Goal: Task Accomplishment & Management: Complete application form

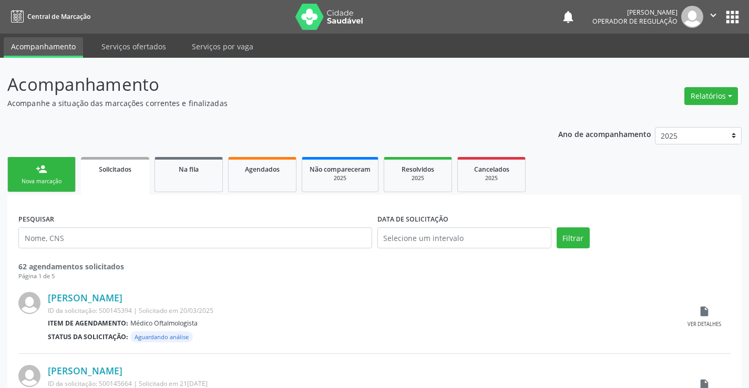
scroll to position [21, 0]
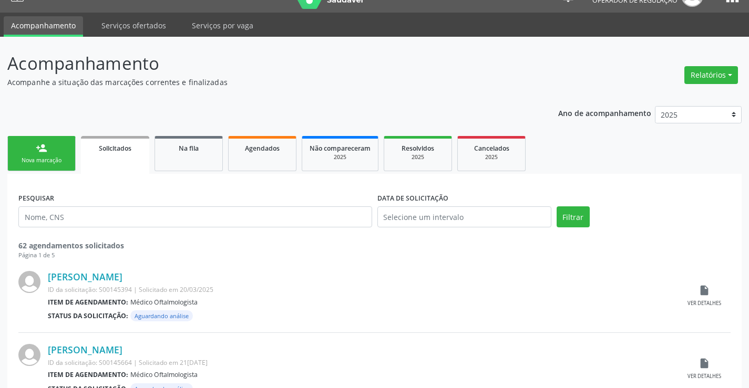
click at [20, 159] on div "Nova marcação" at bounding box center [41, 161] width 53 height 8
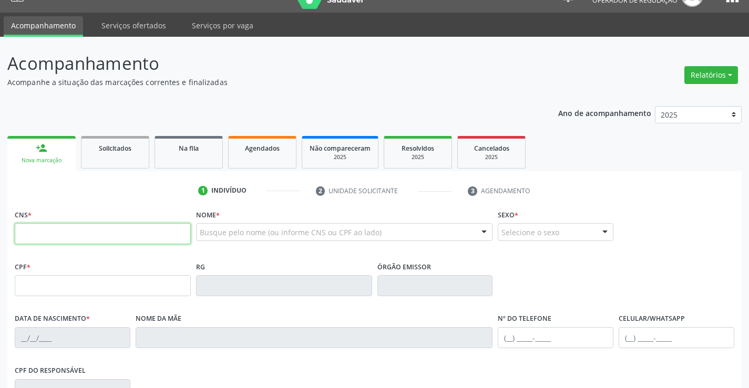
click at [59, 237] on input "text" at bounding box center [103, 233] width 176 height 21
type input "708 1011 5534 8140"
type input "134.874.505-34"
type input "0244275866"
type input "[DATE]"
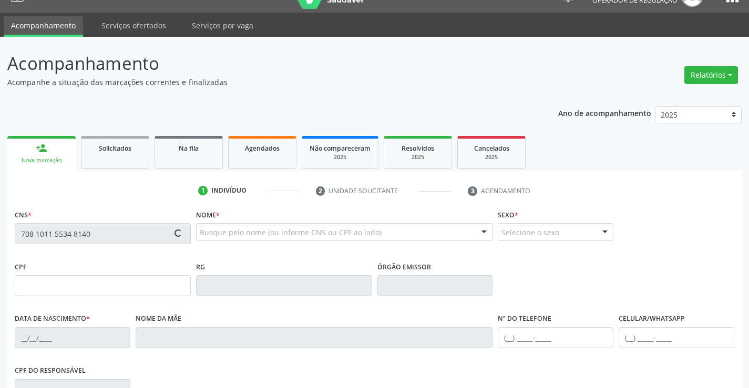
type input "[PHONE_NUMBER]"
type input "134.874.505-34"
type input "26"
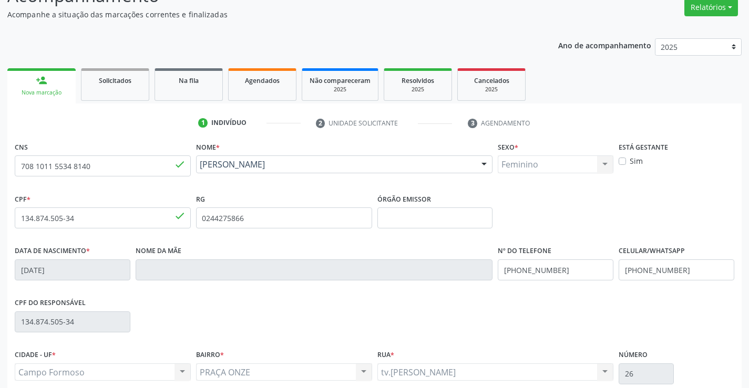
scroll to position [181, 0]
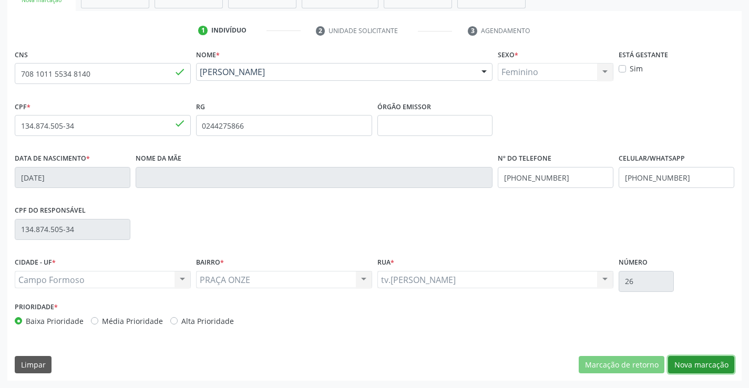
click at [694, 368] on button "Nova marcação" at bounding box center [701, 365] width 66 height 18
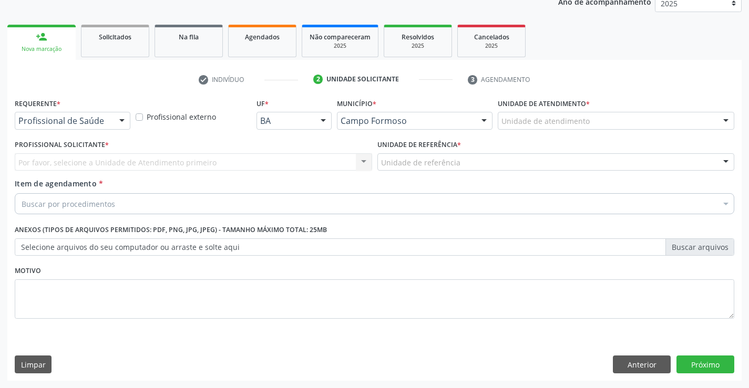
click at [124, 120] on div at bounding box center [122, 121] width 16 height 18
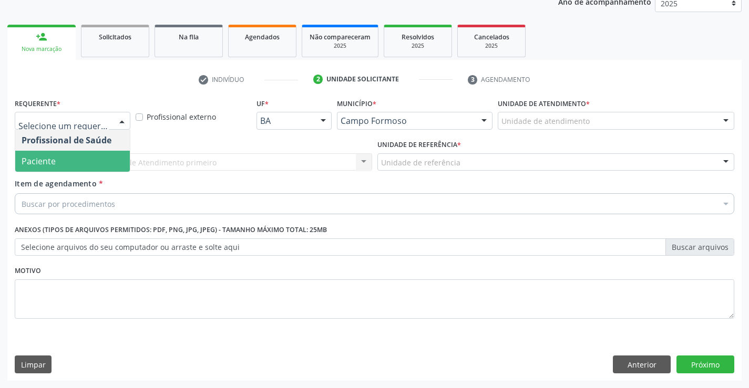
click at [67, 164] on span "Paciente" at bounding box center [72, 161] width 115 height 21
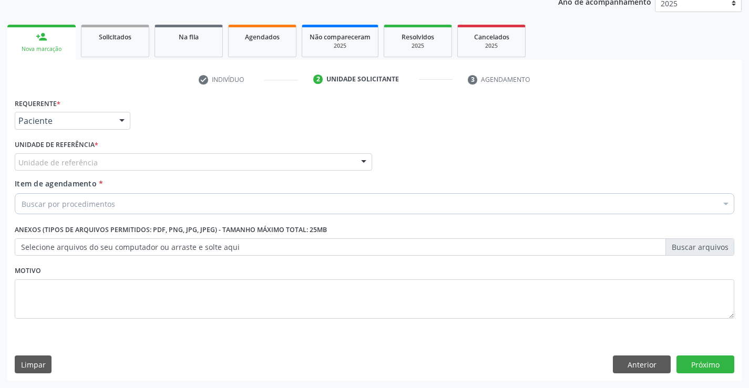
click at [365, 160] on div at bounding box center [364, 163] width 16 height 18
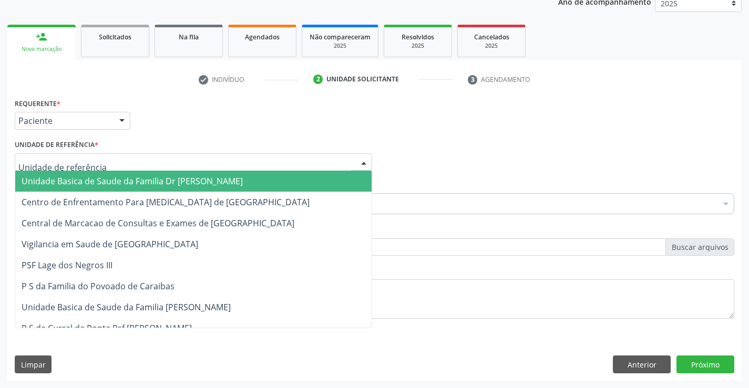
click at [262, 180] on span "Unidade Basica de Saude da Familia Dr [PERSON_NAME]" at bounding box center [193, 181] width 356 height 21
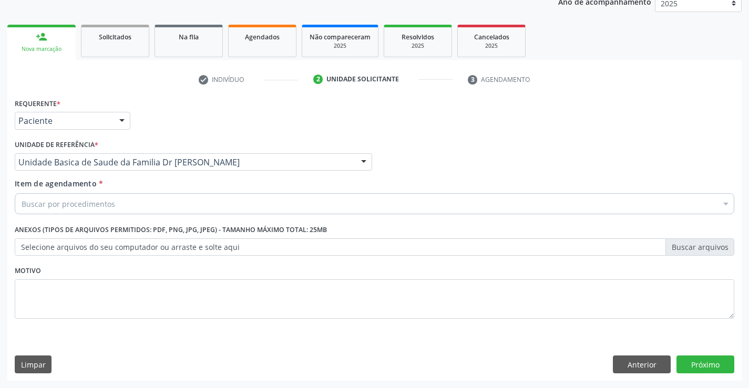
click at [198, 202] on div "Buscar por procedimentos" at bounding box center [374, 203] width 719 height 21
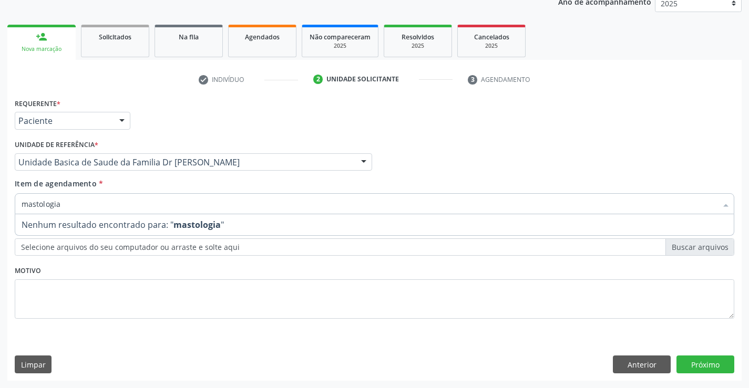
type input "mastologi"
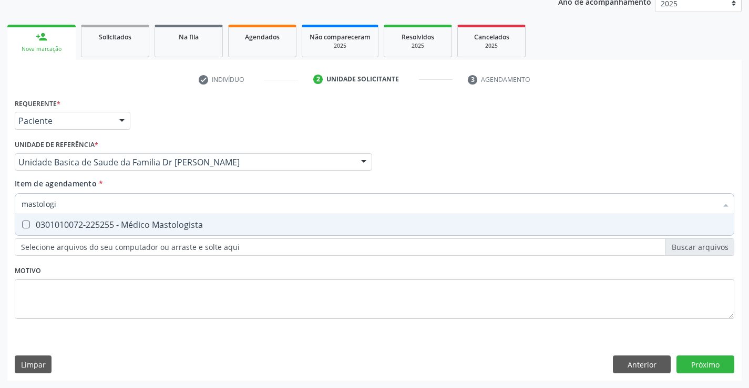
click at [95, 225] on div "0301010072-225255 - Médico Mastologista" at bounding box center [375, 225] width 706 height 8
checkbox Mastologista "true"
click at [703, 366] on div "Requerente * Paciente Profissional de Saúde Paciente Nenhum resultado encontrad…" at bounding box center [374, 238] width 734 height 285
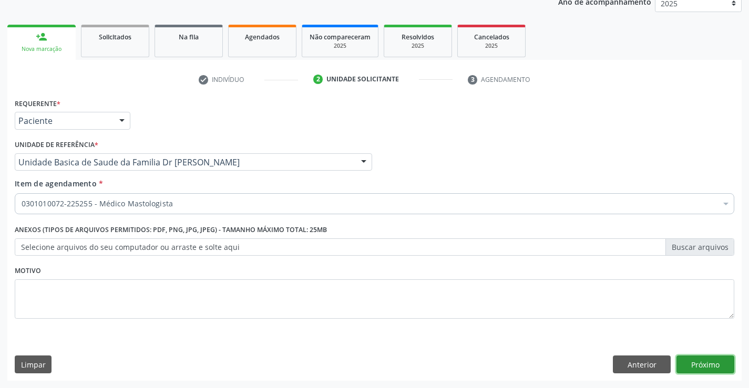
click at [692, 359] on button "Próximo" at bounding box center [705, 365] width 58 height 18
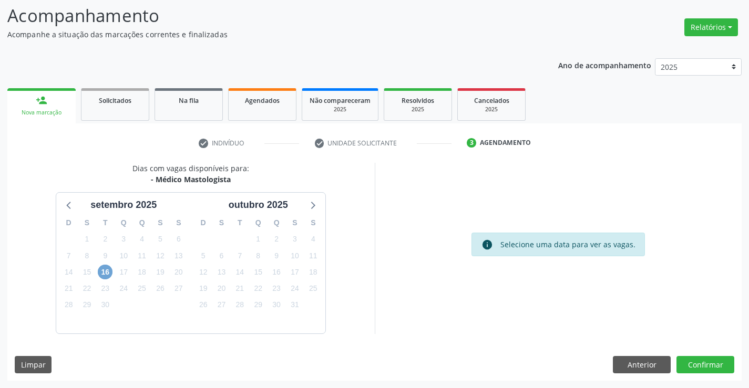
click at [106, 275] on span "16" at bounding box center [105, 272] width 15 height 15
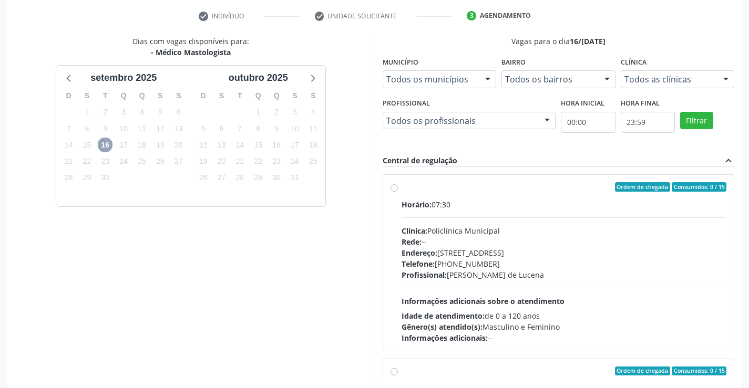
scroll to position [198, 0]
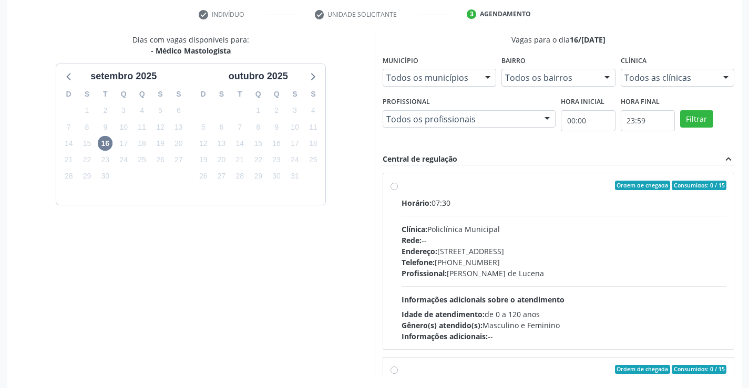
click at [401, 188] on label "Ordem de chegada Consumidos: 0 / 15 Horário: 07:30 Clínica: Policlínica Municip…" at bounding box center [563, 261] width 325 height 161
click at [395, 188] on input "Ordem de chegada Consumidos: 0 / 15 Horário: 07:30 Clínica: Policlínica Municip…" at bounding box center [393, 185] width 7 height 9
radio input "true"
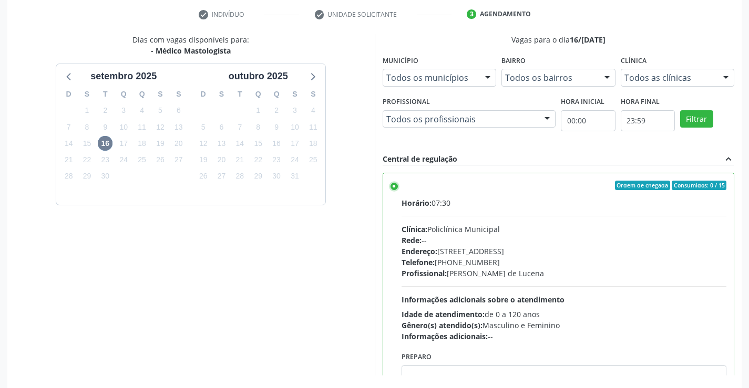
scroll to position [240, 0]
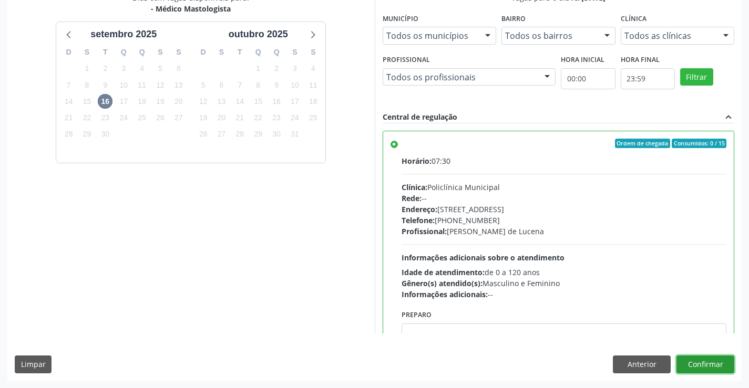
click at [690, 370] on button "Confirmar" at bounding box center [705, 365] width 58 height 18
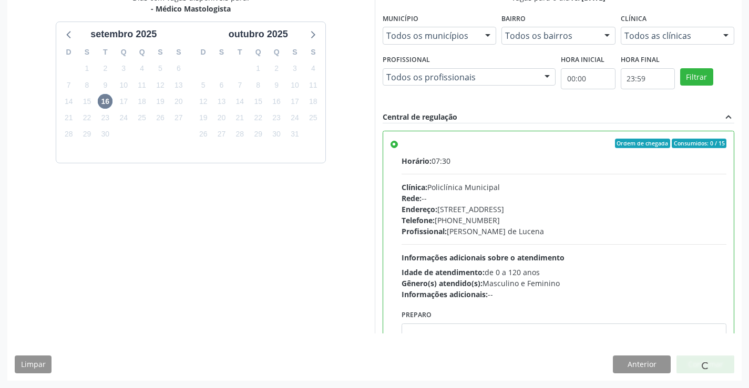
scroll to position [0, 0]
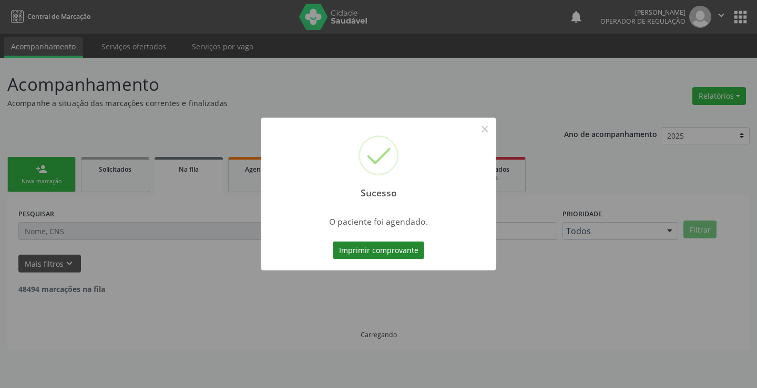
click at [376, 252] on button "Imprimir comprovante" at bounding box center [378, 251] width 91 height 18
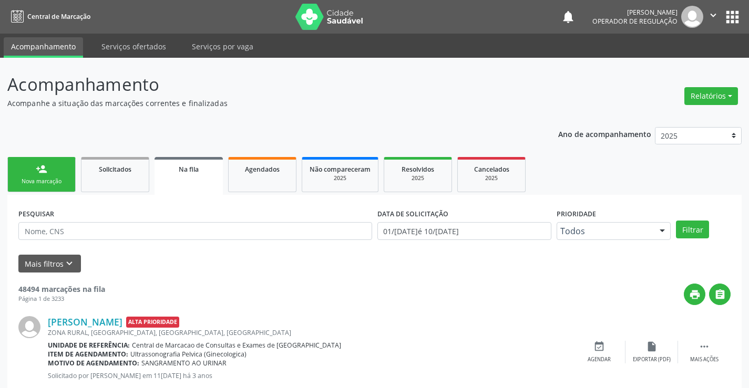
click at [60, 181] on div "Nova marcação" at bounding box center [41, 182] width 53 height 8
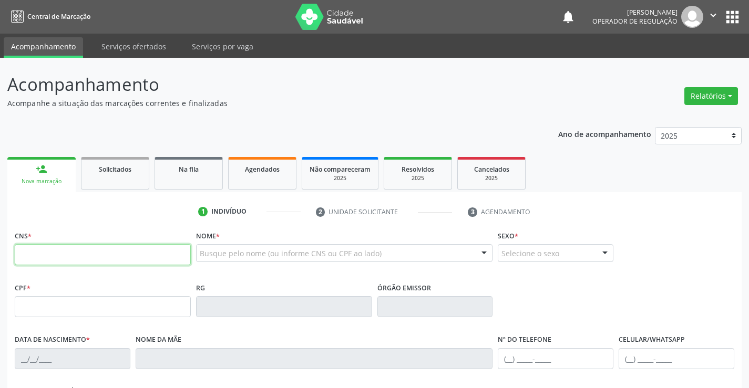
click at [71, 249] on input "text" at bounding box center [103, 254] width 176 height 21
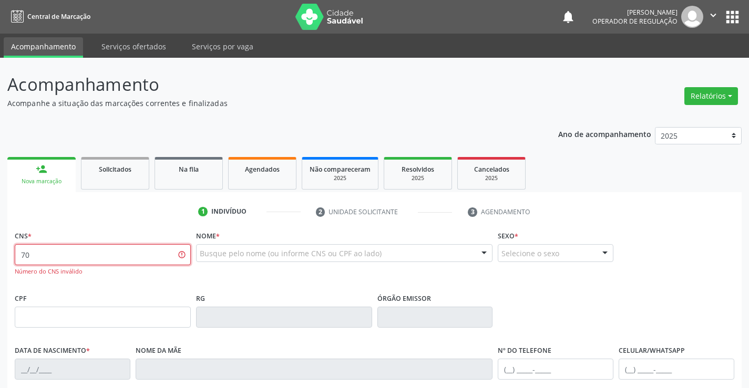
type input "7"
type input "702 6097 6396 0946"
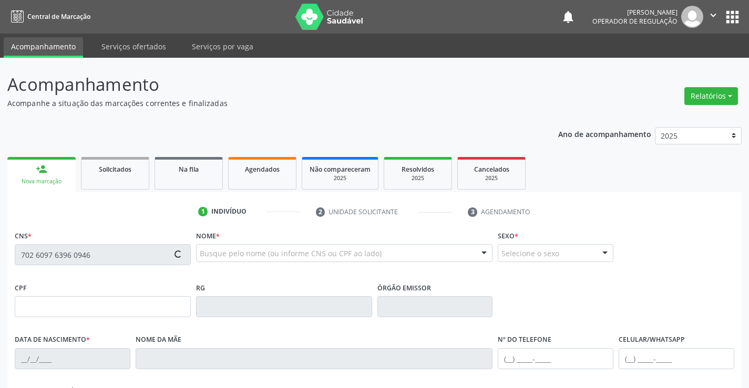
type input "15/[DATE]"
type input "[PHONE_NUMBER]"
type input "068.114.565-07"
type input "SN"
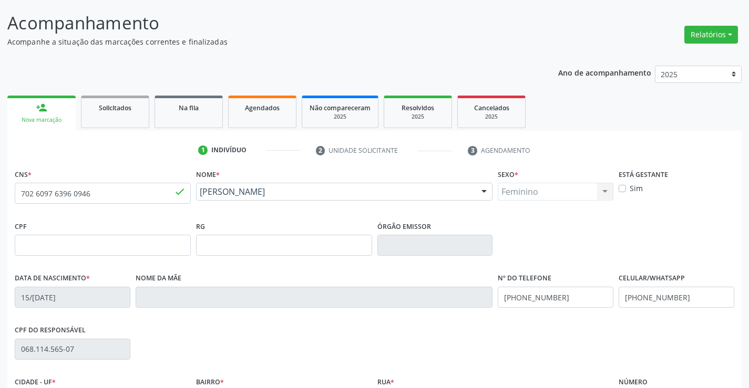
scroll to position [181, 0]
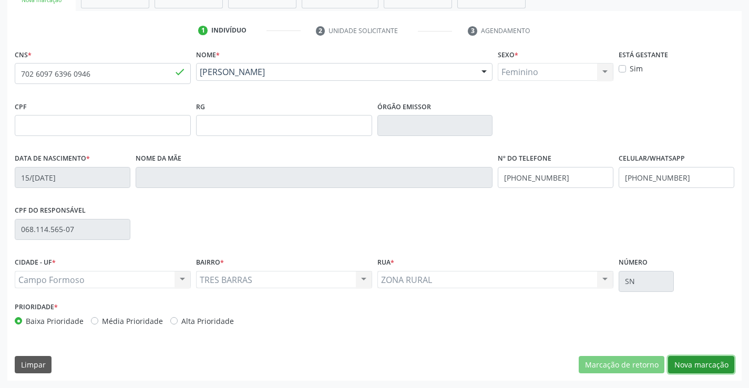
click at [707, 357] on button "Nova marcação" at bounding box center [701, 365] width 66 height 18
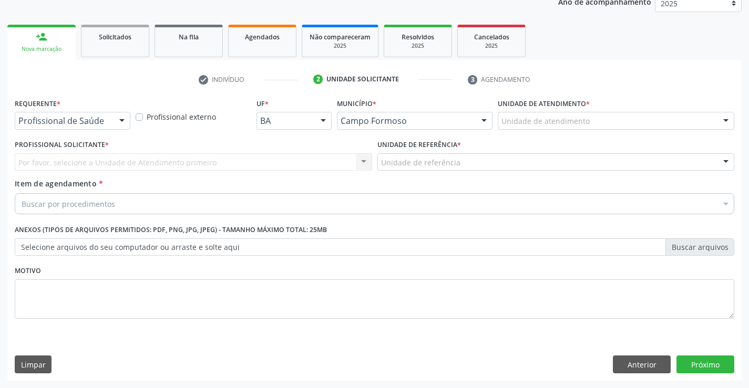
click at [118, 119] on div at bounding box center [122, 121] width 16 height 18
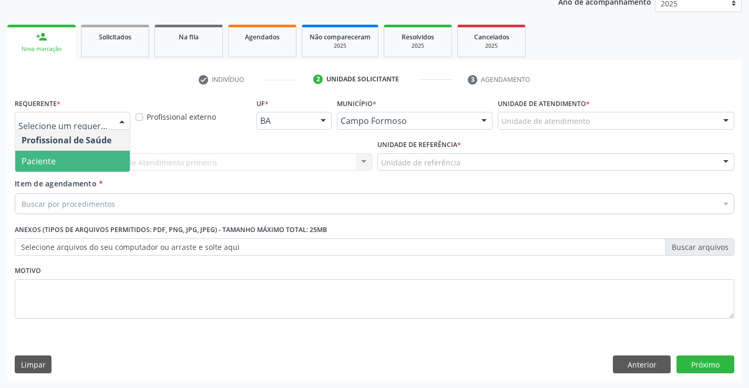
click at [50, 162] on span "Paciente" at bounding box center [39, 162] width 34 height 12
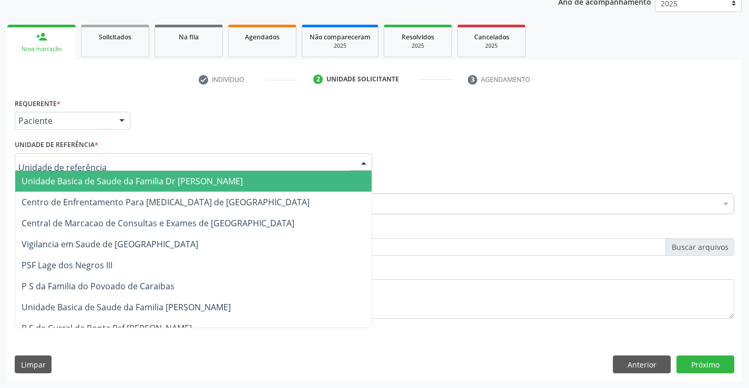
click at [358, 160] on div at bounding box center [364, 163] width 16 height 18
click at [291, 176] on span "Unidade Basica de Saude da Familia Dr [PERSON_NAME]" at bounding box center [193, 181] width 356 height 21
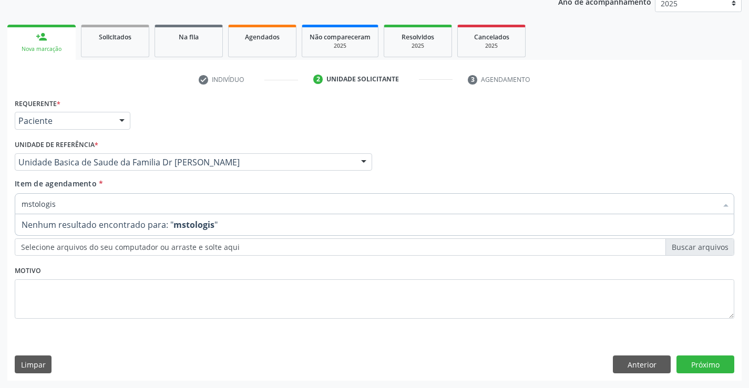
click at [30, 207] on input "mstologis" at bounding box center [369, 203] width 695 height 21
type input "mastologis"
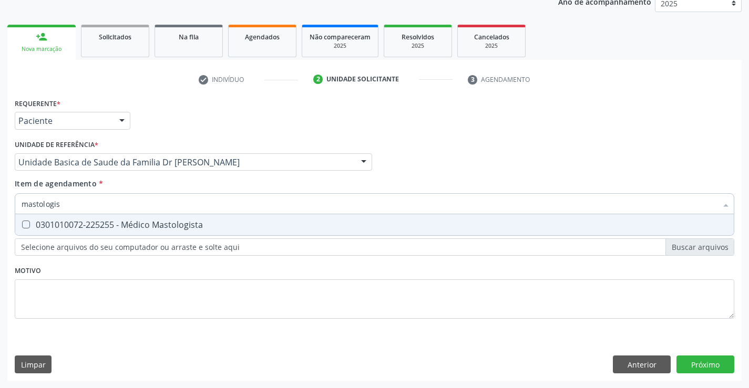
click at [91, 223] on div "0301010072-225255 - Médico Mastologista" at bounding box center [375, 225] width 706 height 8
checkbox Mastologista "true"
click at [682, 364] on div "Requerente * Paciente Profissional de Saúde Paciente Nenhum resultado encontrad…" at bounding box center [374, 238] width 734 height 285
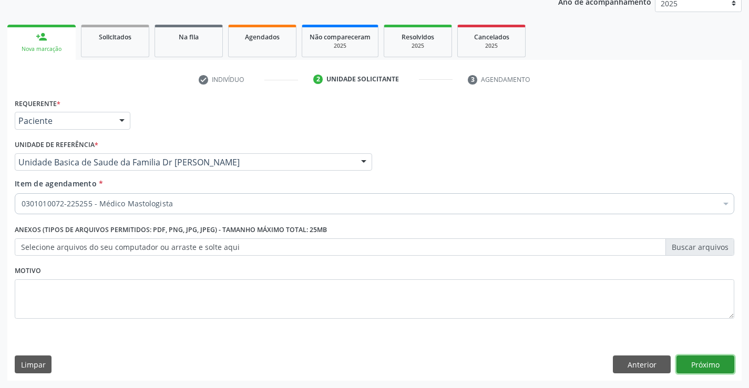
click at [697, 358] on button "Próximo" at bounding box center [705, 365] width 58 height 18
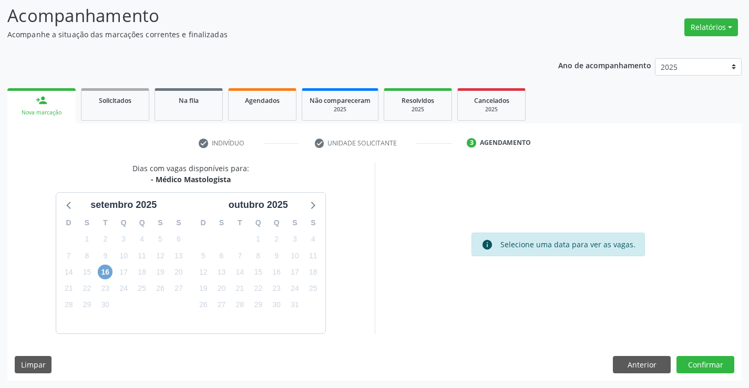
click at [109, 273] on span "16" at bounding box center [105, 272] width 15 height 15
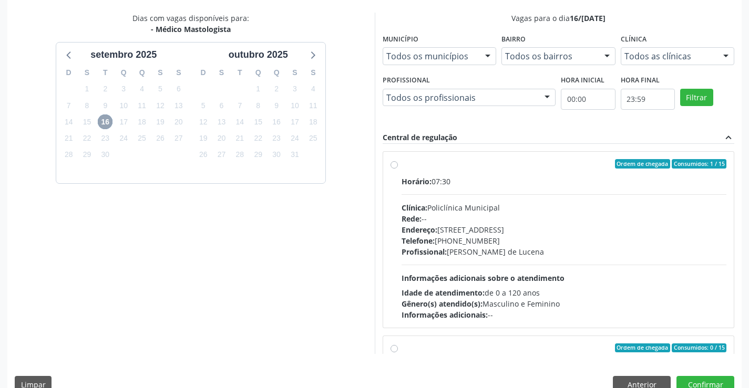
scroll to position [224, 0]
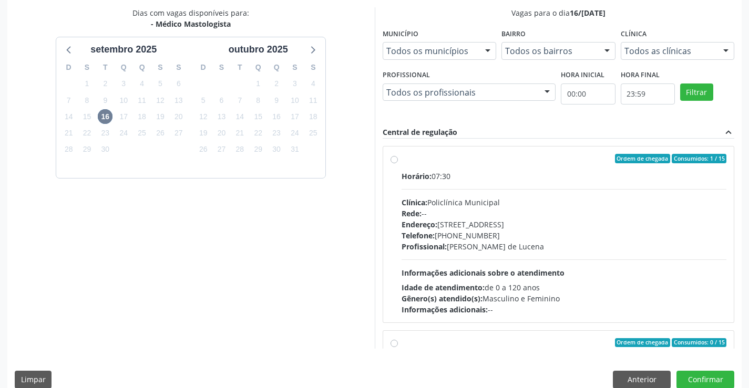
click at [401, 157] on label "Ordem de chegada Consumidos: 1 / 15 Horário: 07:30 Clínica: Policlínica Municip…" at bounding box center [563, 234] width 325 height 161
click at [397, 157] on input "Ordem de chegada Consumidos: 1 / 15 Horário: 07:30 Clínica: Policlínica Municip…" at bounding box center [393, 158] width 7 height 9
radio input "true"
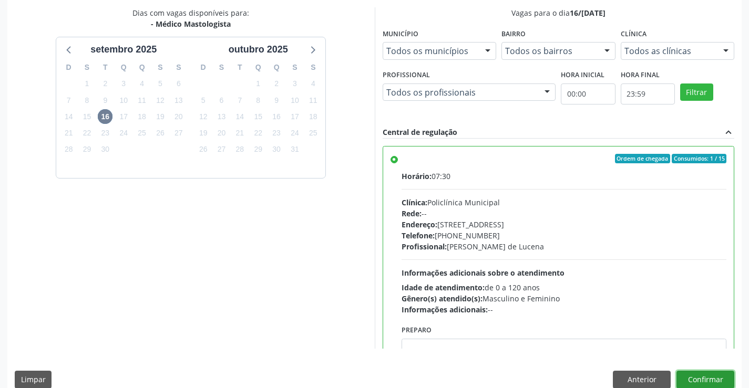
click at [695, 376] on button "Confirmar" at bounding box center [705, 380] width 58 height 18
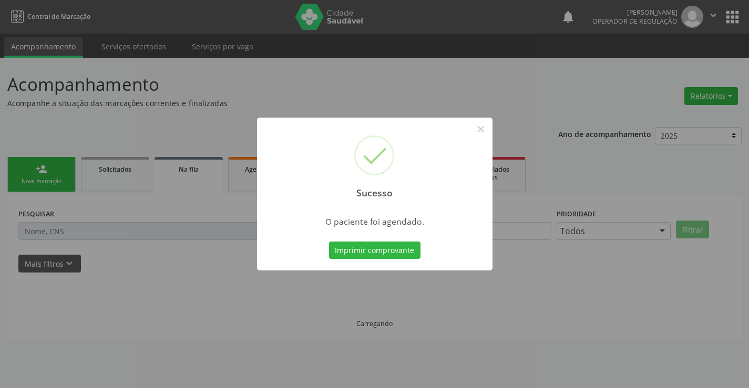
scroll to position [0, 0]
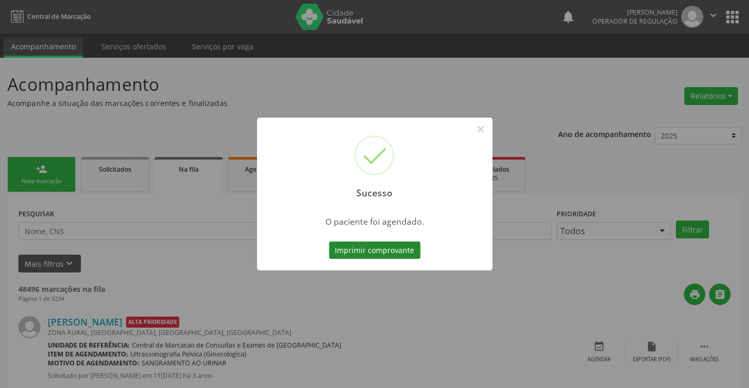
click at [341, 251] on button "Imprimir comprovante" at bounding box center [374, 251] width 91 height 18
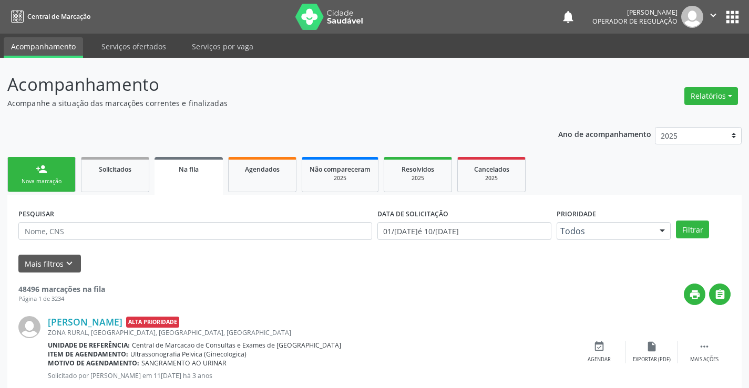
click at [41, 175] on link "person_add Nova marcação" at bounding box center [41, 174] width 68 height 35
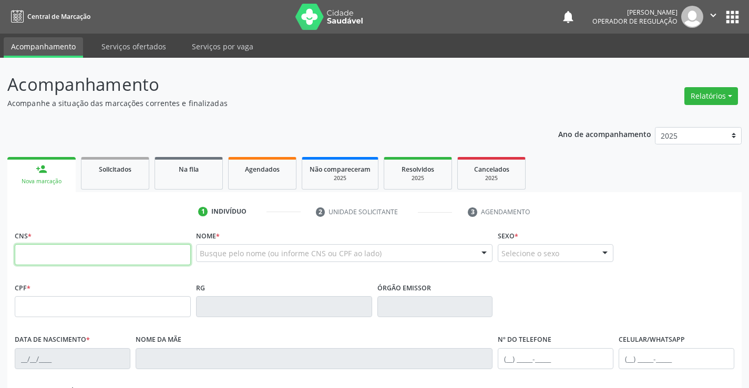
click at [36, 257] on input "text" at bounding box center [103, 254] width 176 height 21
type input "706 9091 3899 9132"
type input "0943896673"
type input "[DATE]"
type input "[PHONE_NUMBER]"
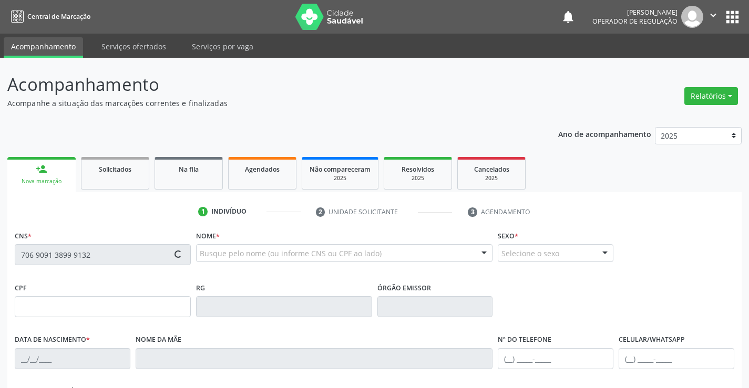
type input "[PHONE_NUMBER]"
type input "000.167.685-74"
type input "103"
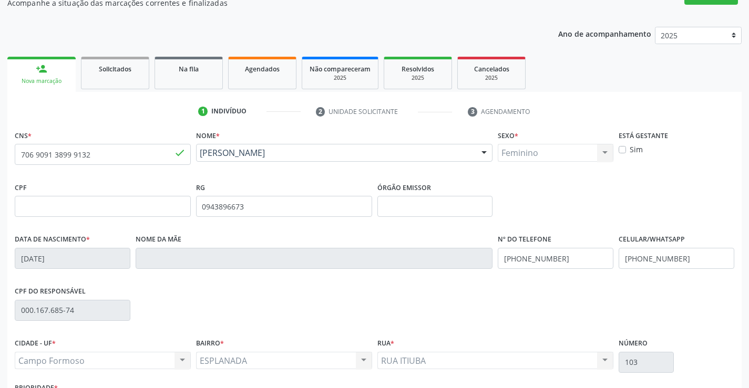
scroll to position [181, 0]
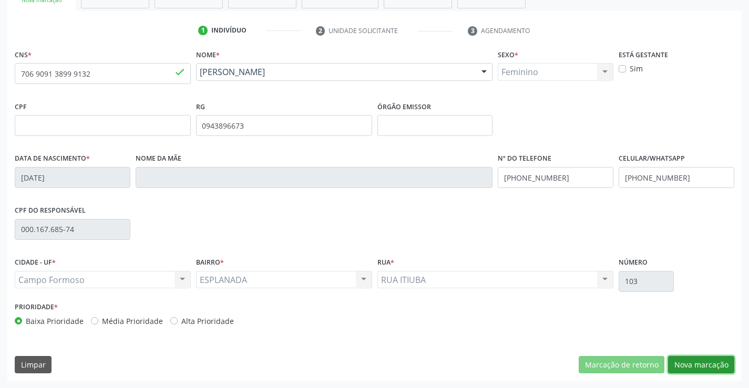
click at [675, 362] on button "Nova marcação" at bounding box center [701, 365] width 66 height 18
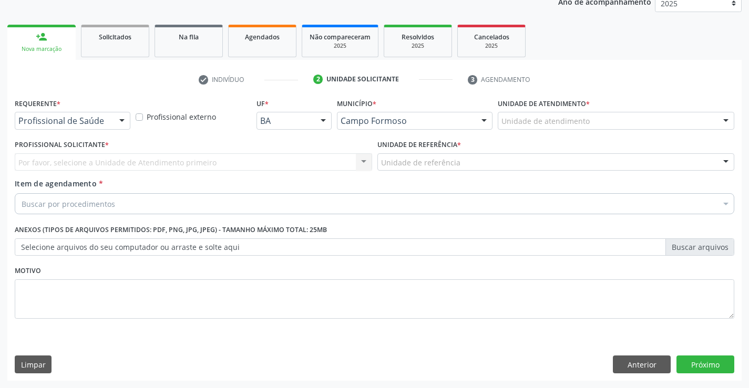
scroll to position [132, 0]
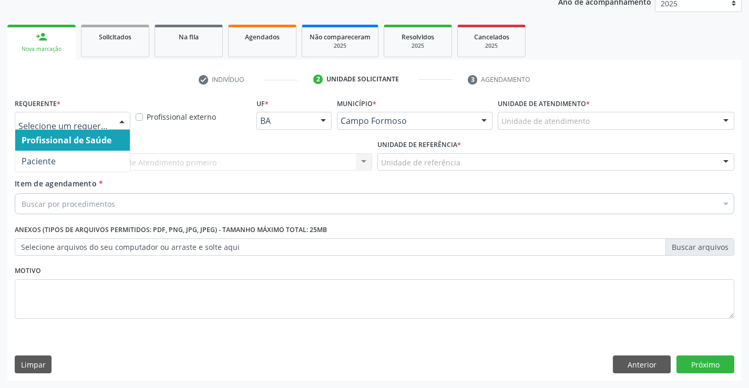
click at [123, 117] on div at bounding box center [122, 121] width 16 height 18
click at [107, 132] on span "Profissional de Saúde" at bounding box center [72, 140] width 115 height 21
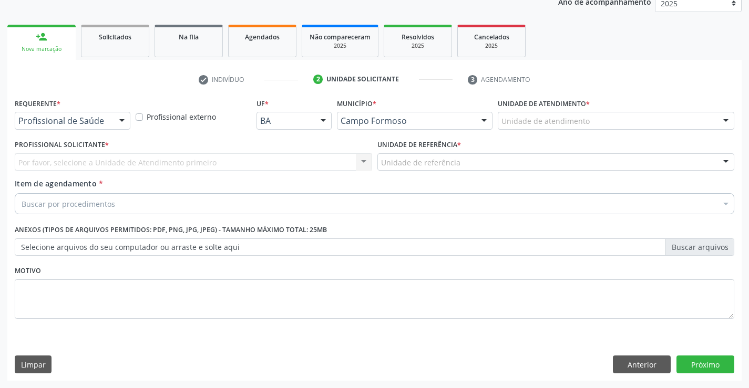
click at [116, 118] on div at bounding box center [122, 121] width 16 height 18
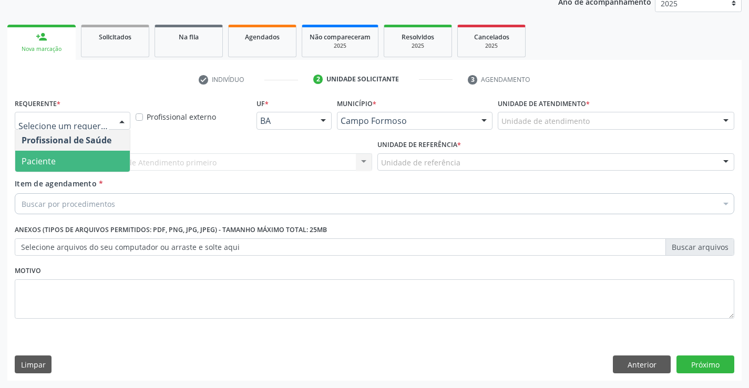
click at [50, 171] on span "Paciente" at bounding box center [72, 161] width 115 height 21
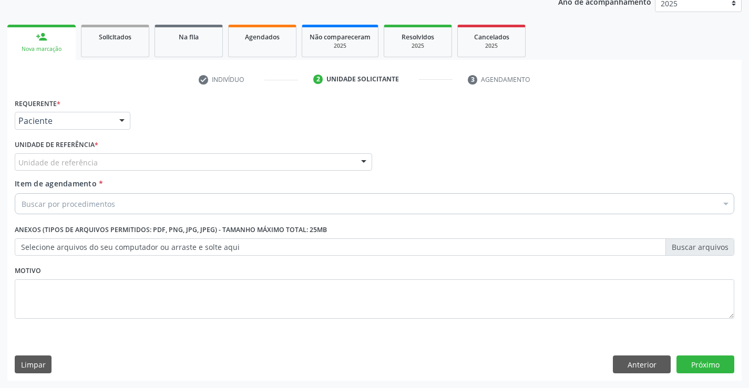
click at [359, 160] on div at bounding box center [364, 163] width 16 height 18
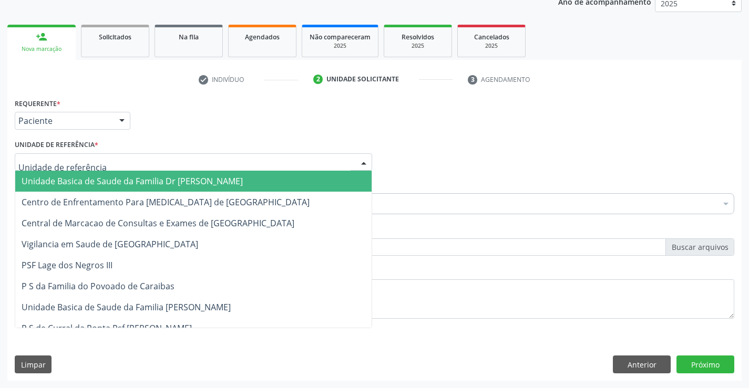
click at [286, 181] on span "Unidade Basica de Saude da Familia Dr [PERSON_NAME]" at bounding box center [193, 181] width 356 height 21
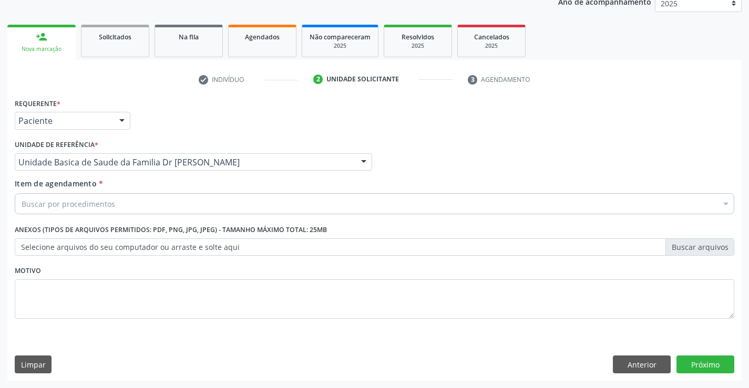
click at [247, 206] on div "Buscar por procedimentos" at bounding box center [374, 203] width 719 height 21
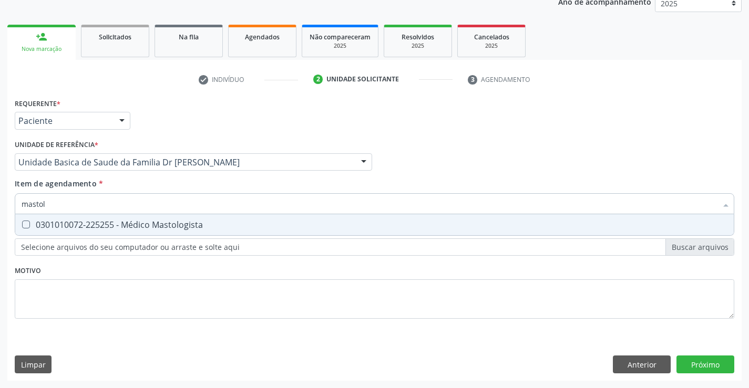
type input "mastolo"
click at [209, 228] on div "0301010072-225255 - Médico Mastologista" at bounding box center [375, 225] width 706 height 8
checkbox Mastologista "true"
click at [699, 349] on div "Requerente * Paciente Profissional de Saúde Paciente Nenhum resultado encontrad…" at bounding box center [374, 238] width 734 height 285
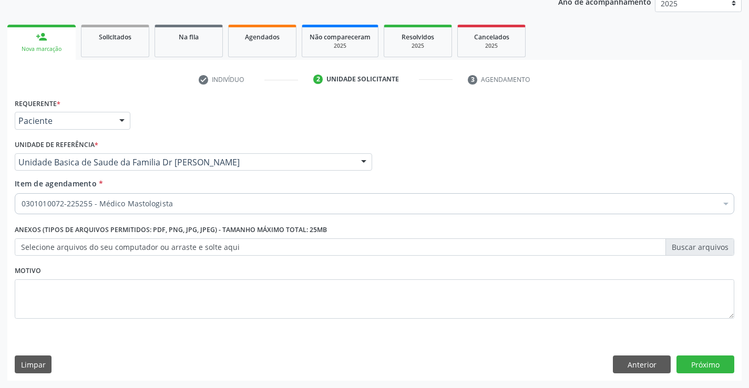
click at [694, 359] on span "0604320140 - Abatacepte 125 Mg Injetável (Por Seringa Preenchida)" at bounding box center [430, 351] width 831 height 21
click at [692, 366] on button "Próximo" at bounding box center [705, 365] width 58 height 18
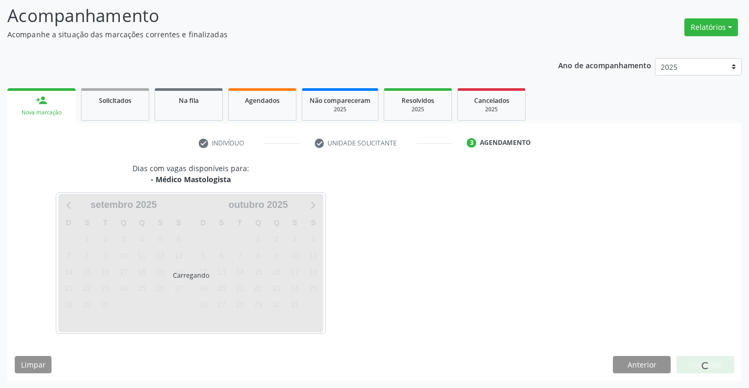
scroll to position [69, 0]
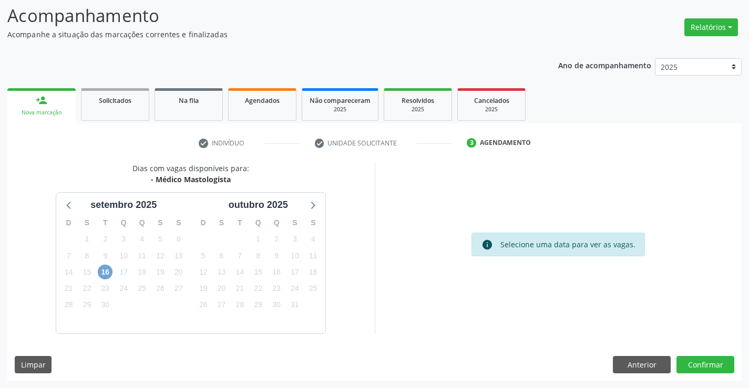
click at [108, 272] on span "16" at bounding box center [105, 272] width 15 height 15
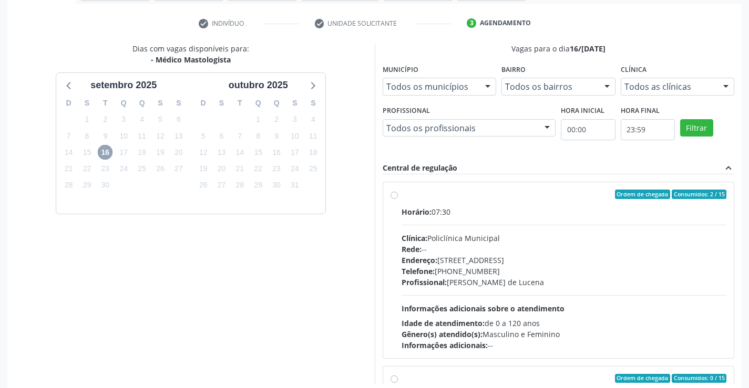
scroll to position [240, 0]
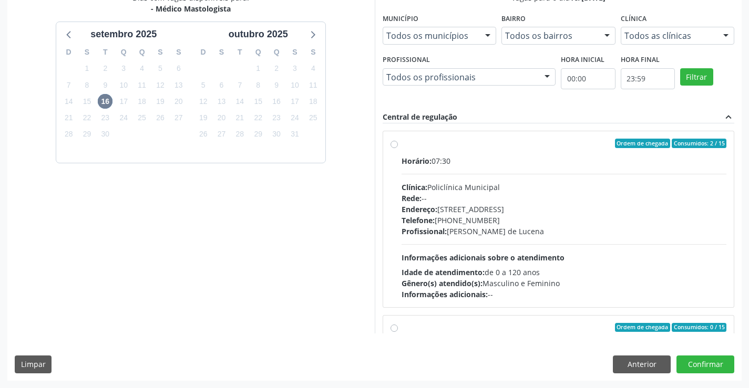
click at [401, 145] on label "Ordem de chegada Consumidos: 2 / 15 Horário: 07:30 Clínica: Policlínica Municip…" at bounding box center [563, 219] width 325 height 161
click at [392, 145] on input "Ordem de chegada Consumidos: 2 / 15 Horário: 07:30 Clínica: Policlínica Municip…" at bounding box center [393, 143] width 7 height 9
radio input "true"
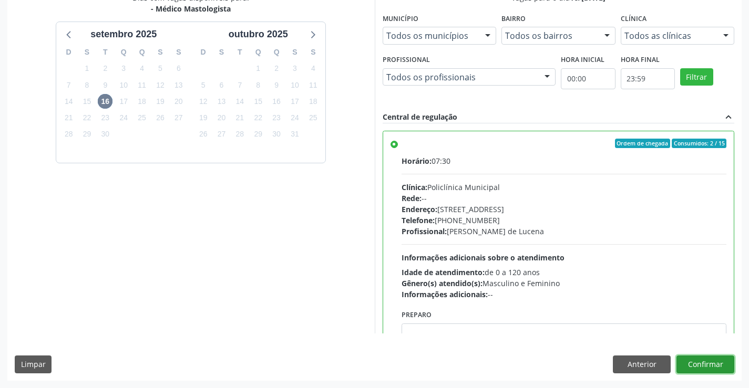
click at [704, 364] on button "Confirmar" at bounding box center [705, 365] width 58 height 18
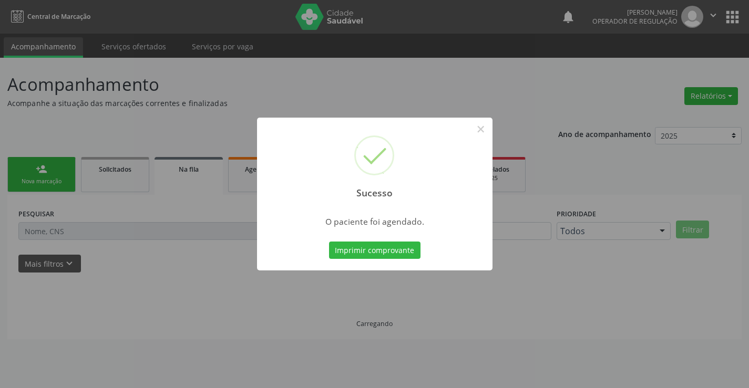
scroll to position [0, 0]
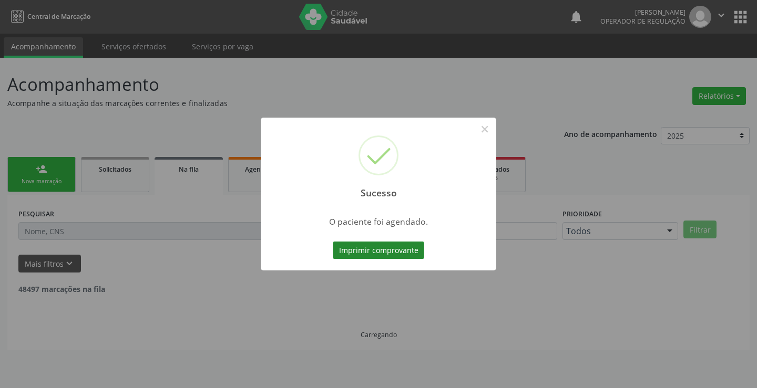
click at [366, 250] on button "Imprimir comprovante" at bounding box center [378, 251] width 91 height 18
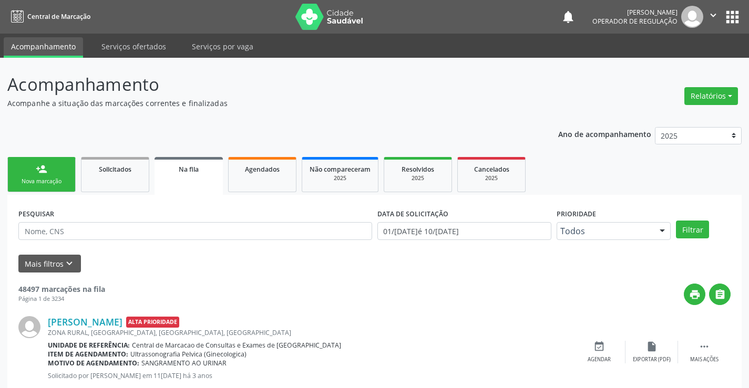
click at [57, 176] on link "person_add Nova marcação" at bounding box center [41, 174] width 68 height 35
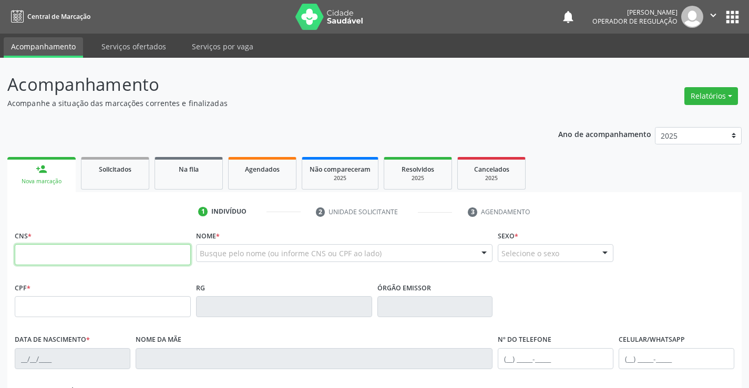
click at [32, 244] on input "text" at bounding box center [103, 254] width 176 height 21
type input "704 2007 4442 5285"
type input "033.412.905-24"
type input "1419378902"
type input "13/[DATE]"
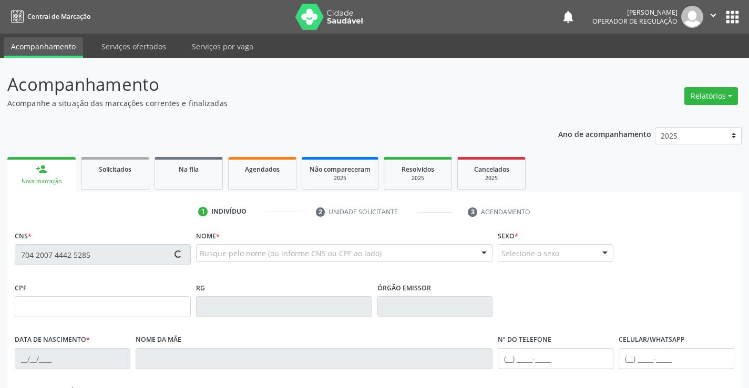
type input "[PHONE_NUMBER]"
type input "033.412.905-24"
type input "S/N"
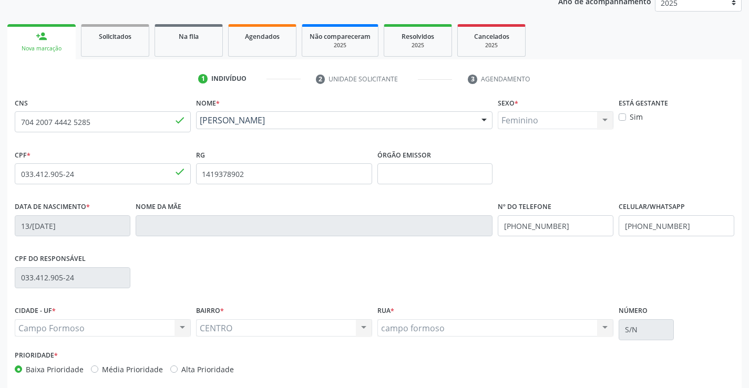
scroll to position [181, 0]
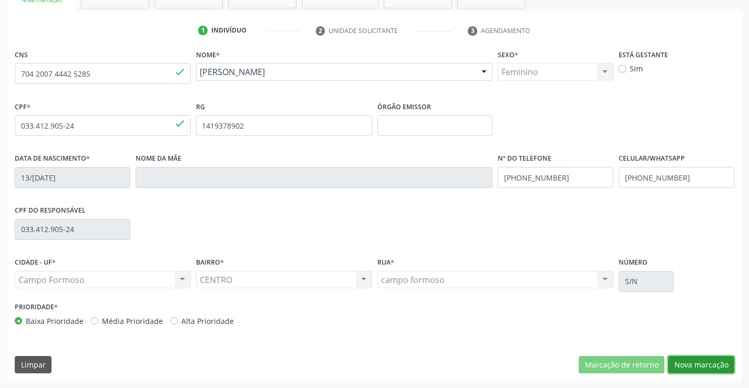
click at [673, 360] on button "Nova marcação" at bounding box center [701, 365] width 66 height 18
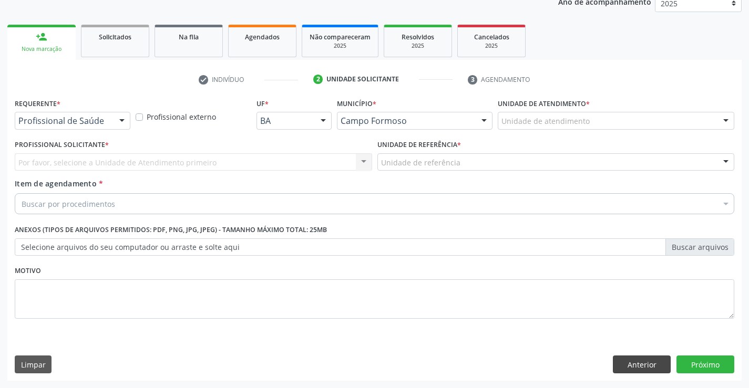
scroll to position [132, 0]
click at [116, 120] on div at bounding box center [122, 121] width 16 height 18
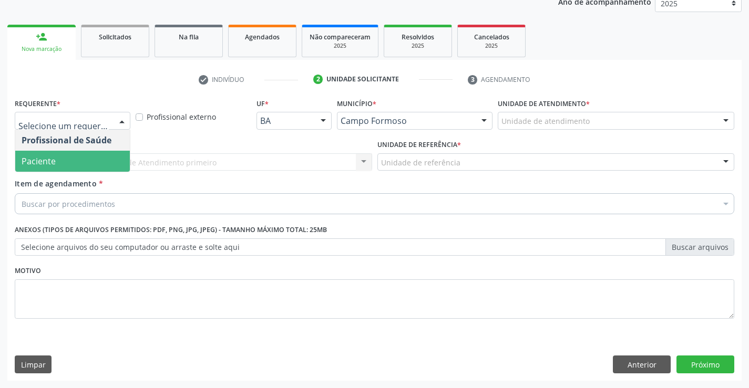
click at [85, 158] on span "Paciente" at bounding box center [72, 161] width 115 height 21
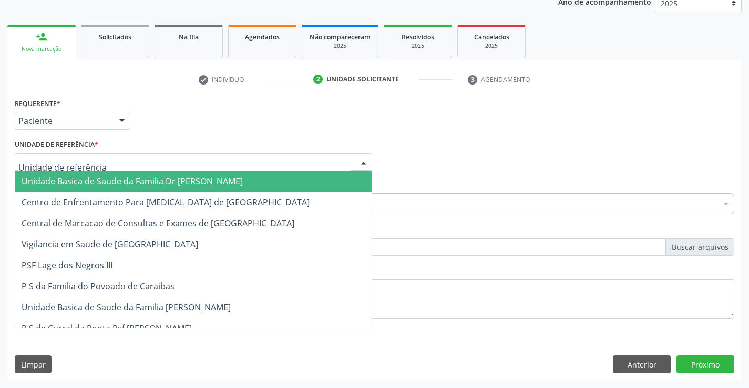
click at [361, 157] on div at bounding box center [364, 163] width 16 height 18
click at [296, 180] on span "Unidade Basica de Saude da Familia Dr [PERSON_NAME]" at bounding box center [193, 181] width 356 height 21
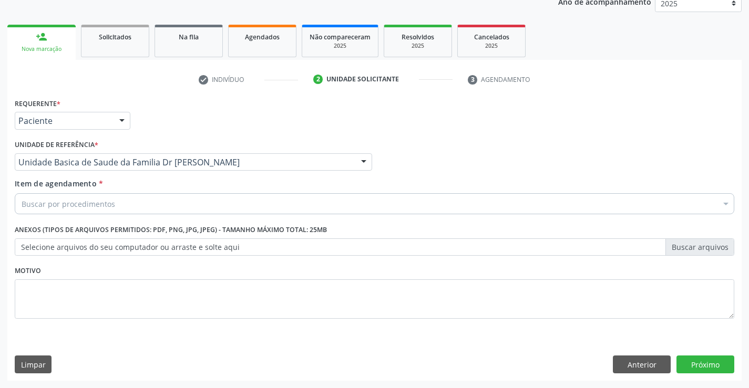
click at [234, 204] on div "Buscar por procedimentos" at bounding box center [374, 203] width 719 height 21
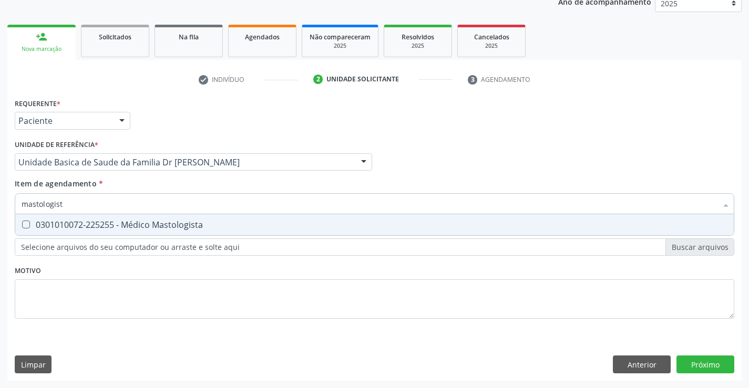
type input "mastologista"
click at [160, 225] on div "0301010072-225255 - Médico Mastologista" at bounding box center [375, 225] width 706 height 8
checkbox Mastologista "true"
click at [699, 362] on div "Requerente * Paciente Profissional de Saúde Paciente Nenhum resultado encontrad…" at bounding box center [374, 238] width 734 height 285
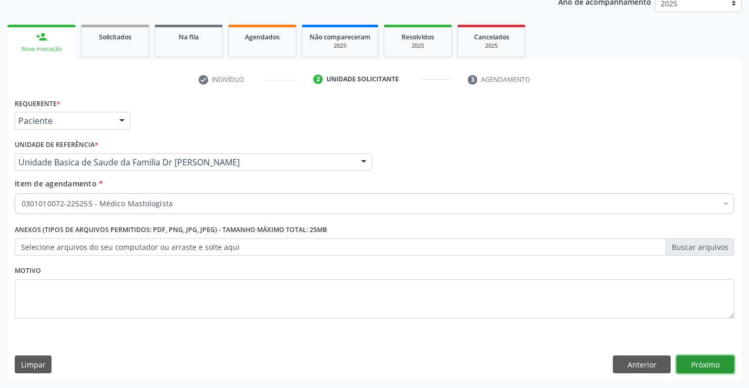
click at [703, 360] on button "Próximo" at bounding box center [705, 365] width 58 height 18
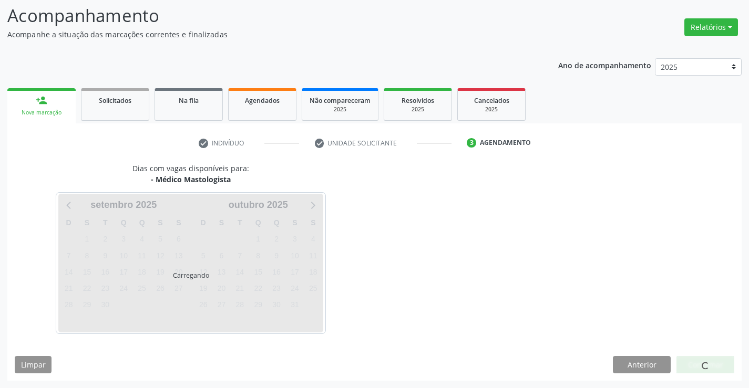
scroll to position [69, 0]
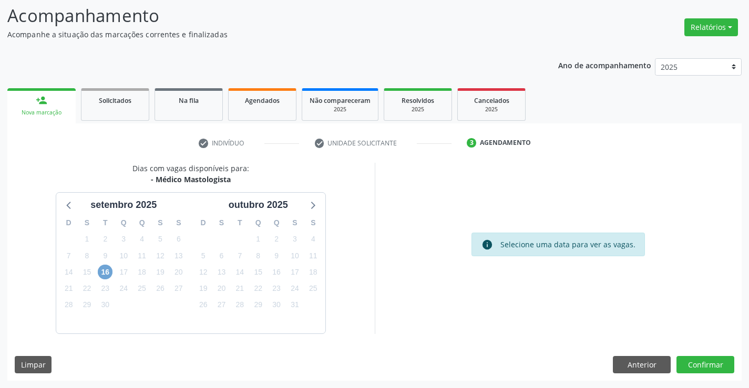
click at [98, 271] on span "16" at bounding box center [105, 272] width 15 height 15
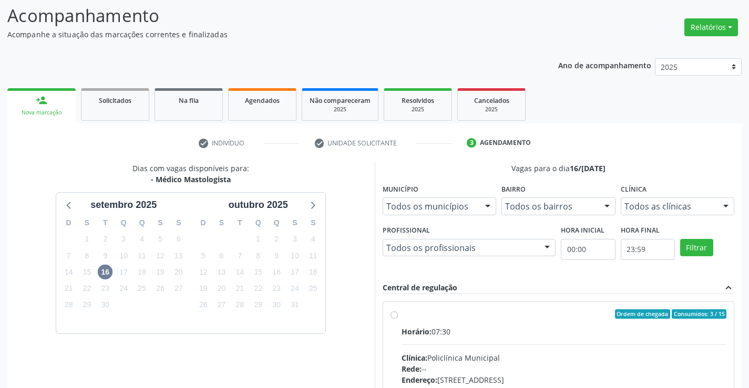
click at [401, 317] on label "Ordem de chegada Consumidos: 3 / 15 Horário: 07:30 Clínica: Policlínica Municip…" at bounding box center [563, 390] width 325 height 161
click at [397, 317] on input "Ordem de chegada Consumidos: 3 / 15 Horário: 07:30 Clínica: Policlínica Municip…" at bounding box center [393, 314] width 7 height 9
radio input "true"
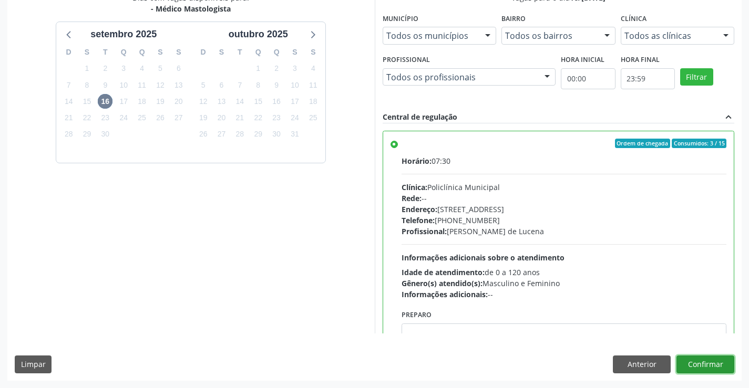
click at [684, 357] on button "Confirmar" at bounding box center [705, 365] width 58 height 18
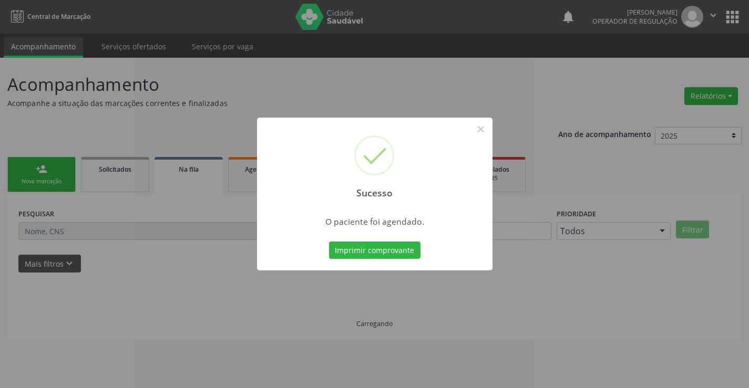
scroll to position [0, 0]
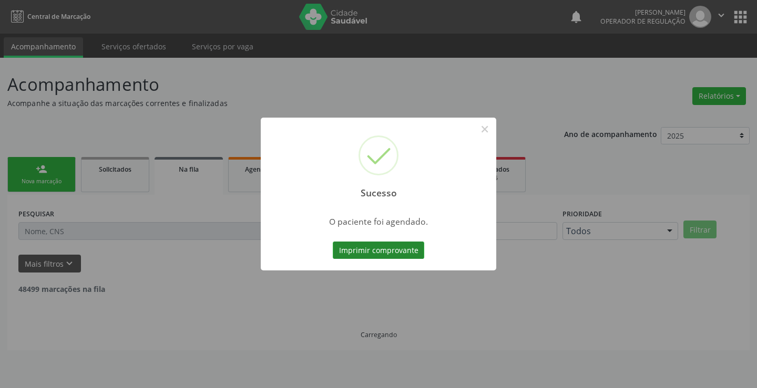
click at [366, 249] on button "Imprimir comprovante" at bounding box center [378, 251] width 91 height 18
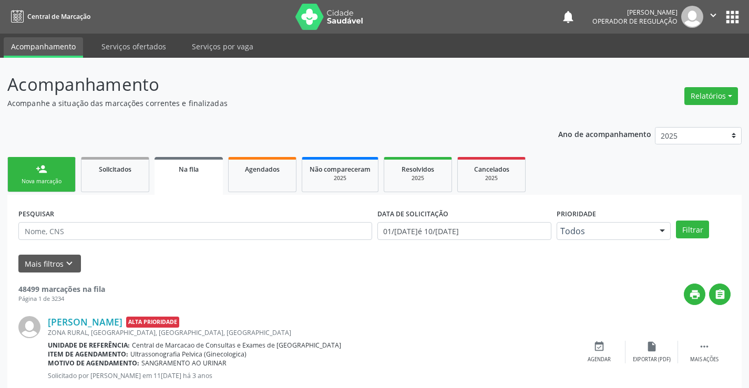
click at [24, 173] on link "person_add Nova marcação" at bounding box center [41, 174] width 68 height 35
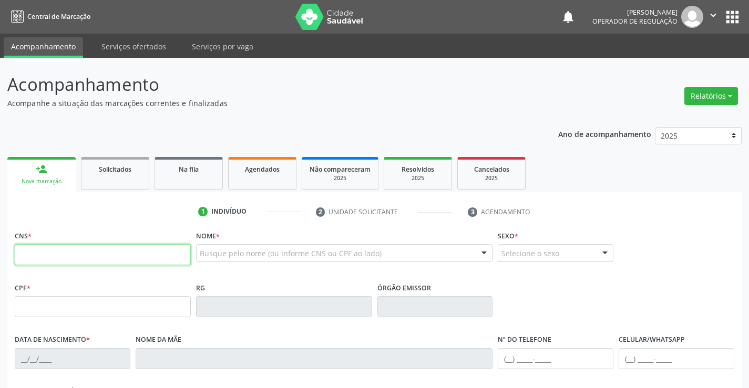
click at [60, 255] on input "text" at bounding box center [103, 254] width 176 height 21
type input "704 5013 0842 5514"
type input "26/[DATE]"
type input "[PHONE_NUMBER]"
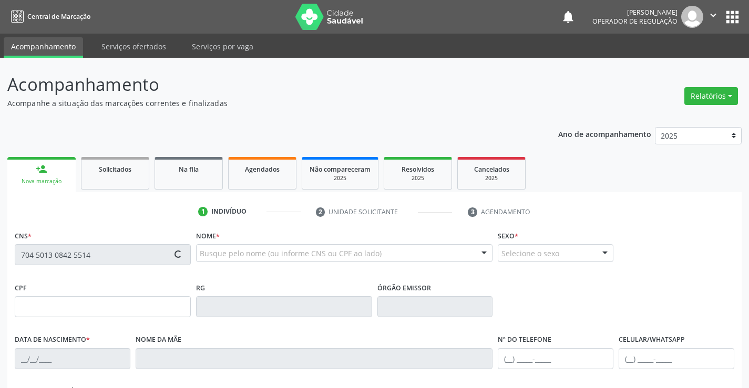
type input "000.905.295-02"
type input "S/N"
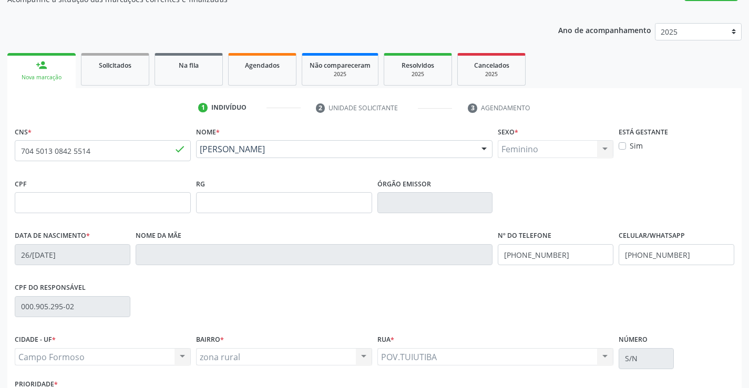
scroll to position [181, 0]
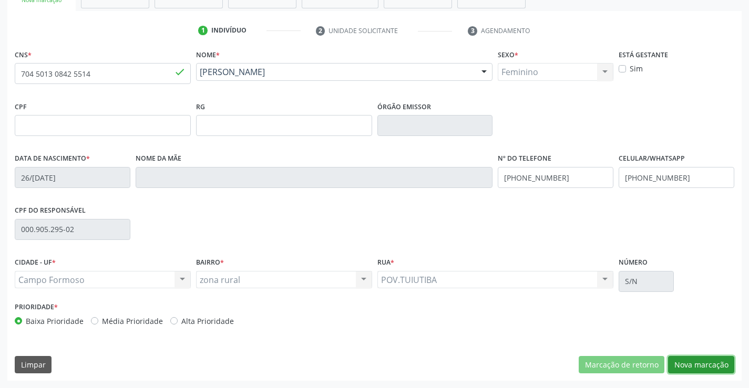
click at [687, 357] on button "Nova marcação" at bounding box center [701, 365] width 66 height 18
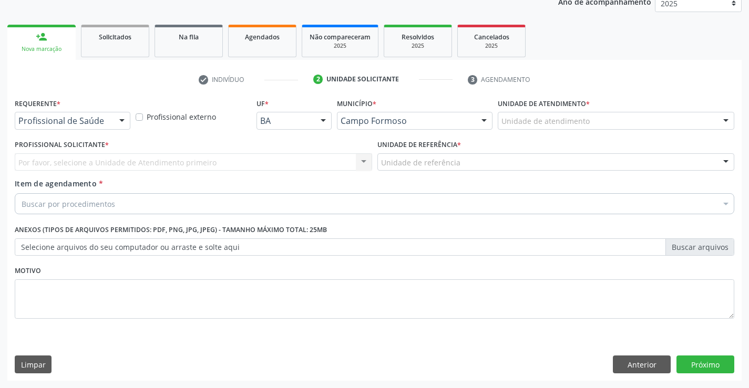
scroll to position [132, 0]
click at [123, 117] on div at bounding box center [122, 121] width 16 height 18
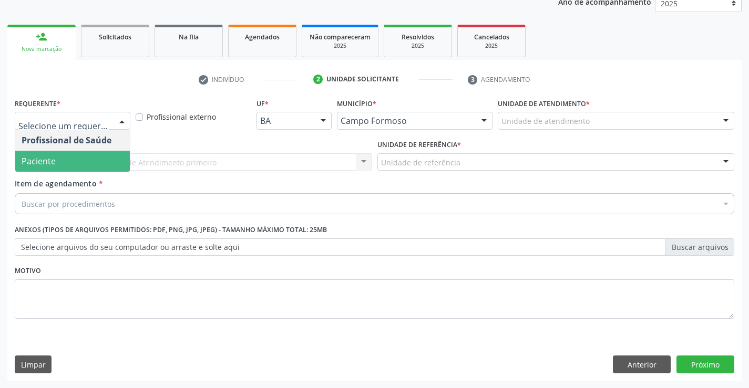
click at [81, 172] on div "Profissional de Saúde Paciente Nenhum resultado encontrado para: " " Não há nen…" at bounding box center [73, 151] width 116 height 43
click at [67, 167] on span "Paciente" at bounding box center [72, 161] width 115 height 21
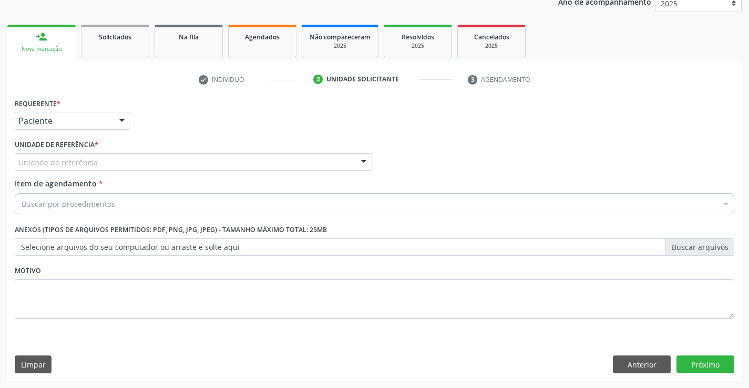
click at [366, 162] on div at bounding box center [364, 163] width 16 height 18
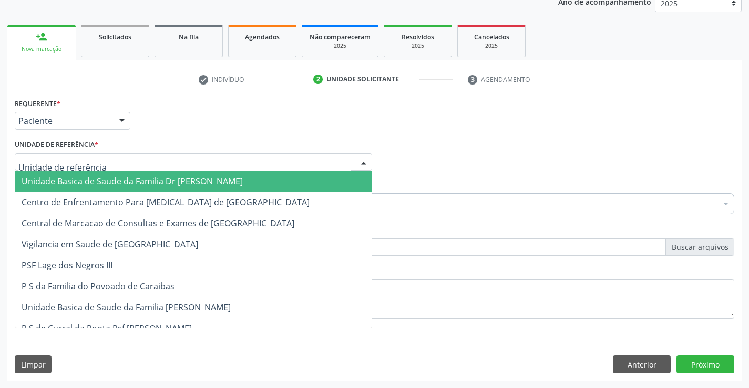
click at [279, 178] on span "Unidade Basica de Saude da Familia Dr [PERSON_NAME]" at bounding box center [193, 181] width 356 height 21
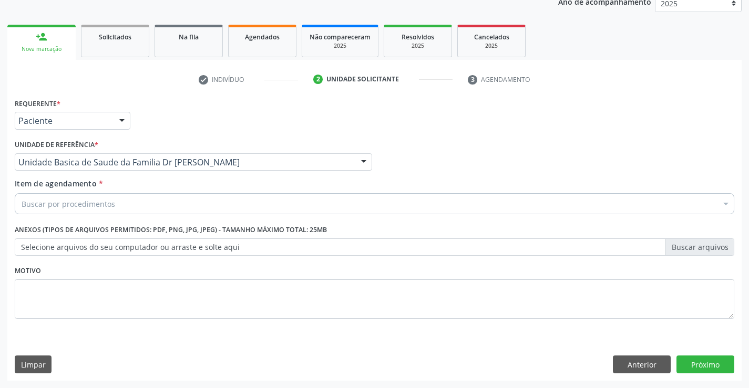
click at [233, 195] on div "Buscar por procedimentos" at bounding box center [374, 203] width 719 height 21
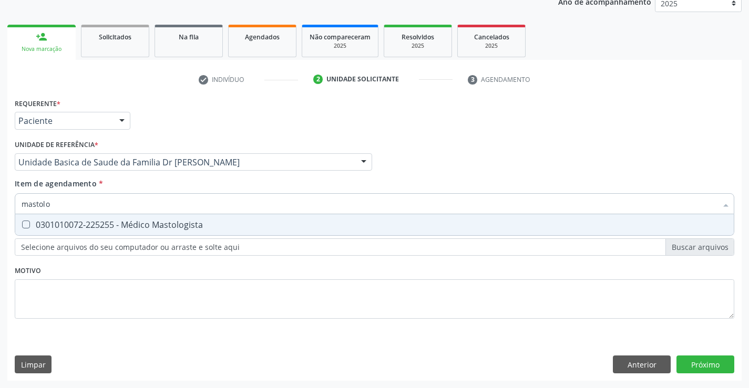
type input "mastolog"
click at [148, 226] on div "0301010072-225255 - Médico Mastologista" at bounding box center [375, 225] width 706 height 8
checkbox Mastologista "true"
click at [708, 362] on div "Requerente * Paciente Profissional de Saúde Paciente Nenhum resultado encontrad…" at bounding box center [374, 238] width 734 height 285
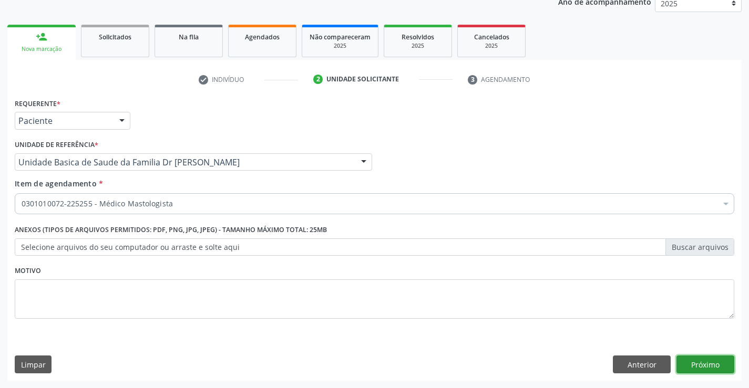
click at [685, 358] on button "Próximo" at bounding box center [705, 365] width 58 height 18
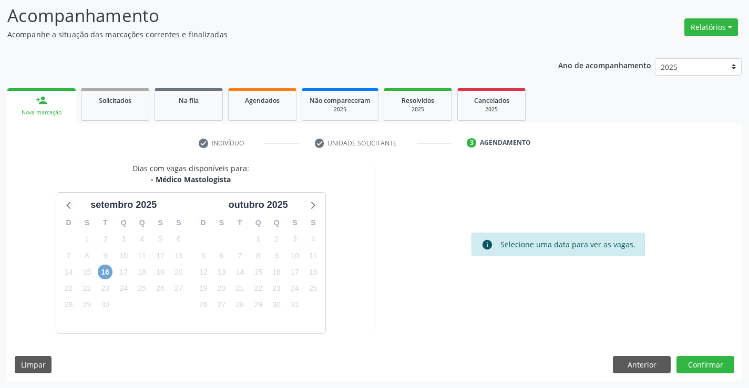
click at [105, 275] on span "16" at bounding box center [105, 272] width 15 height 15
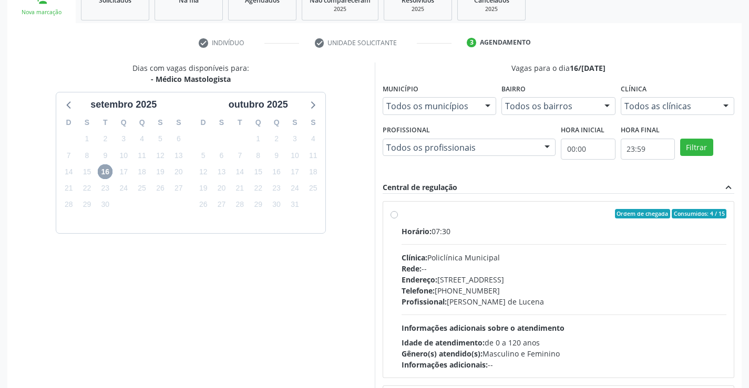
scroll to position [240, 0]
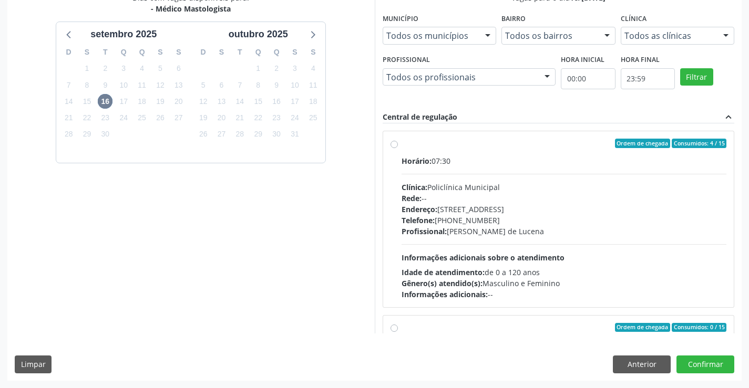
click at [401, 146] on label "Ordem de chegada Consumidos: 4 / 15 Horário: 07:30 Clínica: Policlínica Municip…" at bounding box center [563, 219] width 325 height 161
click at [394, 146] on input "Ordem de chegada Consumidos: 4 / 15 Horário: 07:30 Clínica: Policlínica Municip…" at bounding box center [393, 143] width 7 height 9
radio input "true"
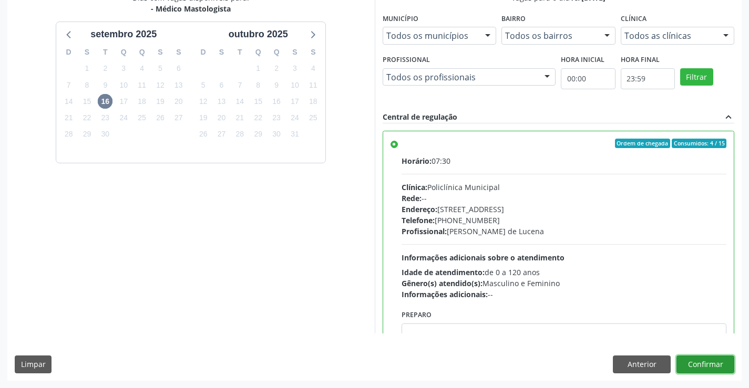
click at [708, 367] on button "Confirmar" at bounding box center [705, 365] width 58 height 18
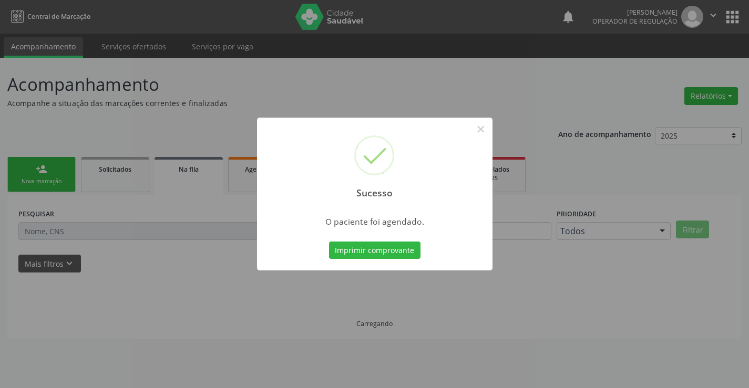
scroll to position [0, 0]
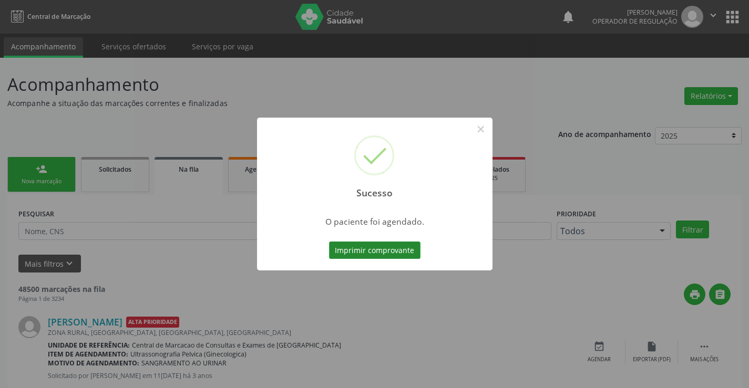
click at [400, 253] on button "Imprimir comprovante" at bounding box center [374, 251] width 91 height 18
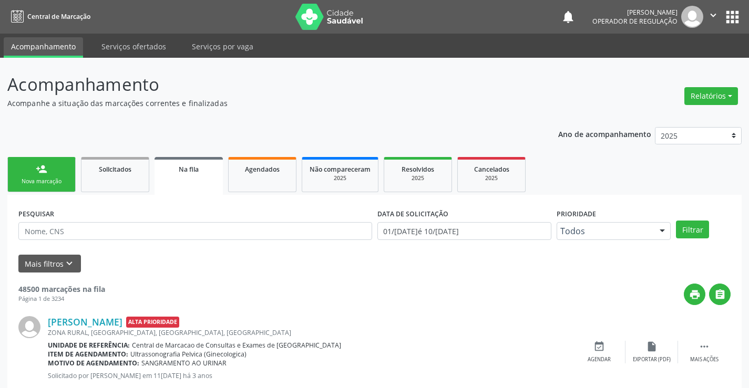
click at [47, 179] on div "Nova marcação" at bounding box center [41, 182] width 53 height 8
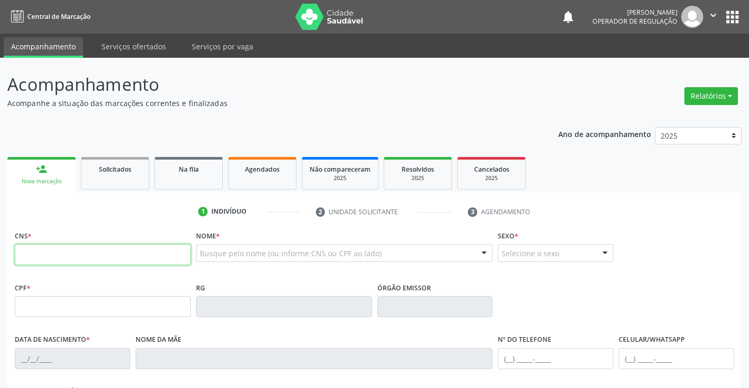
click at [65, 246] on input "text" at bounding box center [103, 254] width 176 height 21
type input "700 5087 1392 4354"
type input "1387749781"
type input "[DATE]"
type input "[PHONE_NUMBER]"
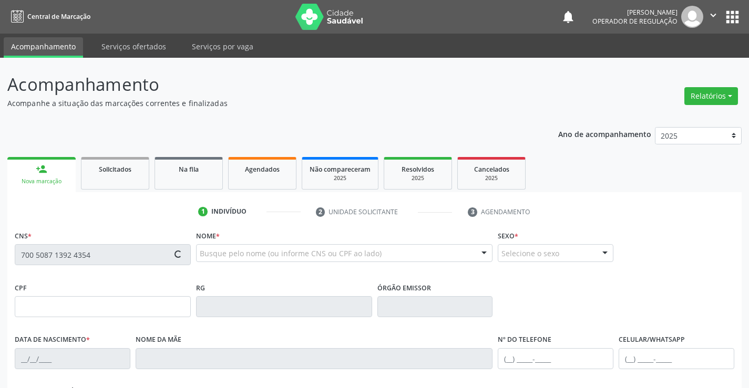
type input "[PHONE_NUMBER]"
type input "S/N"
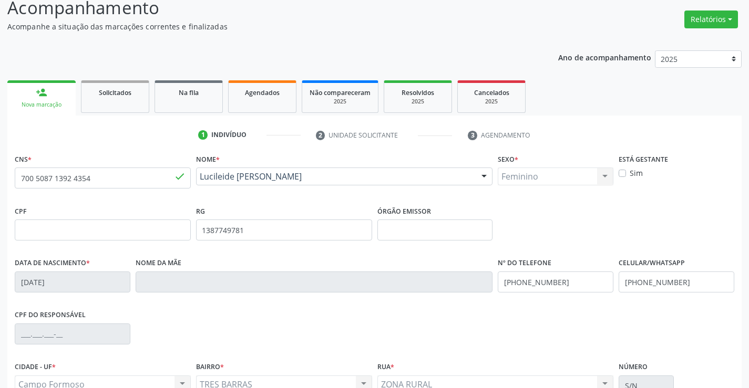
scroll to position [181, 0]
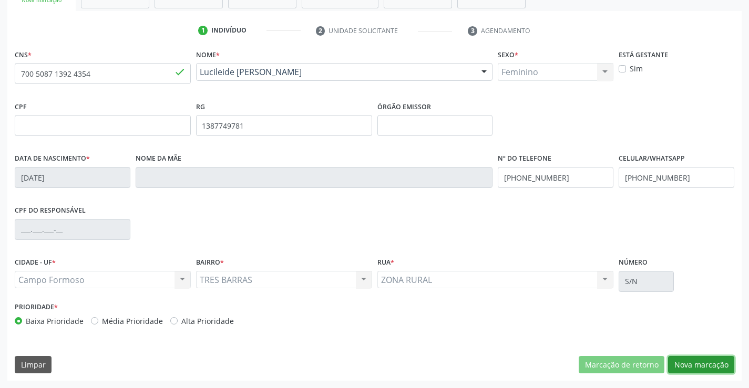
click at [678, 362] on button "Nova marcação" at bounding box center [701, 365] width 66 height 18
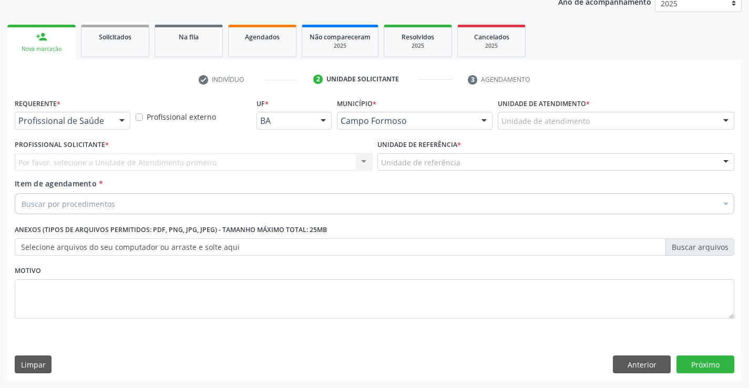
scroll to position [132, 0]
click at [124, 125] on div at bounding box center [122, 121] width 16 height 18
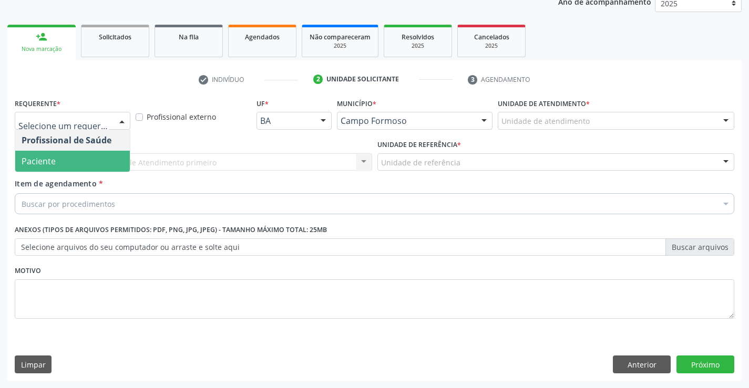
click at [101, 165] on span "Paciente" at bounding box center [72, 161] width 115 height 21
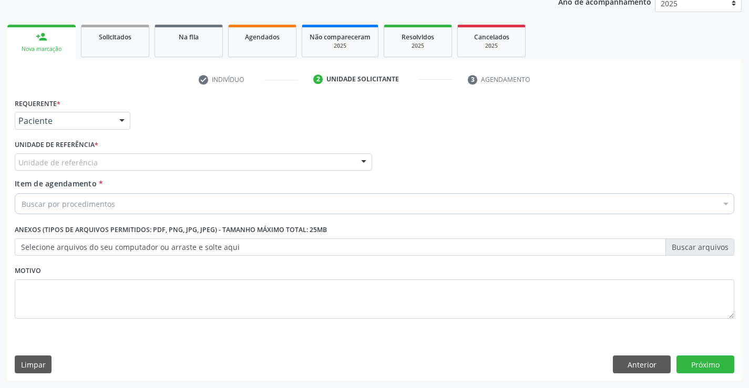
click at [360, 158] on div at bounding box center [364, 163] width 16 height 18
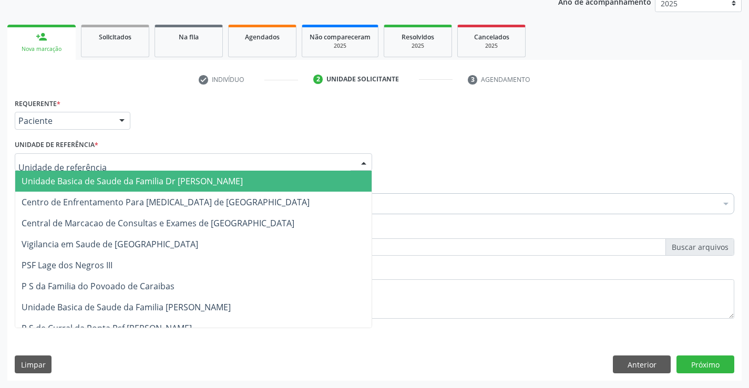
click at [277, 184] on span "Unidade Basica de Saude da Familia Dr [PERSON_NAME]" at bounding box center [193, 181] width 356 height 21
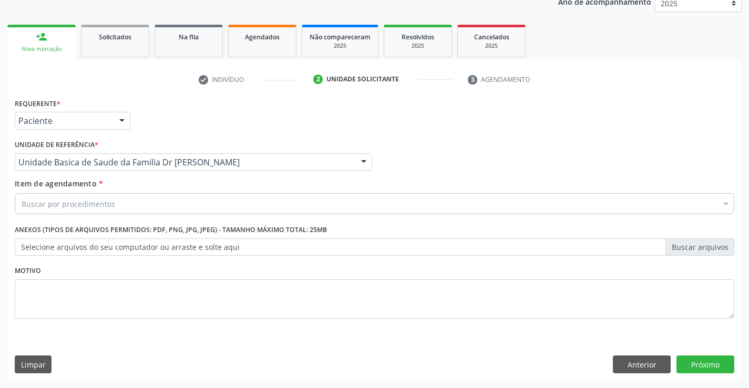
click at [238, 201] on div "Buscar por procedimentos" at bounding box center [374, 203] width 719 height 21
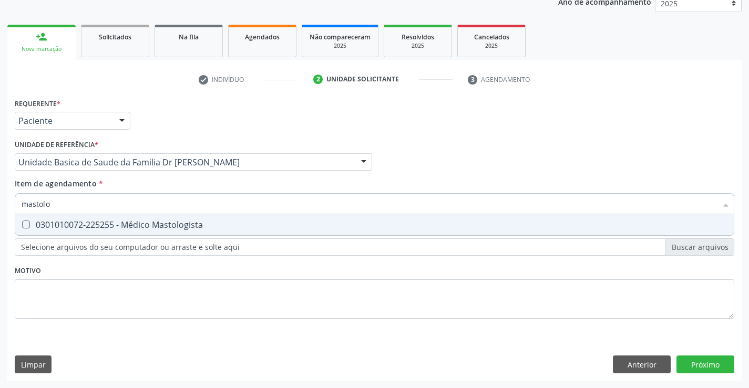
type input "mastolog"
click at [195, 227] on div "0301010072-225255 - Médico Mastologista" at bounding box center [375, 225] width 706 height 8
checkbox Mastologista "true"
click at [687, 359] on div "Requerente * Paciente Profissional de Saúde Paciente Nenhum resultado encontrad…" at bounding box center [374, 238] width 734 height 285
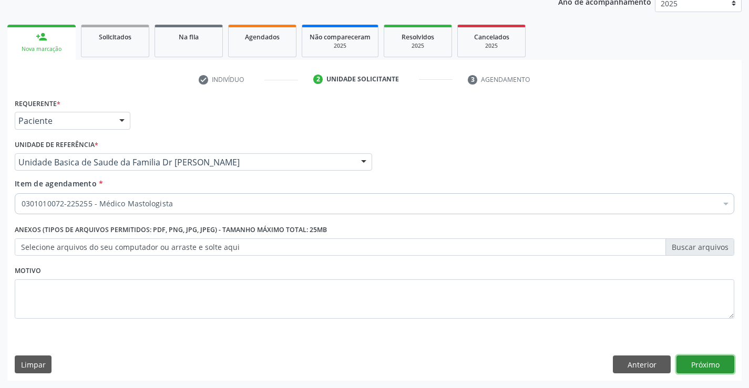
click at [695, 361] on button "Próximo" at bounding box center [705, 365] width 58 height 18
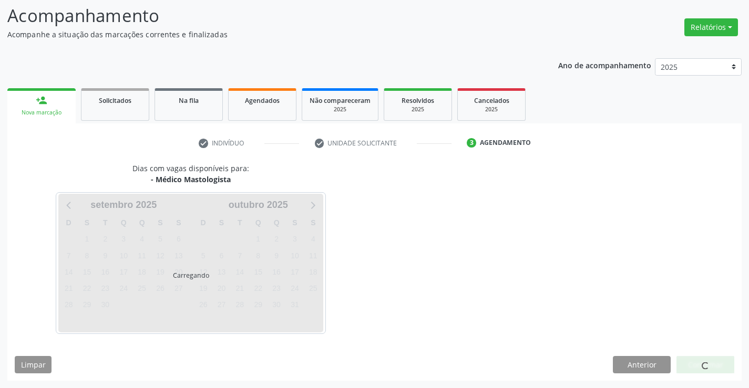
scroll to position [69, 0]
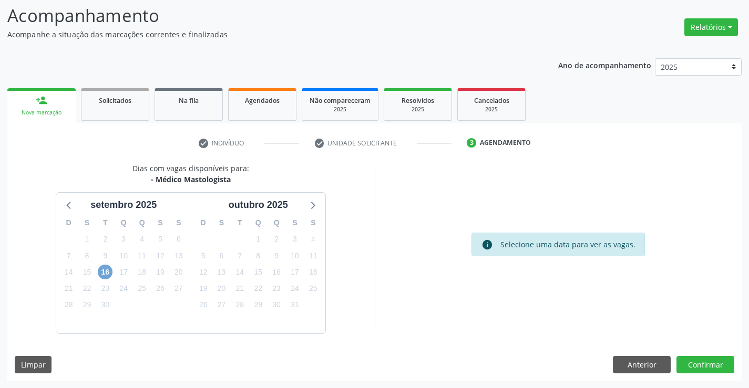
click at [108, 270] on span "16" at bounding box center [105, 272] width 15 height 15
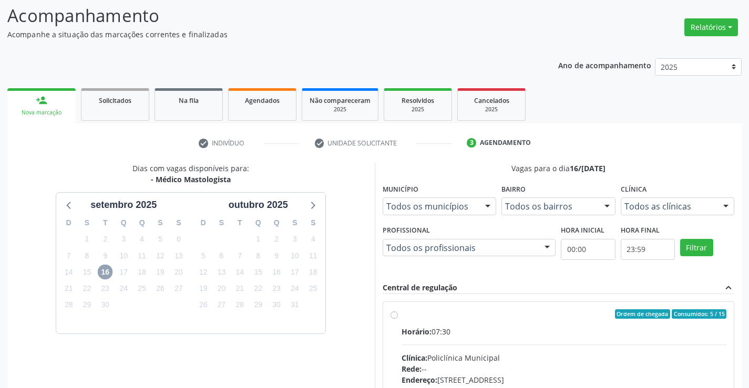
scroll to position [176, 0]
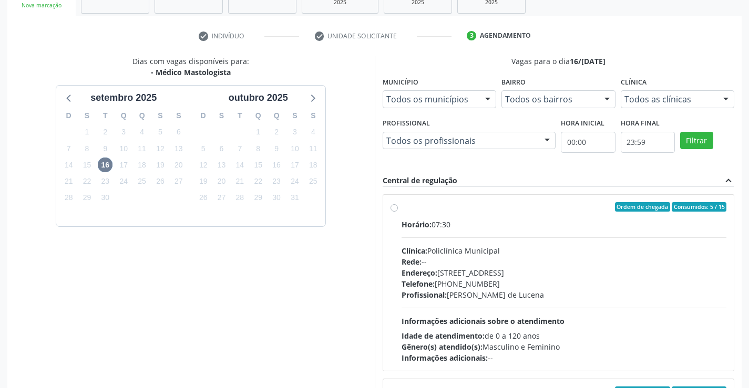
click at [401, 209] on label "Ordem de chegada Consumidos: 5 / 15 Horário: 07:30 Clínica: Policlínica Municip…" at bounding box center [563, 282] width 325 height 161
click at [394, 209] on input "Ordem de chegada Consumidos: 5 / 15 Horário: 07:30 Clínica: Policlínica Municip…" at bounding box center [393, 206] width 7 height 9
radio input "true"
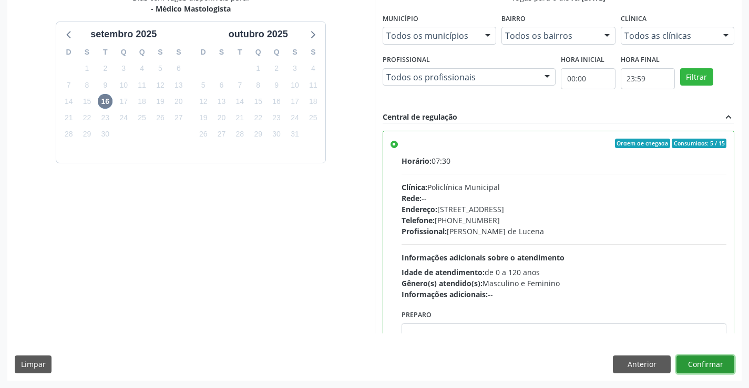
click at [716, 370] on button "Confirmar" at bounding box center [705, 365] width 58 height 18
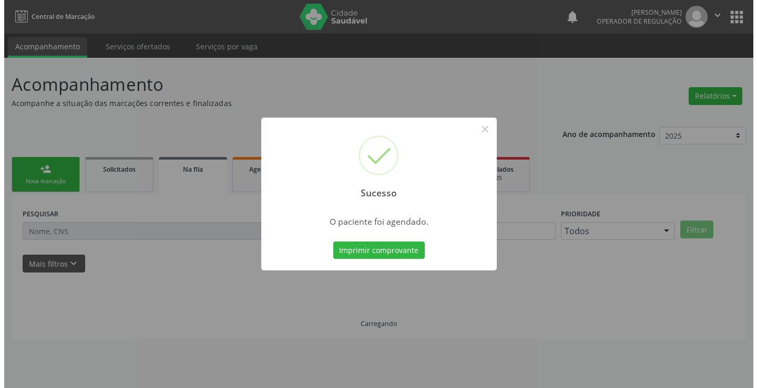
scroll to position [0, 0]
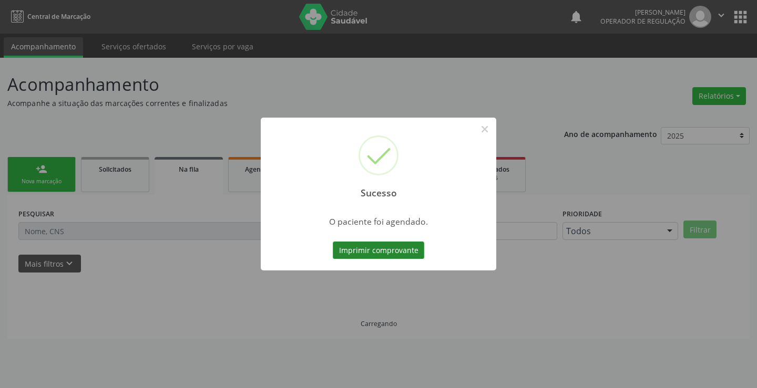
click at [365, 252] on button "Imprimir comprovante" at bounding box center [378, 251] width 91 height 18
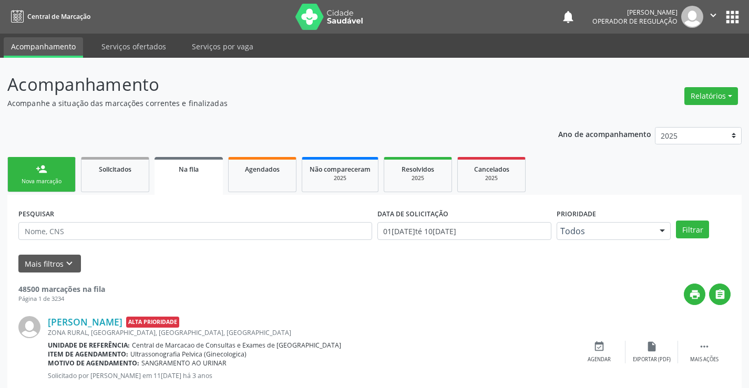
click at [73, 173] on link "person_add Nova marcação" at bounding box center [41, 174] width 68 height 35
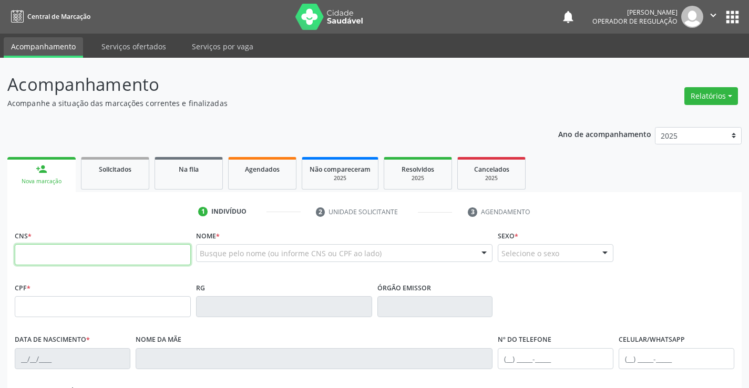
click at [59, 259] on input "text" at bounding box center [103, 254] width 176 height 21
type input "704 8020 6773 9247"
type input "2043120433"
type input "29/01/1996"
type input "(74) 98854-6352"
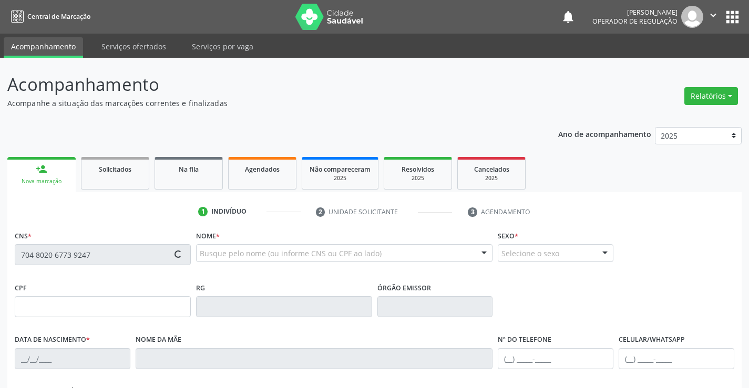
type input "(74) 98854-6352"
type input "861.563.005-46"
type input "S/N"
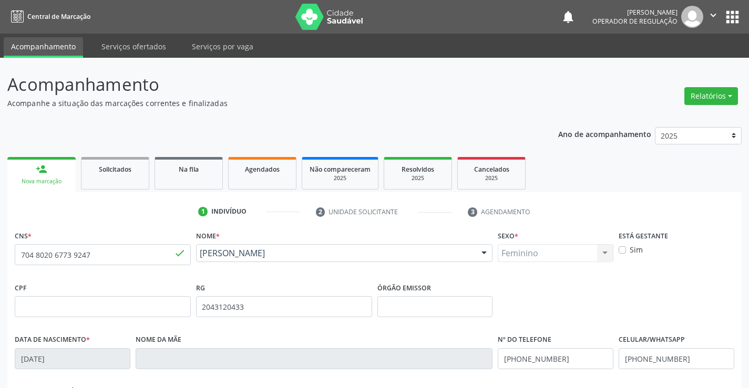
scroll to position [181, 0]
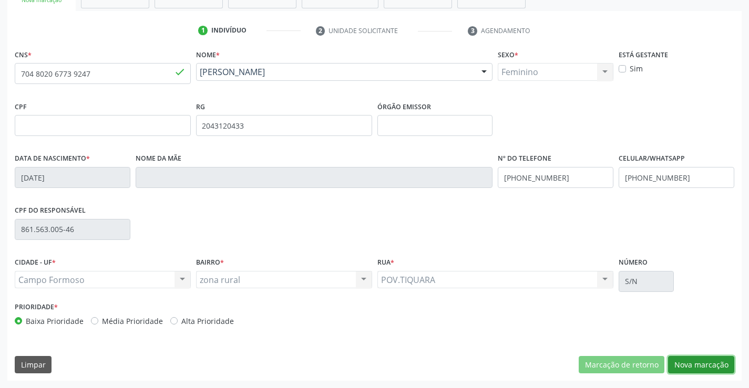
click at [692, 366] on button "Nova marcação" at bounding box center [701, 365] width 66 height 18
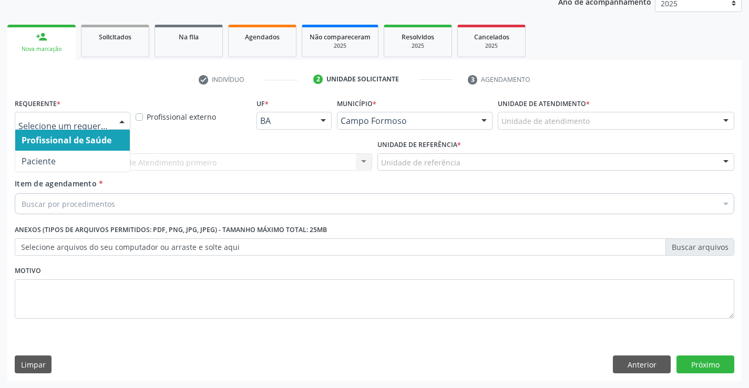
click at [121, 118] on div at bounding box center [122, 121] width 16 height 18
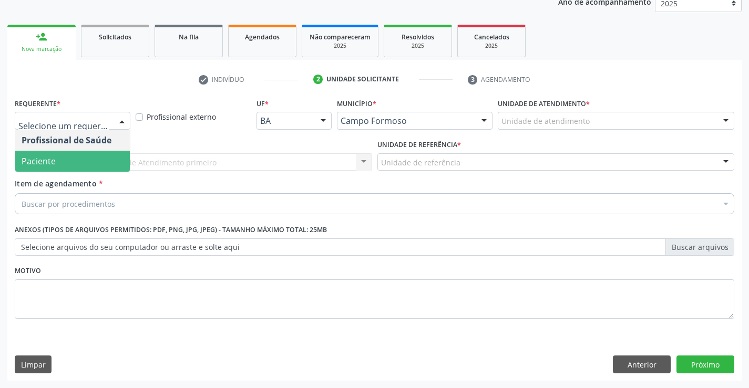
click at [81, 167] on span "Paciente" at bounding box center [72, 161] width 115 height 21
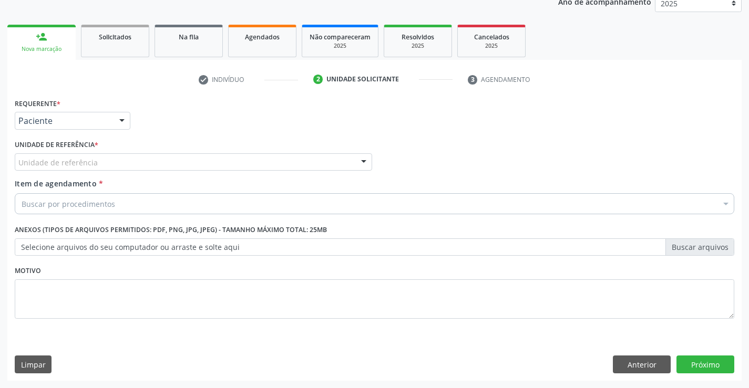
click at [364, 158] on div at bounding box center [364, 163] width 16 height 18
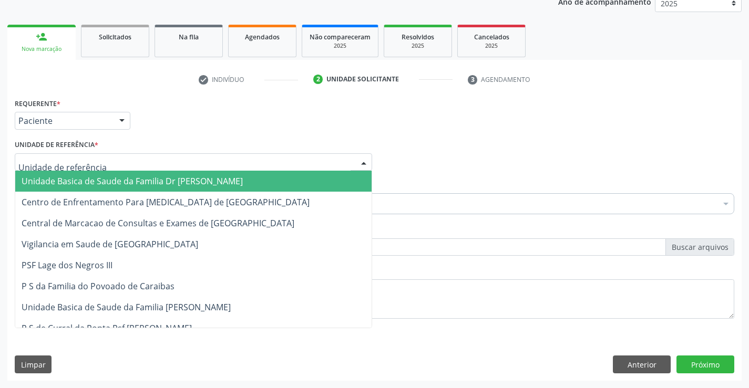
click at [291, 171] on span "Unidade Basica de Saude da Familia Dr [PERSON_NAME]" at bounding box center [193, 181] width 356 height 21
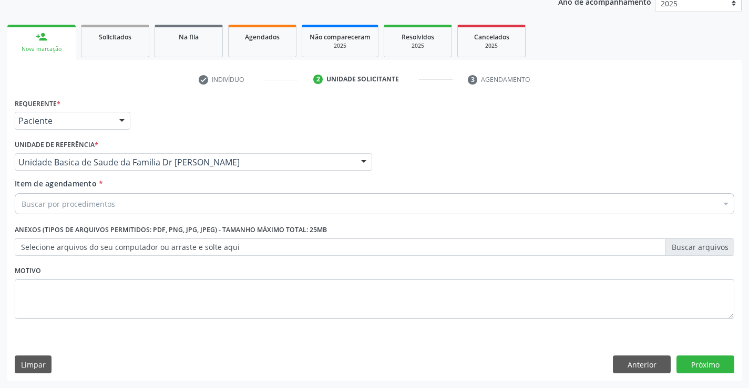
click at [201, 207] on div "Buscar por procedimentos" at bounding box center [374, 203] width 719 height 21
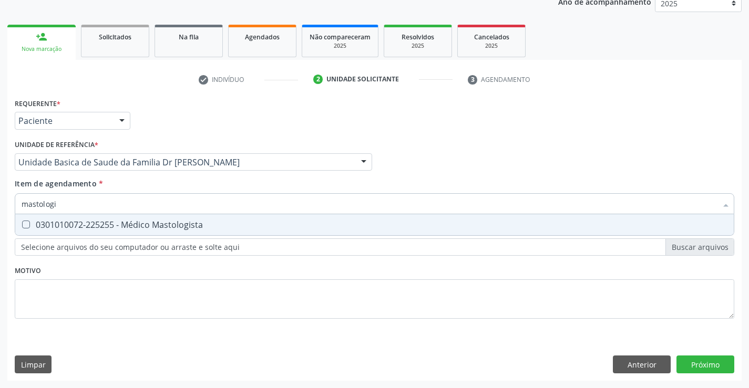
type input "mastologis"
click at [193, 235] on span "0301010072-225255 - Médico Mastologista" at bounding box center [374, 224] width 718 height 21
checkbox Mastologista "true"
click at [707, 367] on div "Requerente * Paciente Profissional de Saúde Paciente Nenhum resultado encontrad…" at bounding box center [374, 238] width 734 height 285
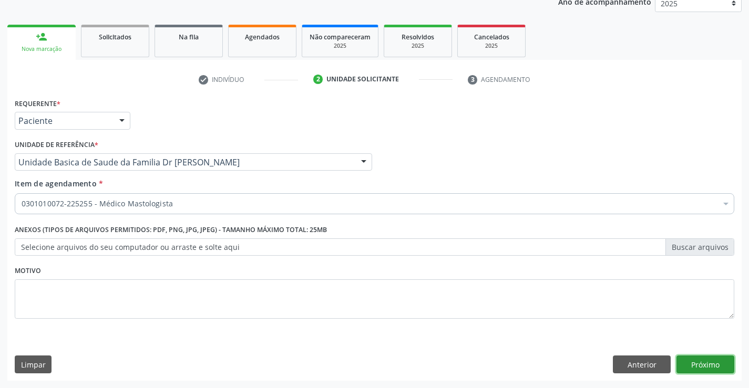
click at [688, 367] on button "Próximo" at bounding box center [705, 365] width 58 height 18
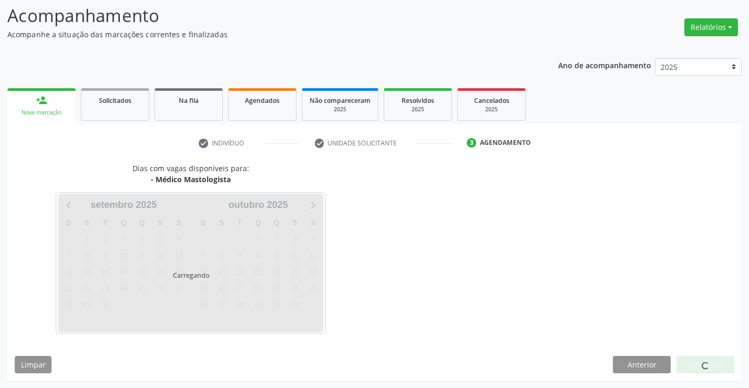
scroll to position [69, 0]
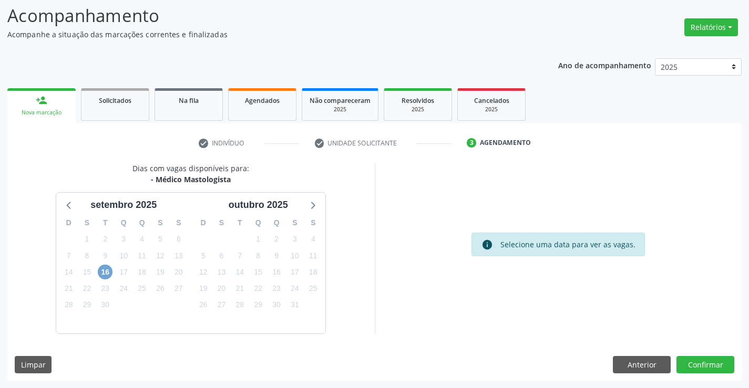
click at [108, 271] on span "16" at bounding box center [105, 272] width 15 height 15
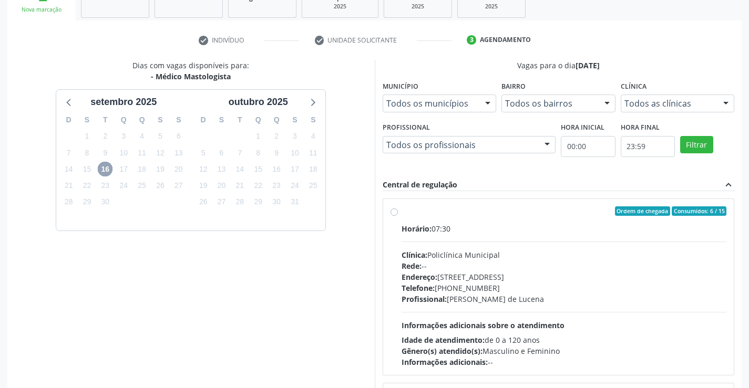
scroll to position [204, 0]
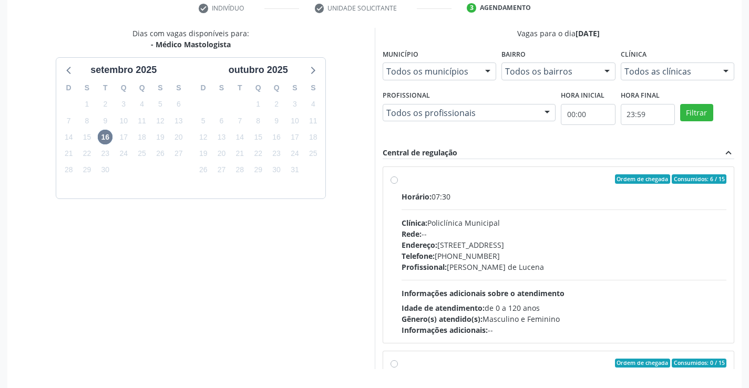
click at [401, 181] on label "Ordem de chegada Consumidos: 6 / 15 Horário: 07:30 Clínica: Policlínica Municip…" at bounding box center [563, 254] width 325 height 161
click at [392, 181] on input "Ordem de chegada Consumidos: 6 / 15 Horário: 07:30 Clínica: Policlínica Municip…" at bounding box center [393, 178] width 7 height 9
radio input "true"
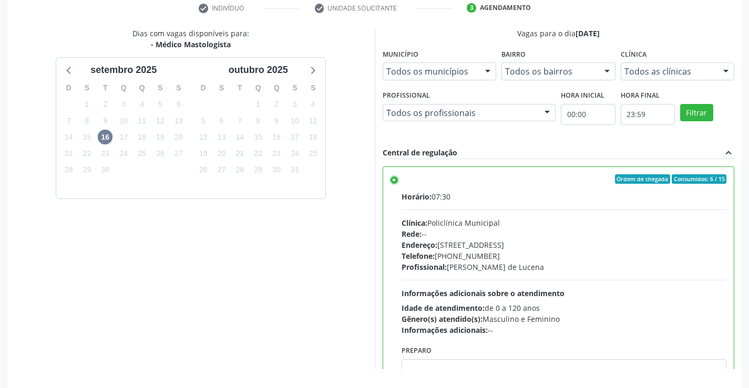
scroll to position [240, 0]
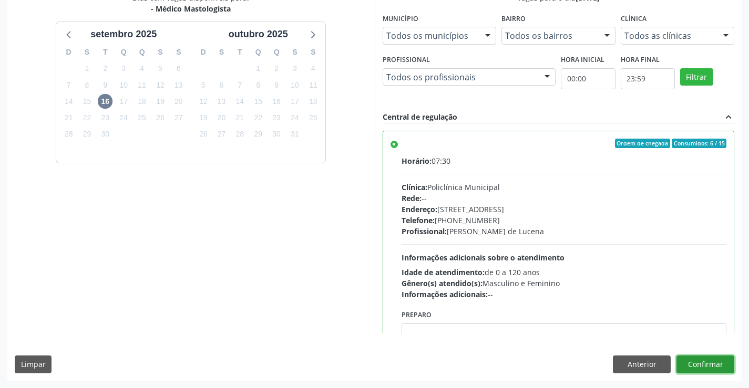
click at [705, 363] on button "Confirmar" at bounding box center [705, 365] width 58 height 18
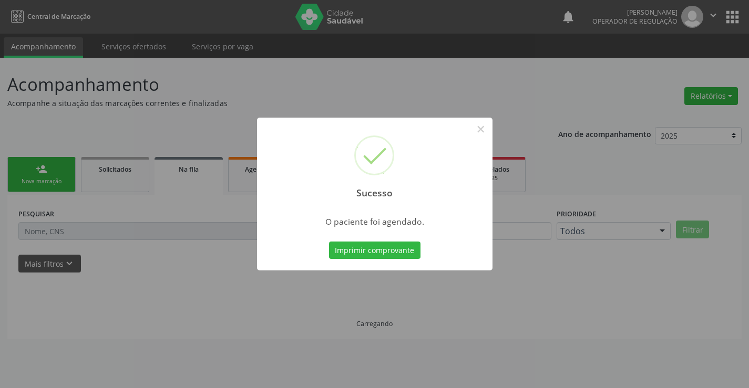
scroll to position [0, 0]
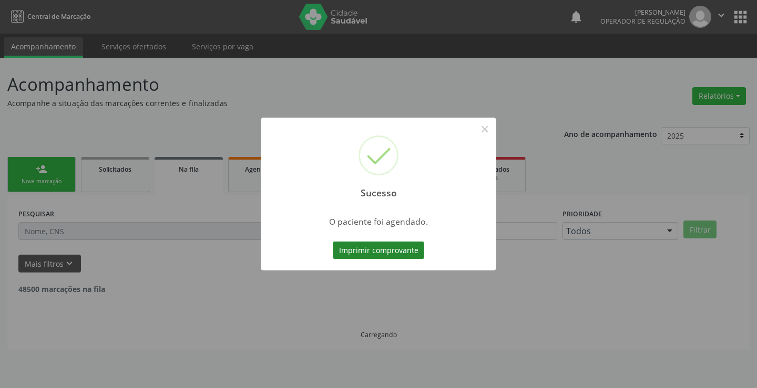
click at [366, 252] on button "Imprimir comprovante" at bounding box center [378, 251] width 91 height 18
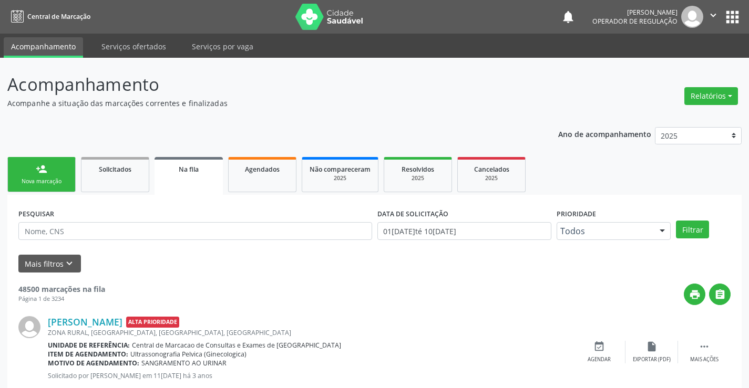
click at [63, 168] on link "person_add Nova marcação" at bounding box center [41, 174] width 68 height 35
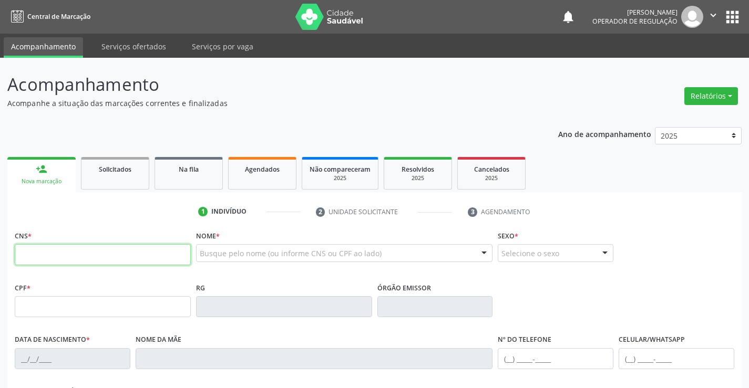
click at [68, 255] on input "text" at bounding box center [103, 254] width 176 height 21
type input "704 5036 7412 8120"
type input "1379985905"
type input "09/01/1985"
type input "(74) 98818-6442"
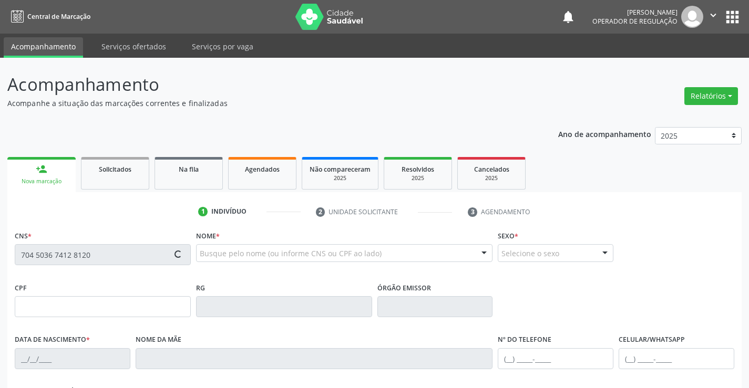
type input "(74) 98818-6442"
type input "027.148.125-03"
type input "S/N"
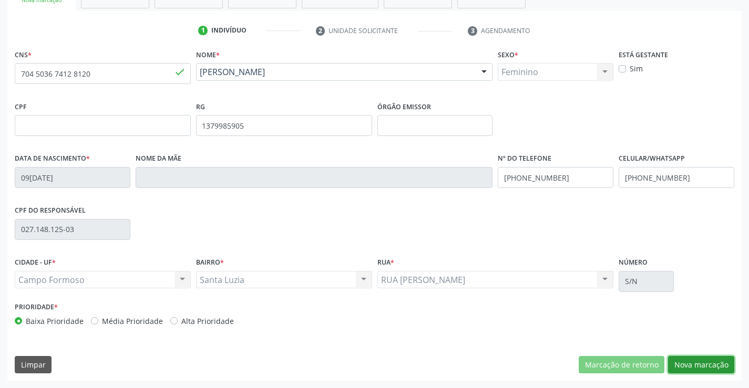
click at [720, 364] on button "Nova marcação" at bounding box center [701, 365] width 66 height 18
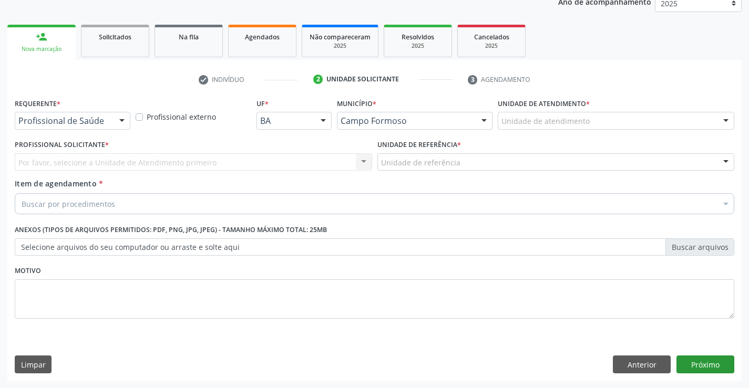
scroll to position [132, 0]
click at [118, 119] on div at bounding box center [122, 121] width 16 height 18
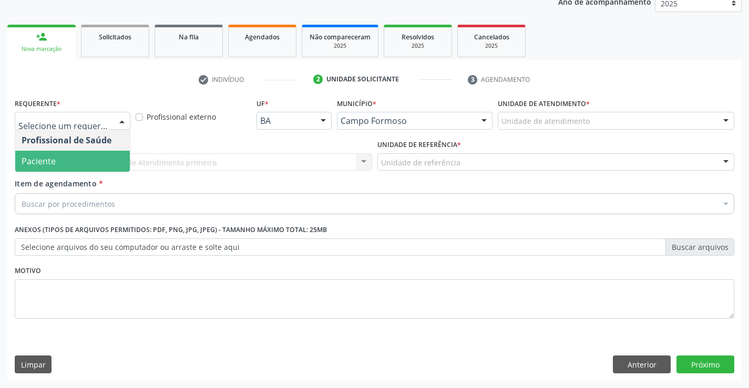
click at [92, 167] on span "Paciente" at bounding box center [72, 161] width 115 height 21
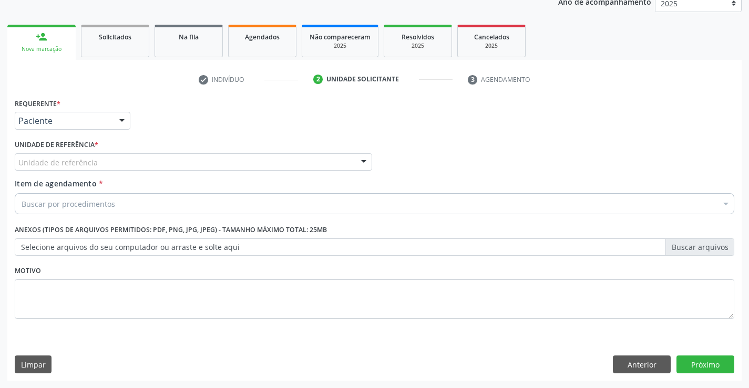
click at [356, 161] on div at bounding box center [364, 163] width 16 height 18
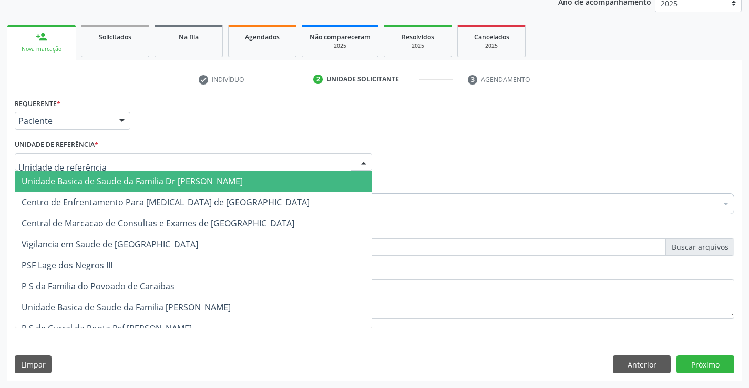
click at [265, 176] on span "Unidade Basica de Saude da Familia Dr [PERSON_NAME]" at bounding box center [193, 181] width 356 height 21
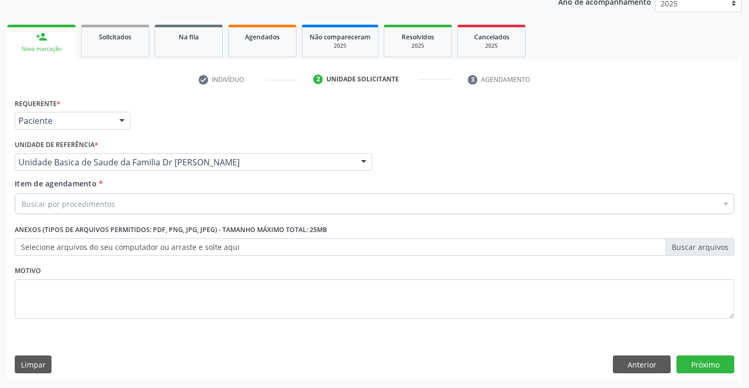
click at [215, 197] on div "Buscar por procedimentos" at bounding box center [374, 203] width 719 height 21
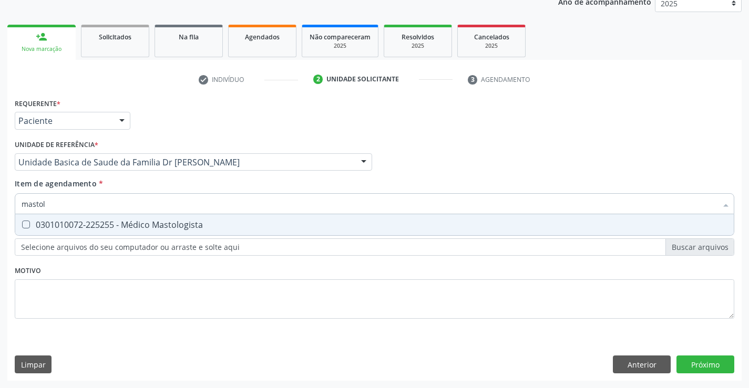
type input "mastolo"
click at [193, 224] on div "0301010072-225255 - Médico Mastologista" at bounding box center [375, 225] width 706 height 8
checkbox Mastologista "true"
click at [719, 360] on div "Requerente * Paciente Profissional de Saúde Paciente Nenhum resultado encontrad…" at bounding box center [374, 238] width 734 height 285
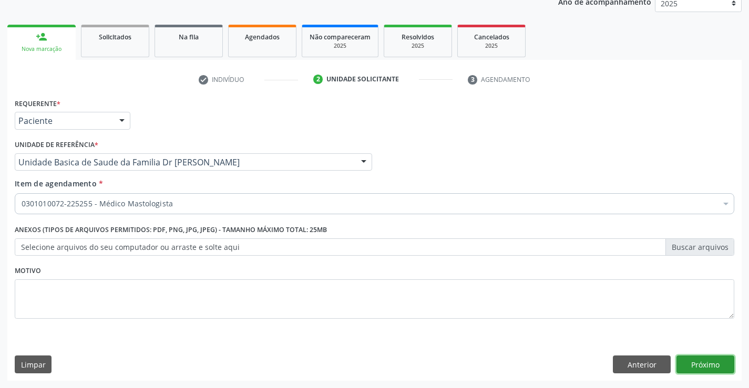
click at [689, 367] on button "Próximo" at bounding box center [705, 365] width 58 height 18
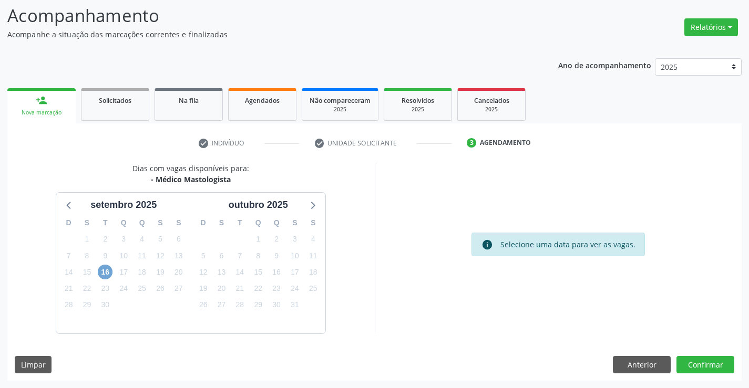
click at [105, 266] on span "16" at bounding box center [105, 272] width 15 height 15
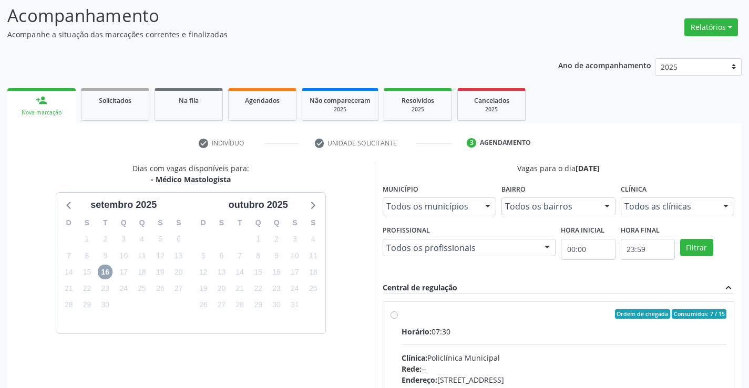
scroll to position [215, 0]
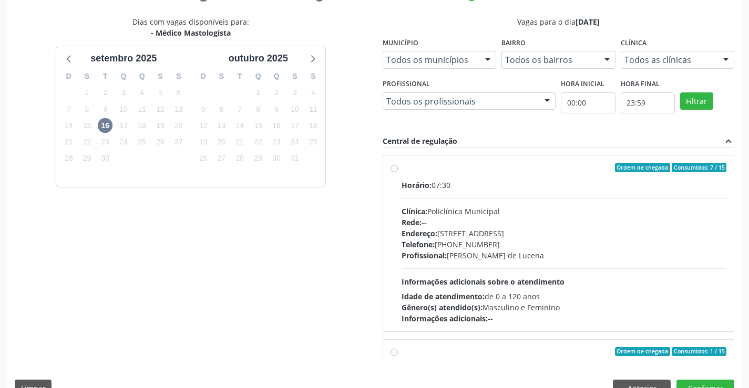
click at [398, 170] on div "Ordem de chegada Consumidos: 7 / 15 Horário: 07:30 Clínica: Policlínica Municip…" at bounding box center [558, 243] width 336 height 161
radio input "true"
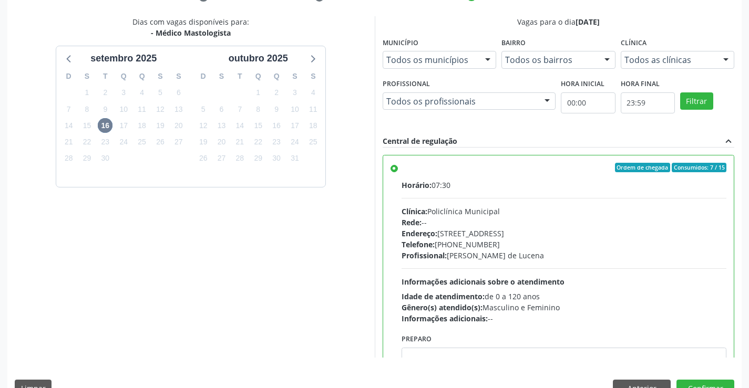
scroll to position [240, 0]
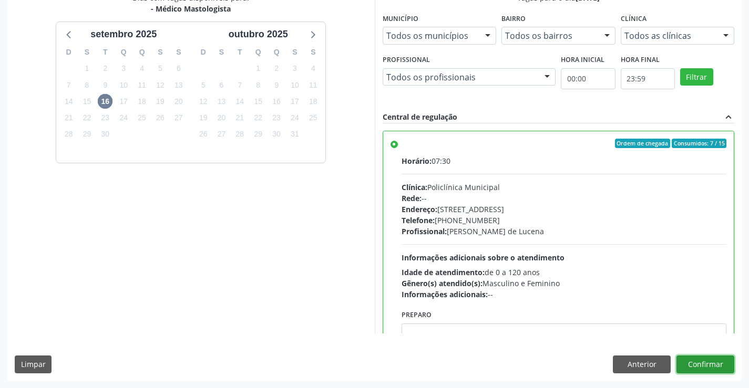
click at [694, 358] on button "Confirmar" at bounding box center [705, 365] width 58 height 18
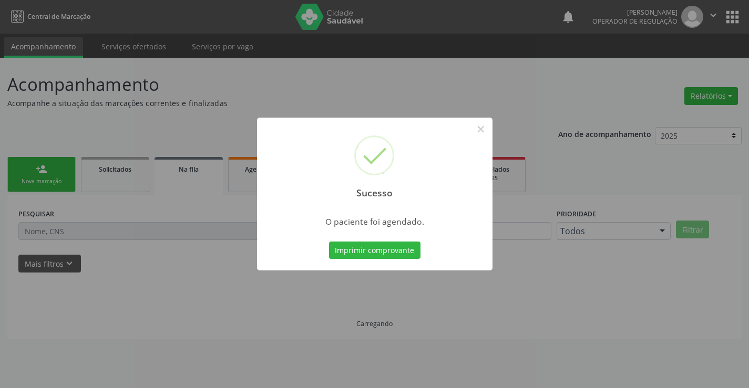
scroll to position [0, 0]
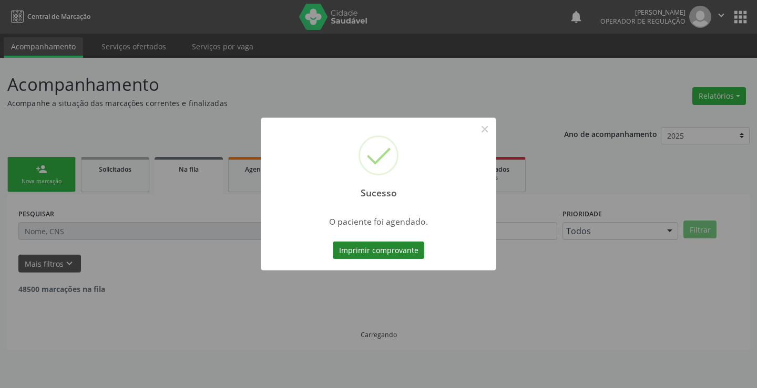
click at [378, 247] on button "Imprimir comprovante" at bounding box center [378, 251] width 91 height 18
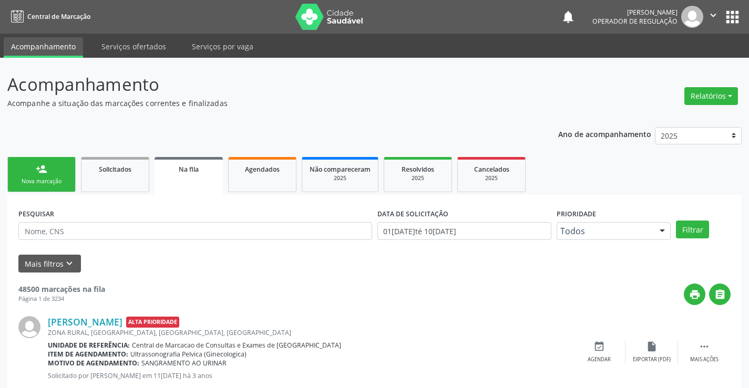
click at [59, 184] on div "Nova marcação" at bounding box center [41, 182] width 53 height 8
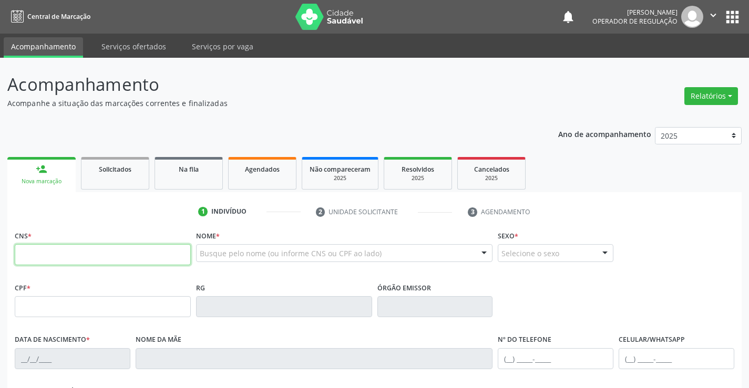
click at [59, 249] on input "text" at bounding box center [103, 254] width 176 height 21
type input "704 7077 0651 4839"
type input "351.283.688-74"
type input "1265090505"
type input "29/07/1985"
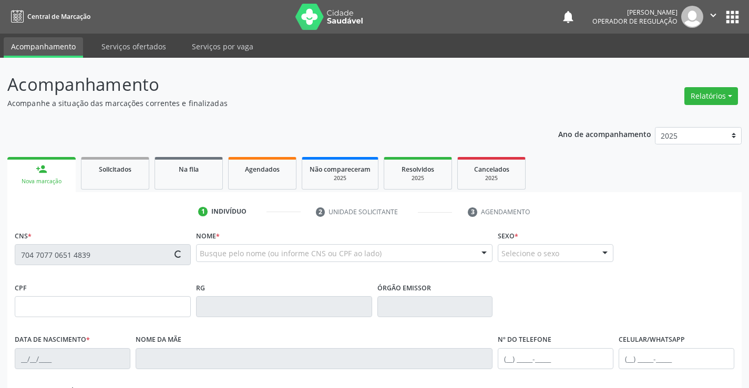
type input "(74) 9196-9770"
type input "351.283.688-74"
type input "S/N"
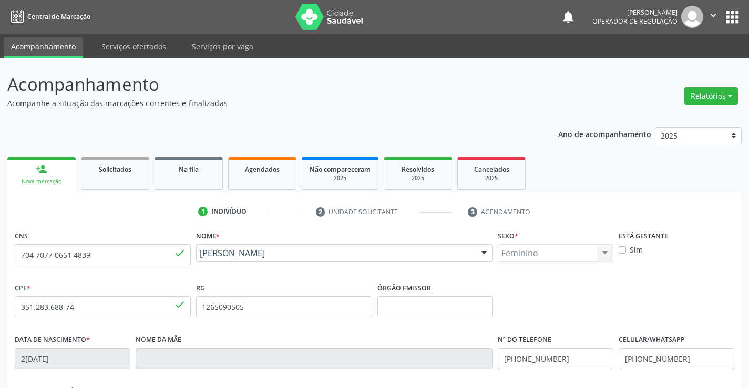
scroll to position [181, 0]
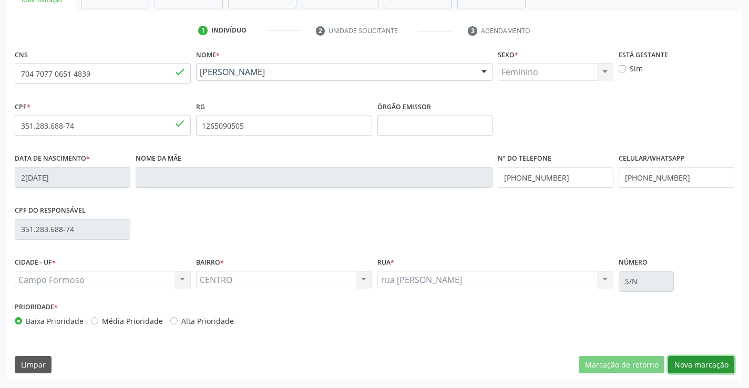
click at [698, 369] on button "Nova marcação" at bounding box center [701, 365] width 66 height 18
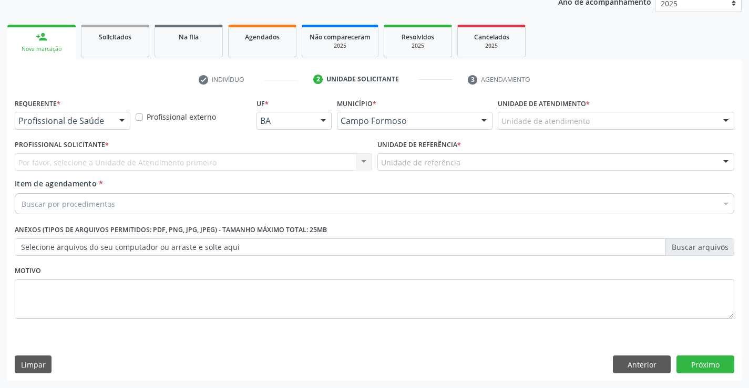
click at [118, 119] on div at bounding box center [122, 121] width 16 height 18
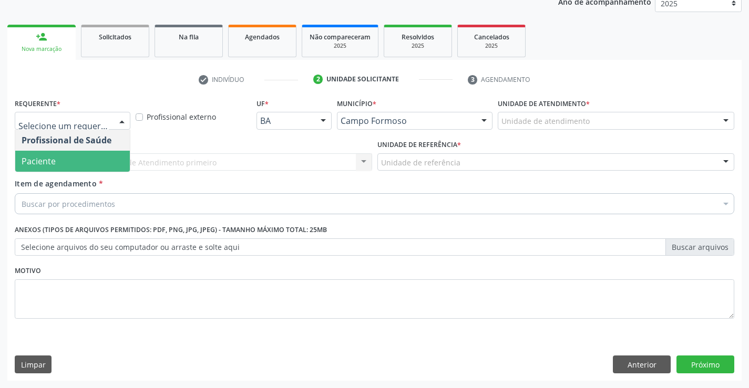
click at [93, 159] on span "Paciente" at bounding box center [72, 161] width 115 height 21
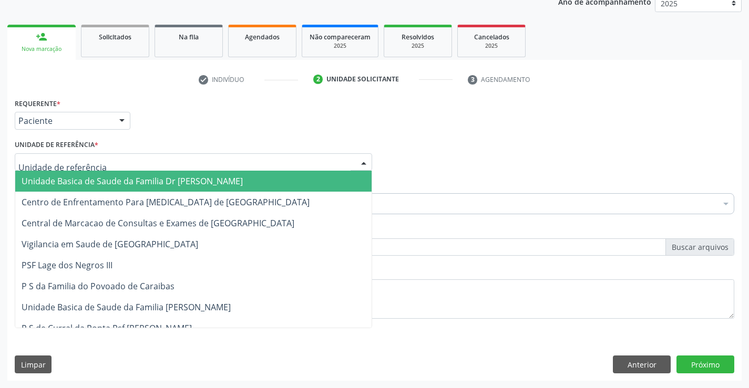
click at [361, 163] on div at bounding box center [364, 163] width 16 height 18
click at [294, 173] on span "Unidade Basica de Saude da Familia Dr [PERSON_NAME]" at bounding box center [193, 181] width 356 height 21
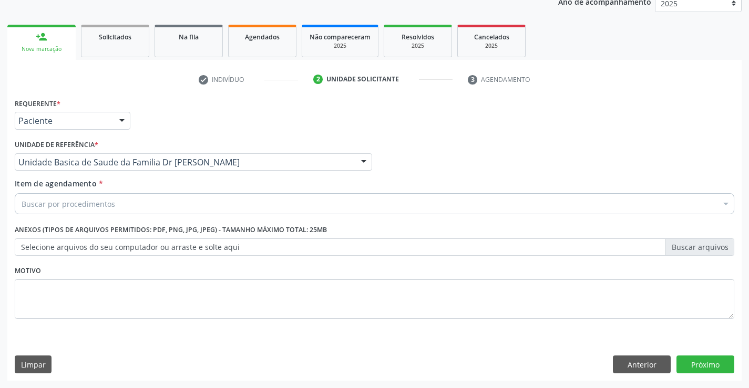
click at [259, 199] on div "Buscar por procedimentos" at bounding box center [374, 203] width 719 height 21
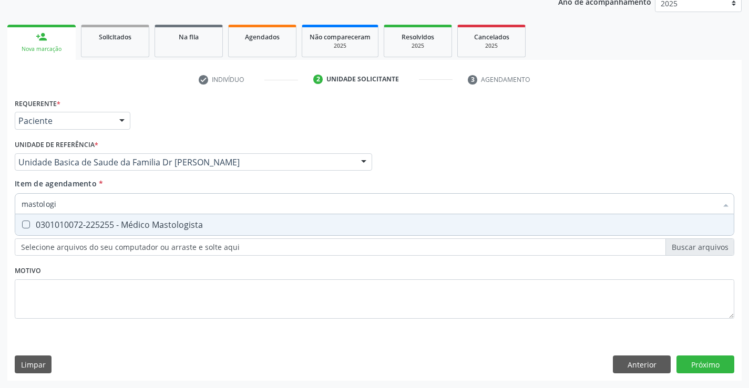
type input "mastologis"
click at [174, 223] on div "0301010072-225255 - Médico Mastologista" at bounding box center [375, 225] width 706 height 8
checkbox Mastologista "true"
click at [704, 360] on div "Requerente * Paciente Profissional de Saúde Paciente Nenhum resultado encontrad…" at bounding box center [374, 238] width 734 height 285
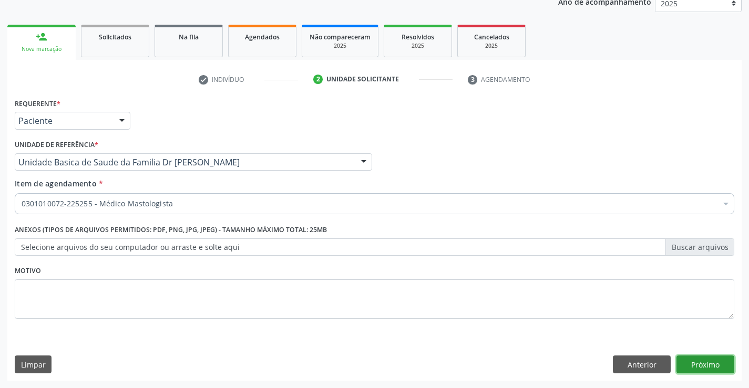
click at [696, 369] on button "Próximo" at bounding box center [705, 365] width 58 height 18
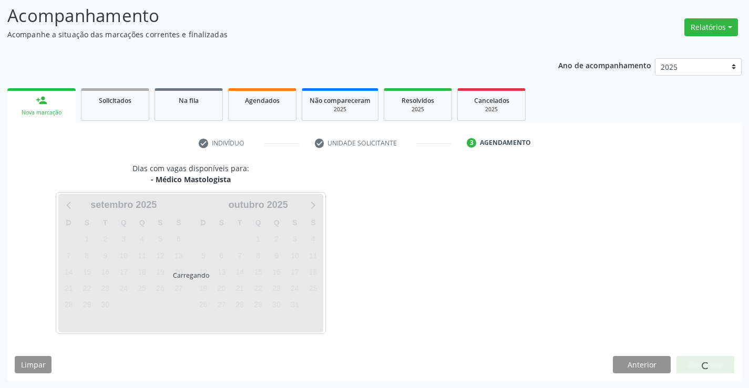
scroll to position [69, 0]
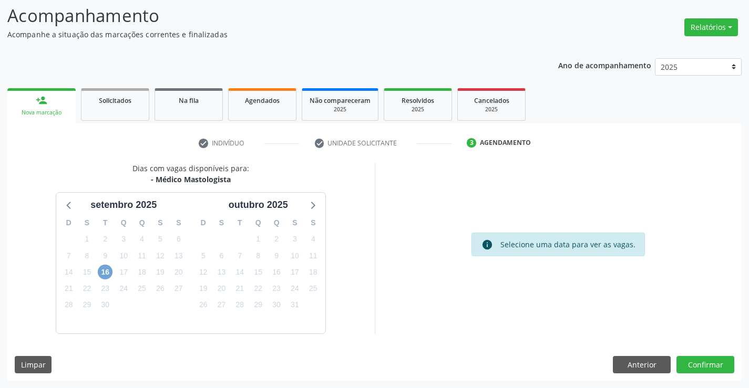
click at [107, 276] on span "16" at bounding box center [105, 272] width 15 height 15
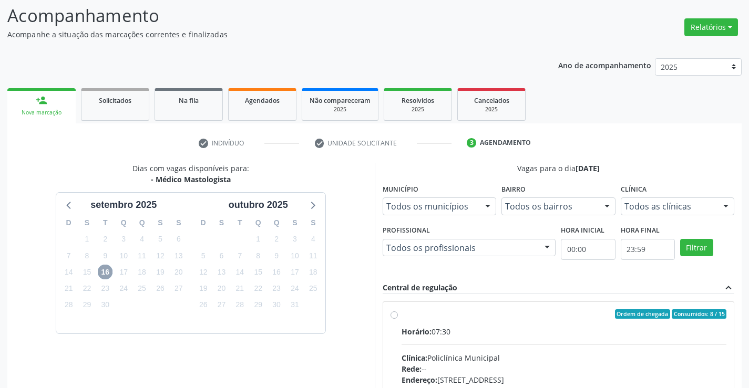
scroll to position [240, 0]
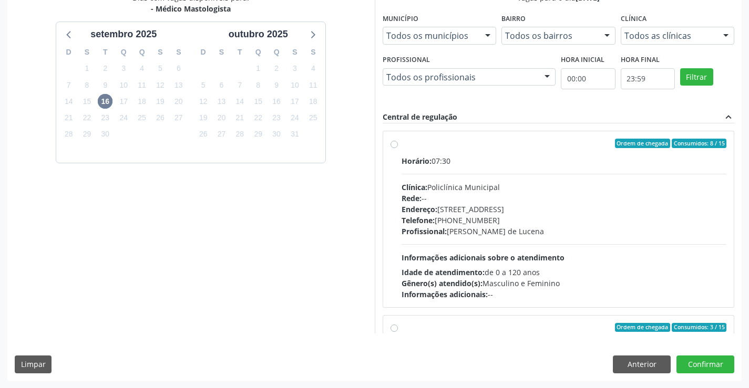
click at [399, 146] on div "Ordem de chegada Consumidos: 8 / 15 Horário: 07:30 Clínica: Policlínica Municip…" at bounding box center [558, 219] width 336 height 161
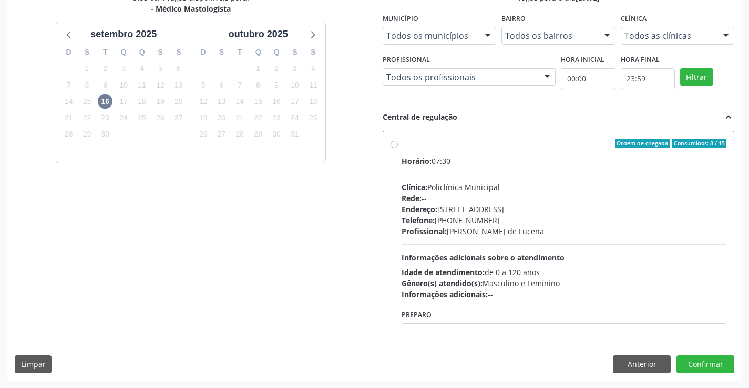
radio input "true"
click at [691, 358] on button "Confirmar" at bounding box center [705, 365] width 58 height 18
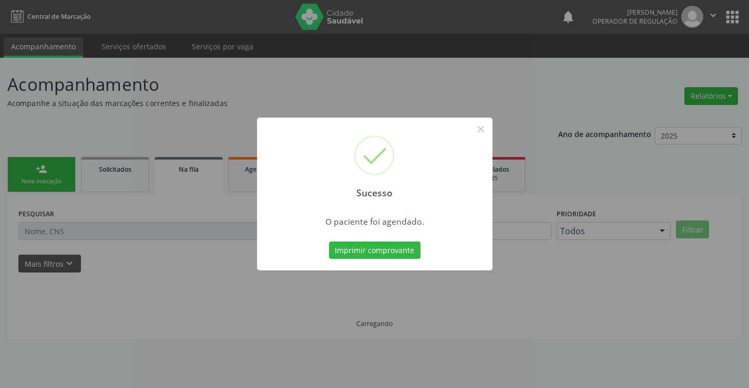
scroll to position [0, 0]
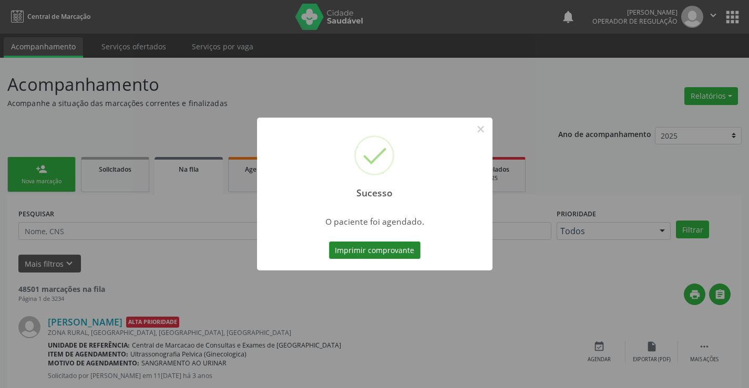
click at [353, 249] on button "Imprimir comprovante" at bounding box center [374, 251] width 91 height 18
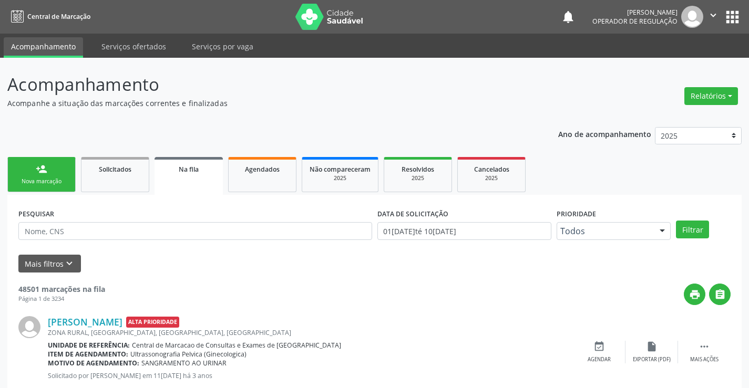
click at [58, 182] on div "Nova marcação" at bounding box center [41, 182] width 53 height 8
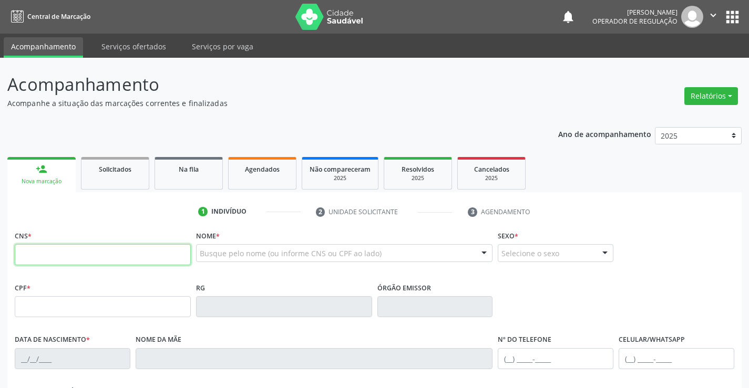
click at [91, 245] on input "text" at bounding box center [103, 254] width 176 height 21
type input "700 6029 1507 4568"
type input "1544633700"
type input "25/06/1990"
type input "(74) 8891-3451"
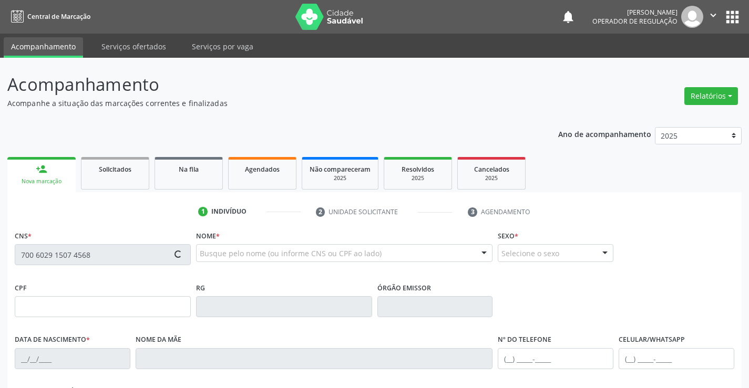
type input "(74) 8891-3451"
type input "050.092.995-50"
type input "SN"
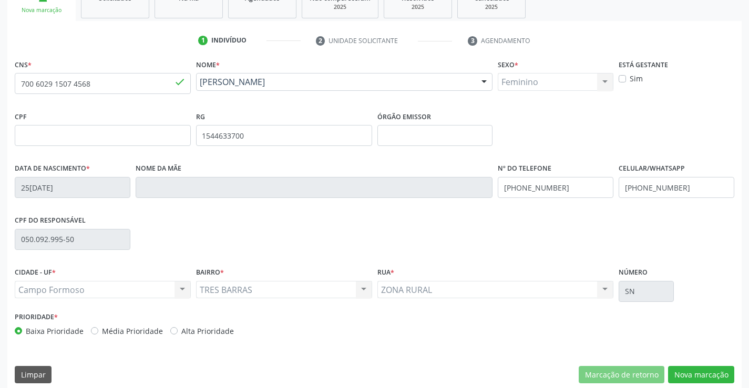
scroll to position [181, 0]
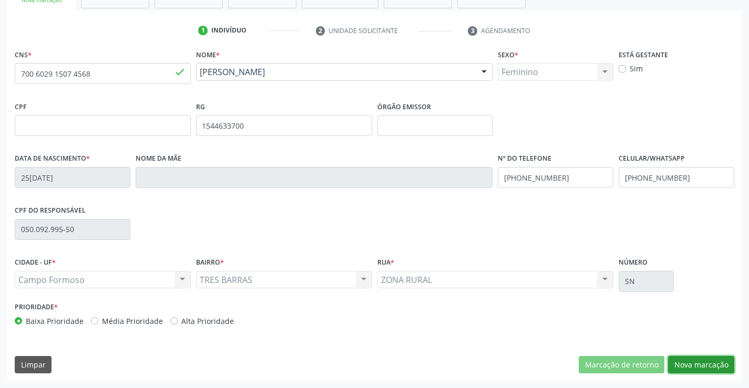
click at [688, 368] on button "Nova marcação" at bounding box center [701, 365] width 66 height 18
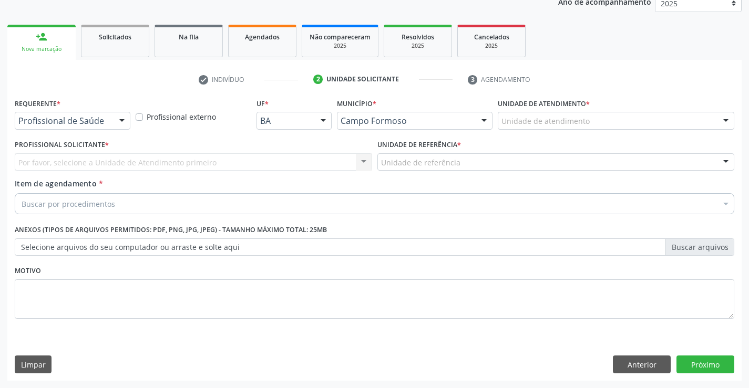
scroll to position [132, 0]
click at [122, 123] on div at bounding box center [122, 121] width 16 height 18
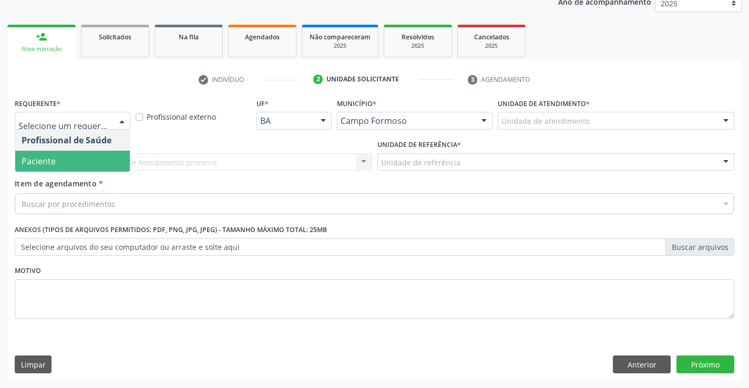
click at [118, 157] on span "Paciente" at bounding box center [72, 161] width 115 height 21
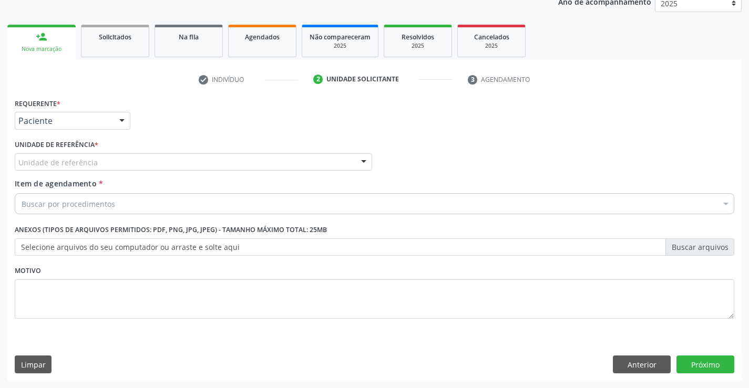
click at [371, 156] on div "Unidade de referência Unidade Basica de Saude da Familia Dr Paulo Sudre Centro …" at bounding box center [193, 162] width 357 height 18
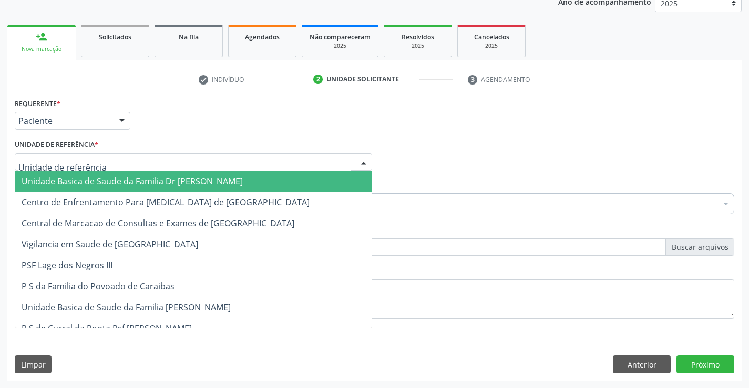
click at [327, 178] on span "Unidade Basica de Saude da Familia Dr [PERSON_NAME]" at bounding box center [193, 181] width 356 height 21
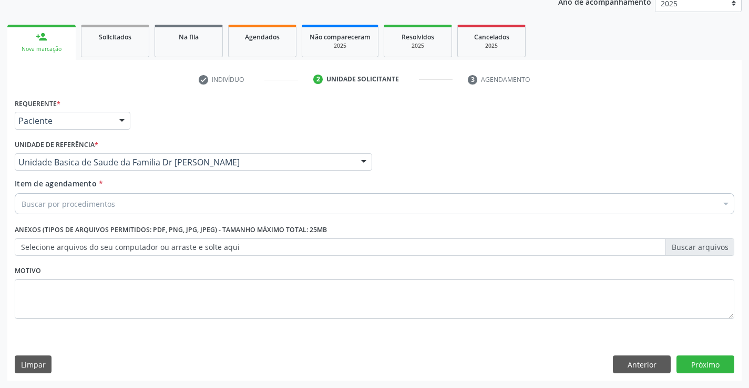
click at [282, 202] on div "Buscar por procedimentos" at bounding box center [374, 203] width 719 height 21
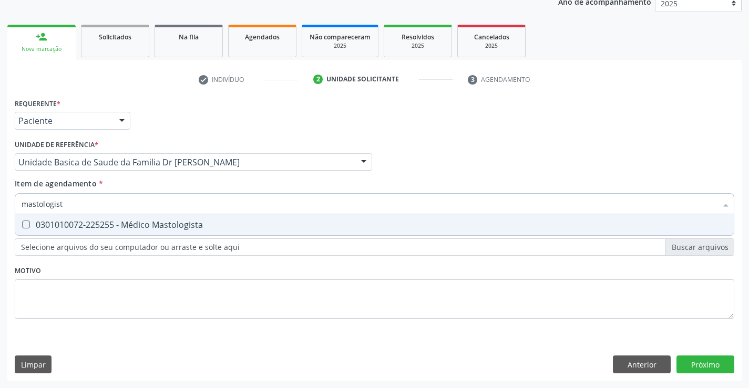
type input "mastologista"
click at [255, 219] on span "0301010072-225255 - Médico Mastologista" at bounding box center [374, 224] width 718 height 21
checkbox Mastologista "true"
click at [705, 359] on div "Requerente * Paciente Profissional de Saúde Paciente Nenhum resultado encontrad…" at bounding box center [374, 238] width 734 height 285
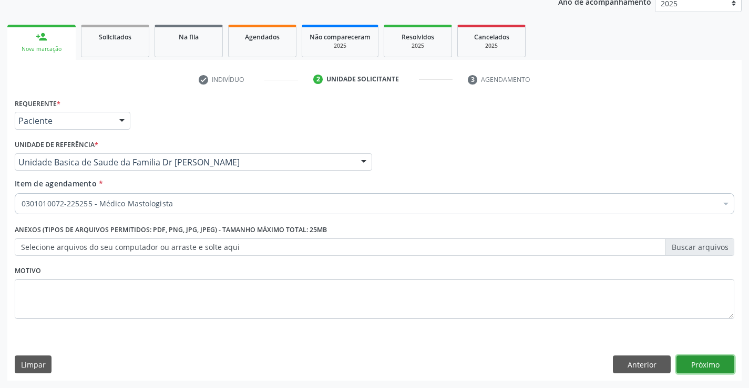
click at [699, 363] on button "Próximo" at bounding box center [705, 365] width 58 height 18
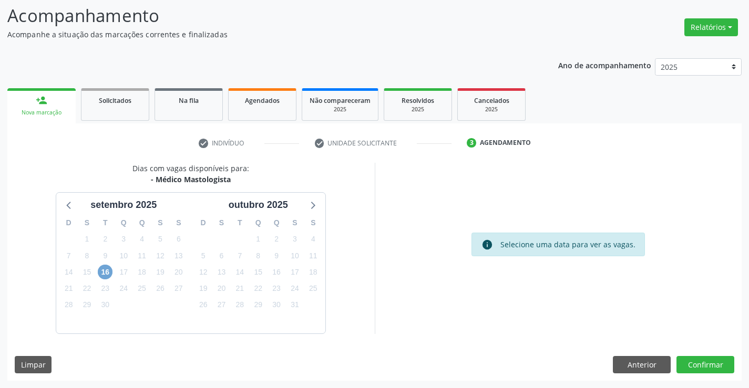
click at [107, 273] on span "16" at bounding box center [105, 272] width 15 height 15
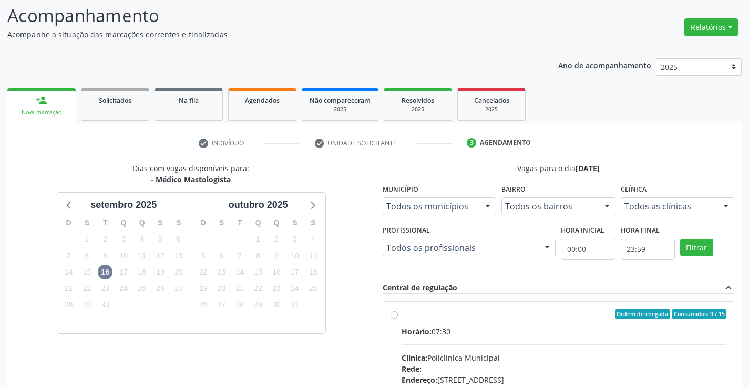
click at [401, 313] on label "Ordem de chegada Consumidos: 9 / 15 Horário: 07:30 Clínica: Policlínica Municip…" at bounding box center [563, 390] width 325 height 161
click at [391, 313] on input "Ordem de chegada Consumidos: 9 / 15 Horário: 07:30 Clínica: Policlínica Municip…" at bounding box center [393, 314] width 7 height 9
radio input "true"
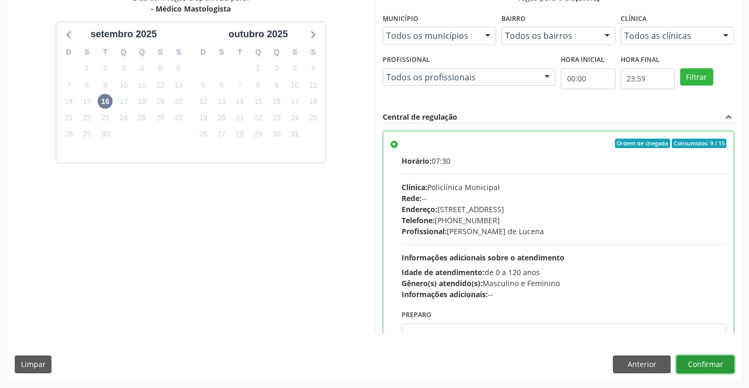
click at [687, 368] on button "Confirmar" at bounding box center [705, 365] width 58 height 18
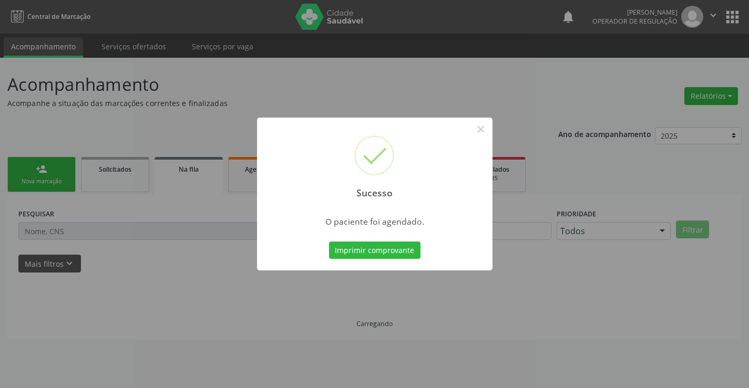
scroll to position [0, 0]
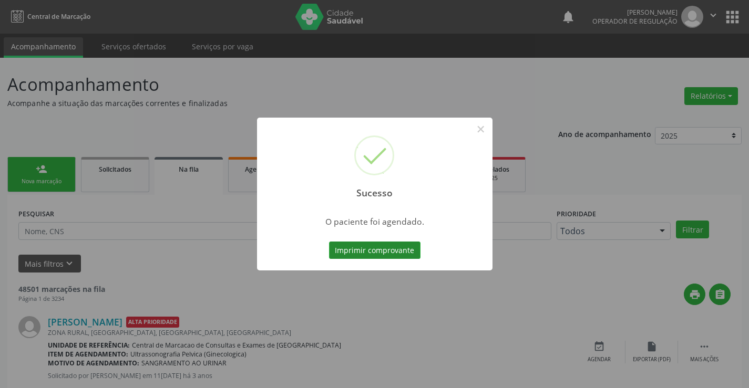
click at [356, 251] on button "Imprimir comprovante" at bounding box center [374, 251] width 91 height 18
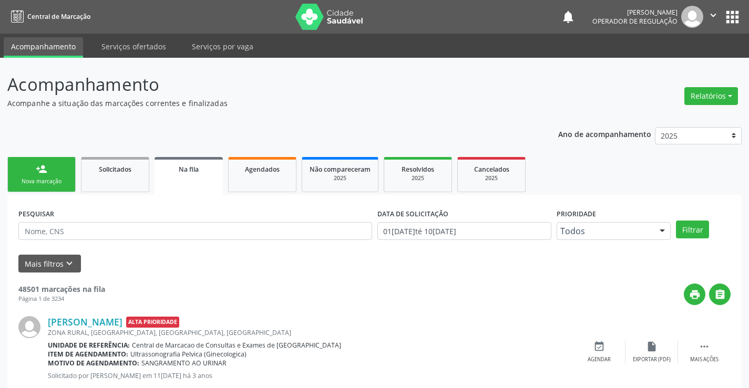
click at [45, 182] on div "Nova marcação" at bounding box center [41, 182] width 53 height 8
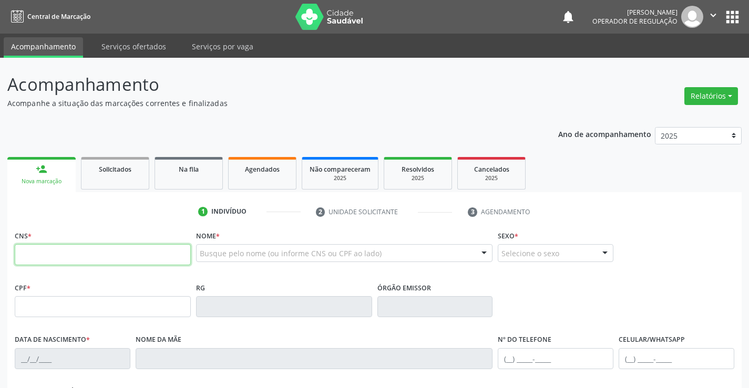
click at [42, 250] on input "text" at bounding box center [103, 254] width 176 height 21
type input "702 1027 7698 9296"
type input "1408332850"
type input "SSPBA"
type input "13/12/1983"
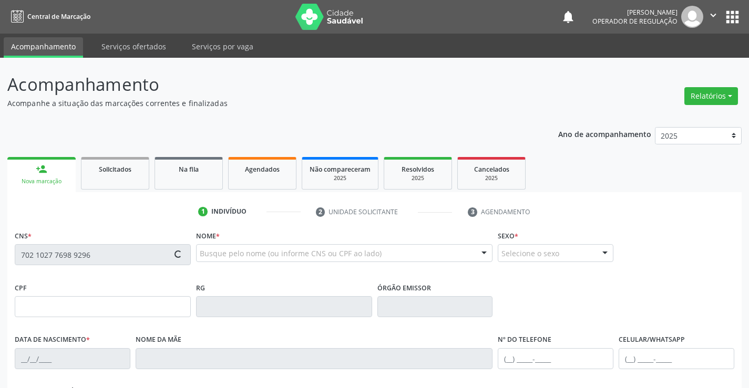
type input "(74) 99815-9487"
type input "019.458.305-81"
type input "06"
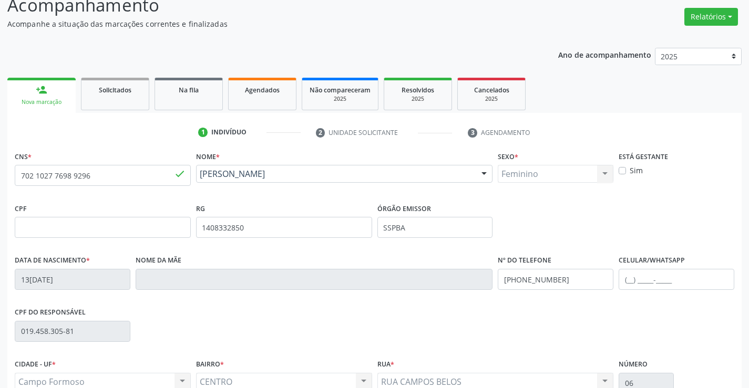
scroll to position [181, 0]
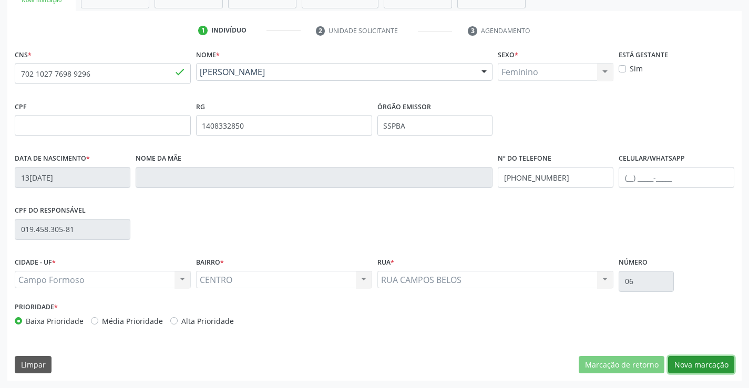
click at [683, 358] on button "Nova marcação" at bounding box center [701, 365] width 66 height 18
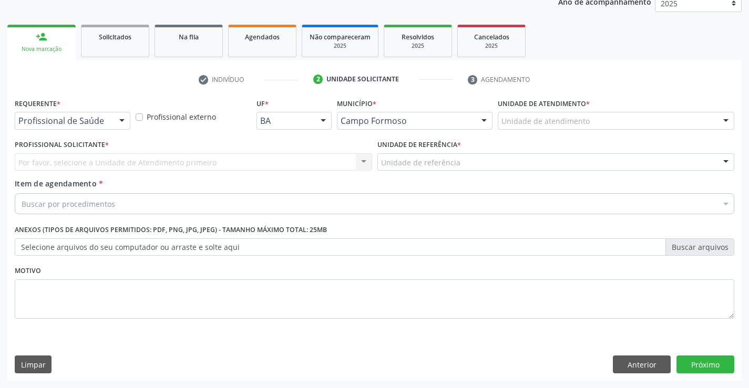
scroll to position [132, 0]
click at [121, 121] on div at bounding box center [122, 121] width 16 height 18
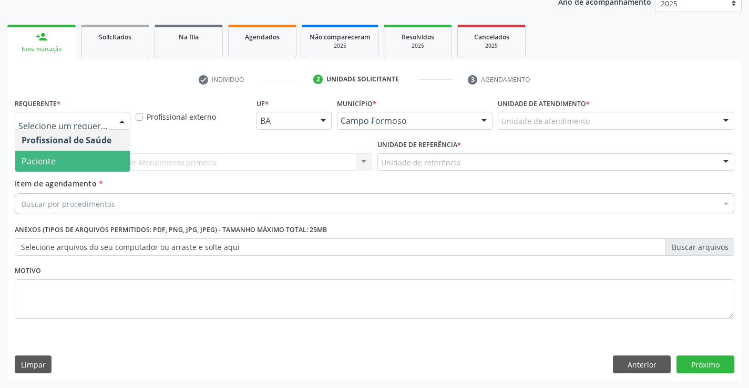
click at [96, 156] on span "Paciente" at bounding box center [72, 161] width 115 height 21
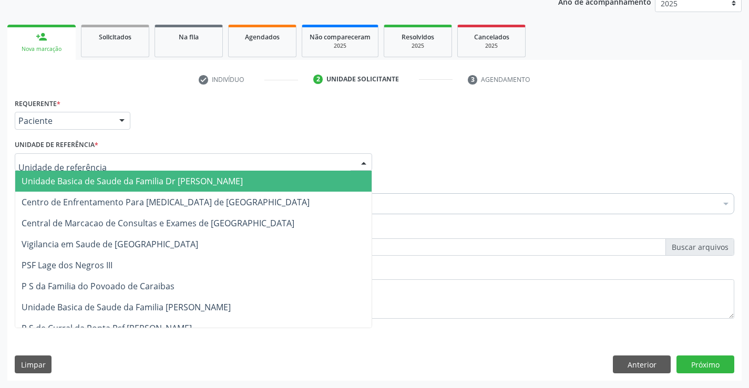
click at [364, 162] on div at bounding box center [364, 163] width 16 height 18
click at [176, 183] on span "Unidade Basica de Saude da Familia Dr [PERSON_NAME]" at bounding box center [132, 182] width 221 height 12
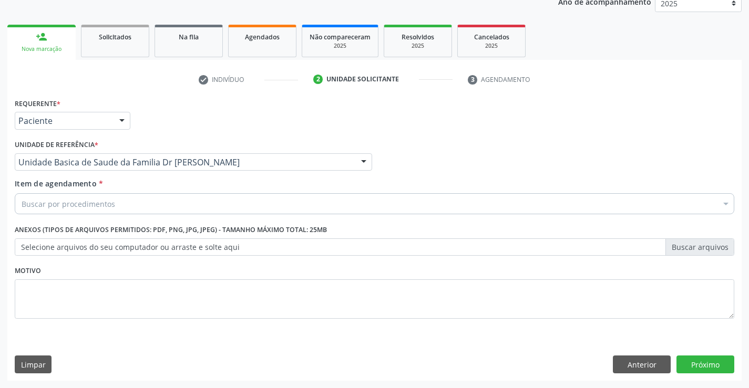
click at [153, 198] on div "Buscar por procedimentos" at bounding box center [374, 203] width 719 height 21
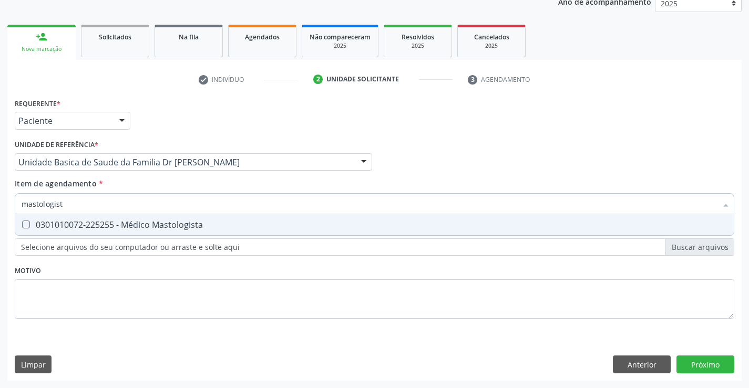
type input "mastologista"
click at [153, 224] on div "0301010072-225255 - Médico Mastologista" at bounding box center [375, 225] width 706 height 8
checkbox Mastologista "true"
click at [684, 363] on div "Requerente * Paciente Profissional de Saúde Paciente Nenhum resultado encontrad…" at bounding box center [374, 238] width 734 height 285
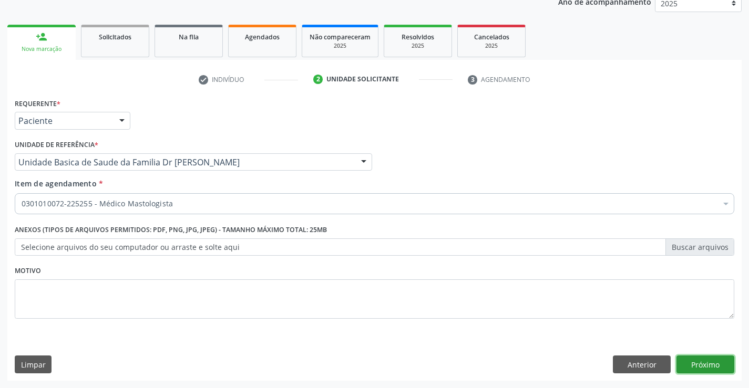
click at [684, 361] on button "Próximo" at bounding box center [705, 365] width 58 height 18
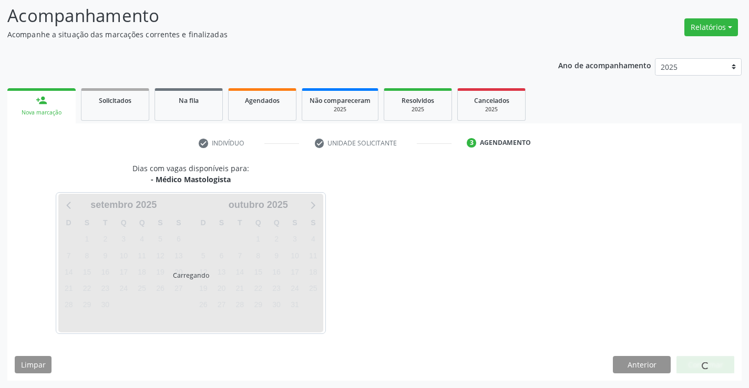
scroll to position [69, 0]
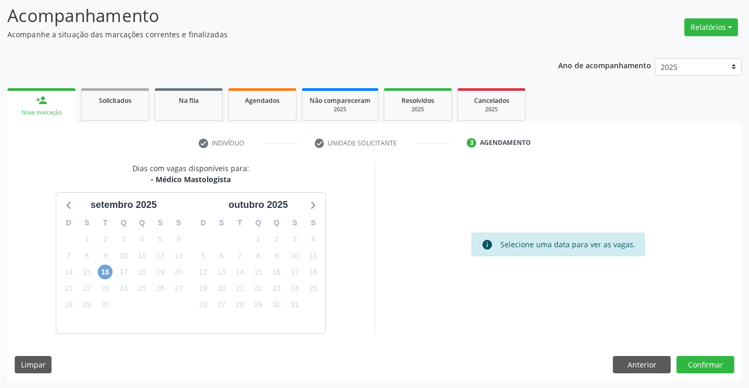
click at [106, 275] on span "16" at bounding box center [105, 272] width 15 height 15
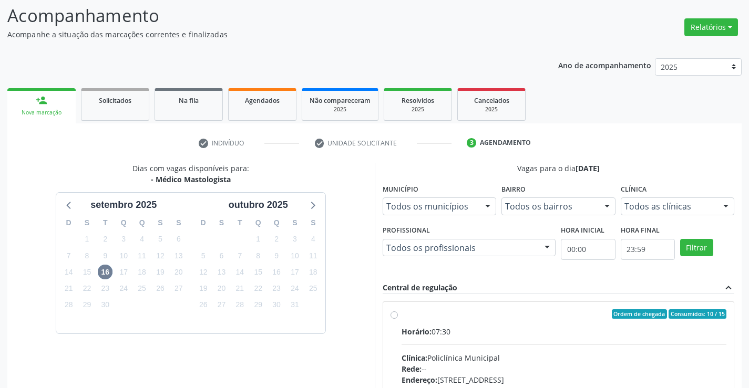
click at [401, 317] on label "Ordem de chegada Consumidos: 10 / 15 Horário: 07:30 Clínica: Policlínica Munici…" at bounding box center [563, 390] width 325 height 161
click at [393, 317] on input "Ordem de chegada Consumidos: 10 / 15 Horário: 07:30 Clínica: Policlínica Munici…" at bounding box center [393, 314] width 7 height 9
radio input "true"
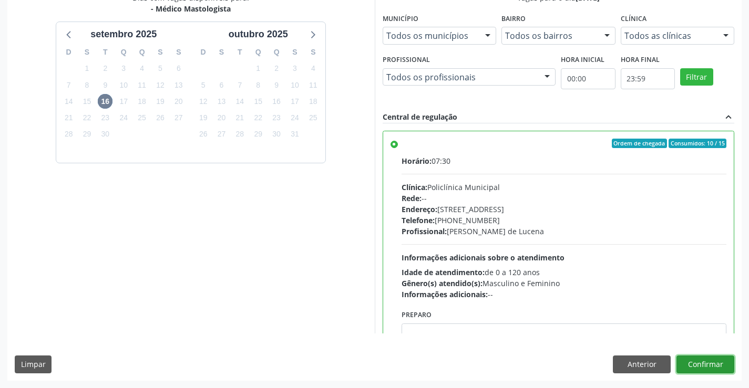
click at [701, 369] on button "Confirmar" at bounding box center [705, 365] width 58 height 18
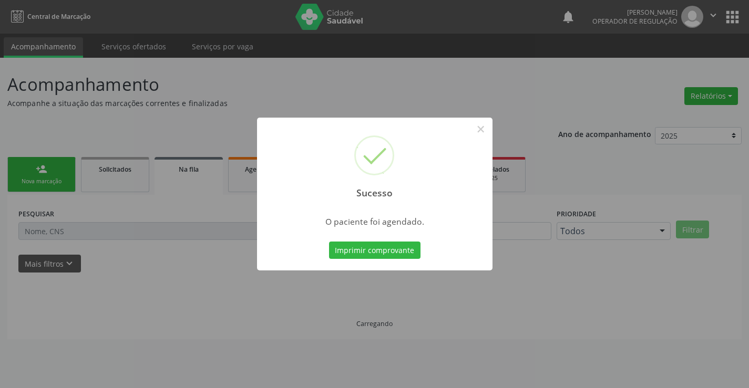
scroll to position [0, 0]
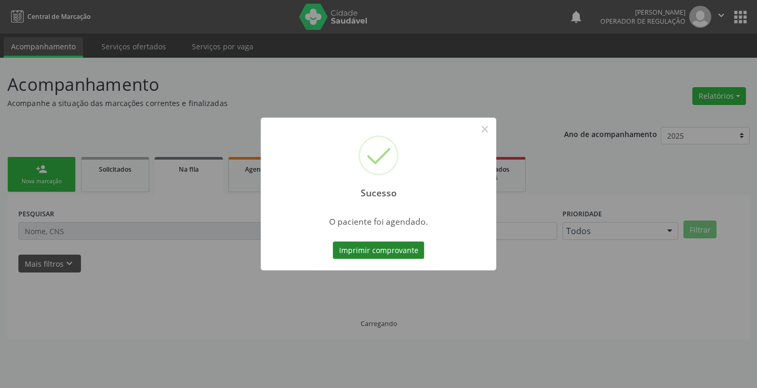
click at [385, 250] on button "Imprimir comprovante" at bounding box center [378, 251] width 91 height 18
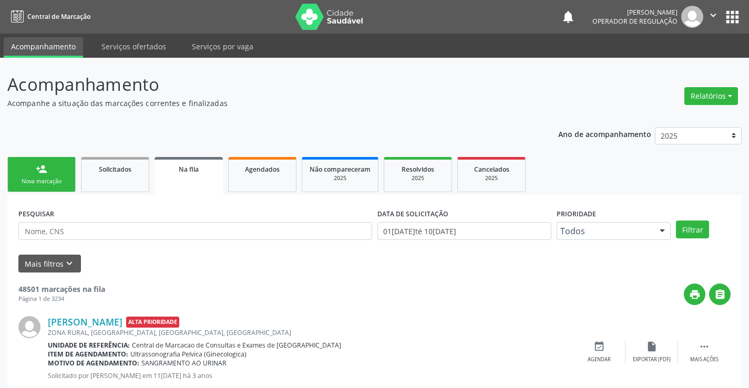
click at [42, 165] on div "person_add" at bounding box center [42, 169] width 12 height 12
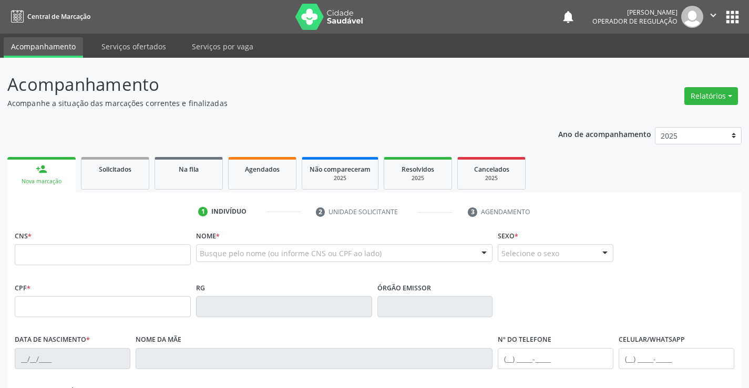
click at [92, 261] on input "text" at bounding box center [103, 254] width 176 height 21
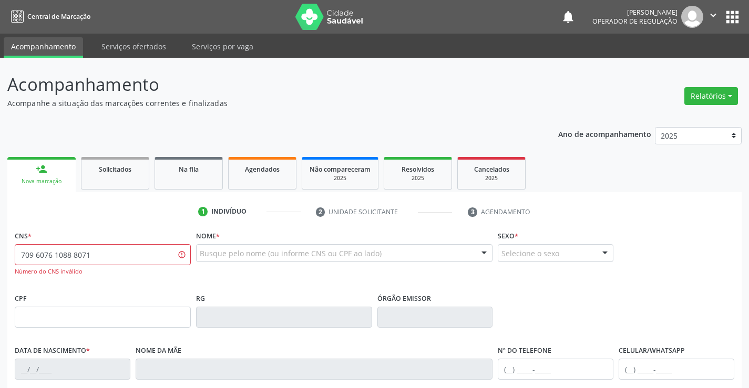
type input "709 6076 1088 8071"
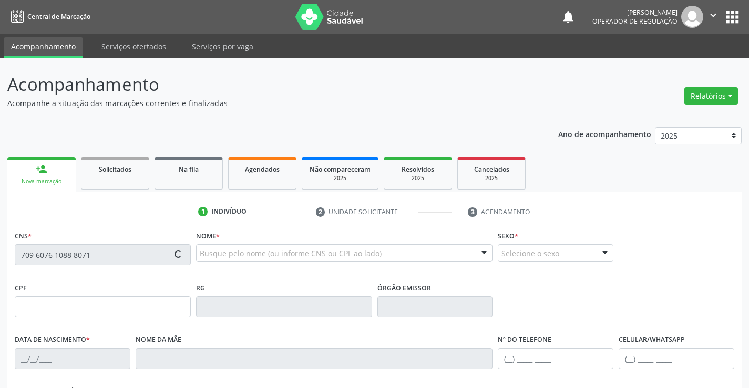
type input "030.166.305-08"
type input "23/08/1987"
type input "Balbina Ribeiro dos Santos"
type input "(74) 9134-9384"
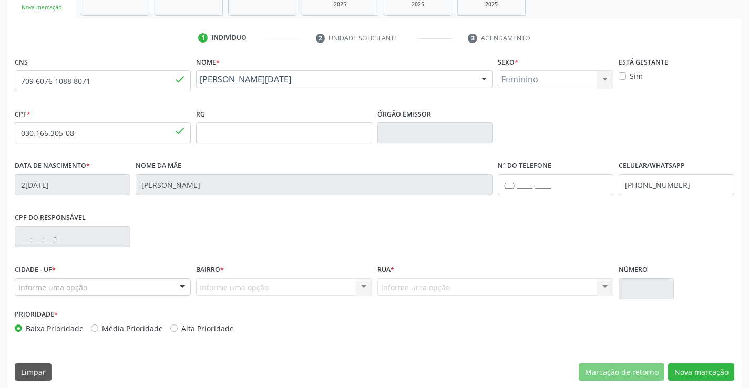
scroll to position [181, 0]
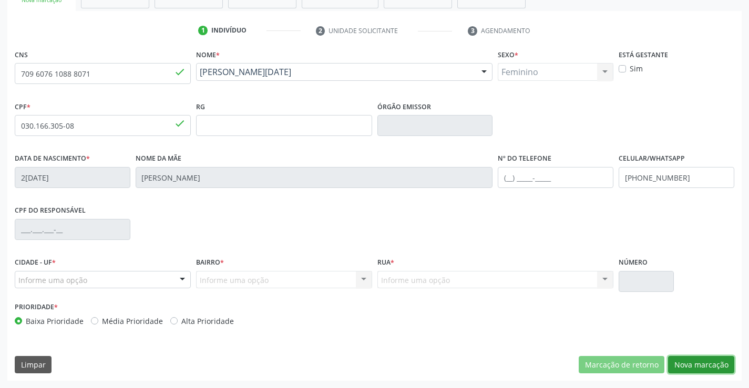
click at [699, 361] on button "Nova marcação" at bounding box center [701, 365] width 66 height 18
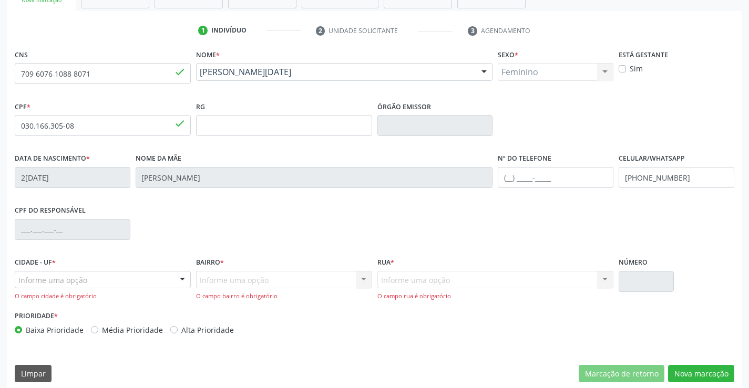
click at [183, 280] on div at bounding box center [182, 281] width 16 height 18
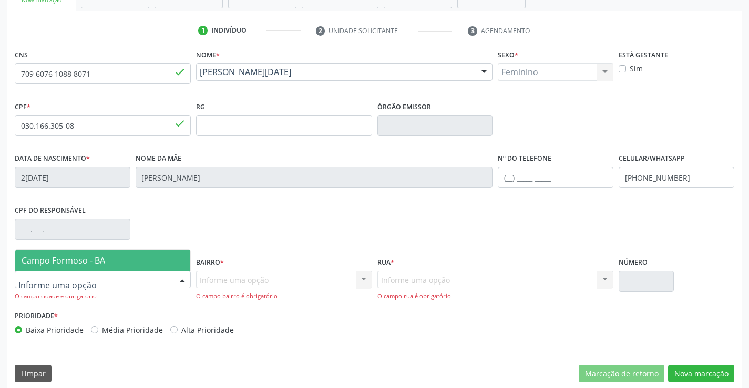
click at [146, 267] on span "Campo Formoso - BA" at bounding box center [102, 260] width 175 height 21
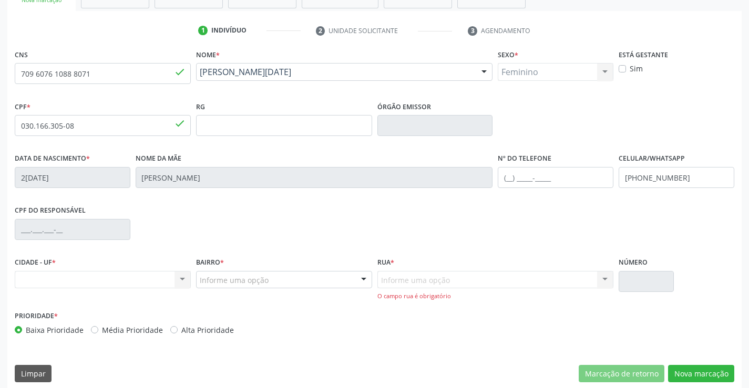
click at [363, 280] on div at bounding box center [364, 281] width 16 height 18
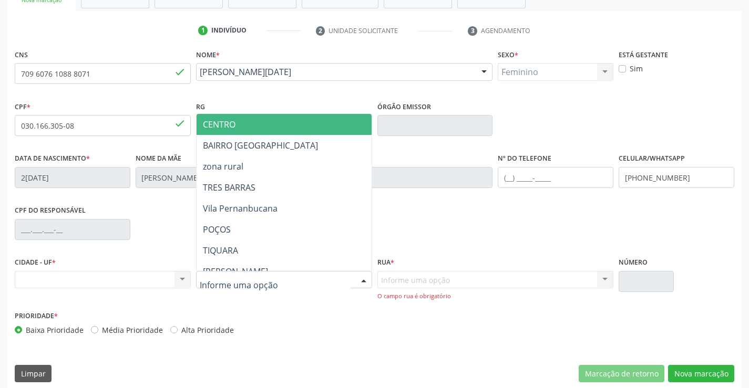
click at [265, 130] on span "CENTRO" at bounding box center [310, 124] width 227 height 21
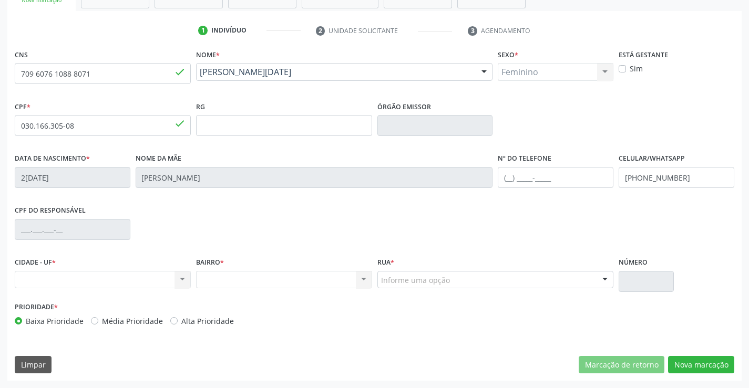
click at [605, 282] on div at bounding box center [605, 281] width 16 height 18
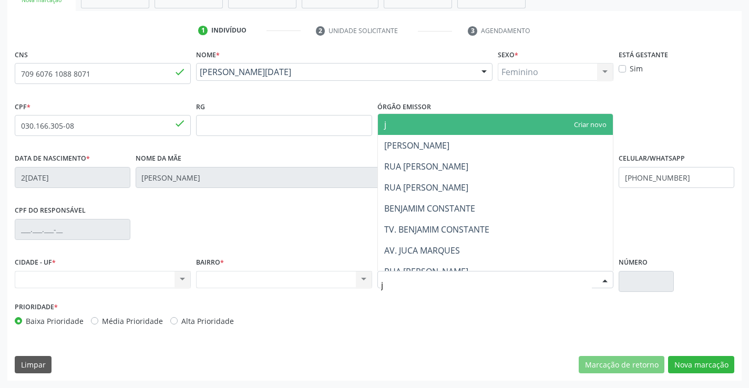
type input "ju"
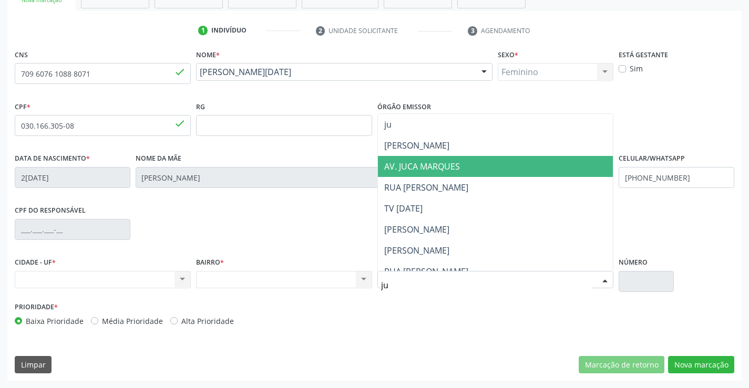
click at [498, 174] on span "AV. JUCA MARQUES" at bounding box center [495, 166] width 235 height 21
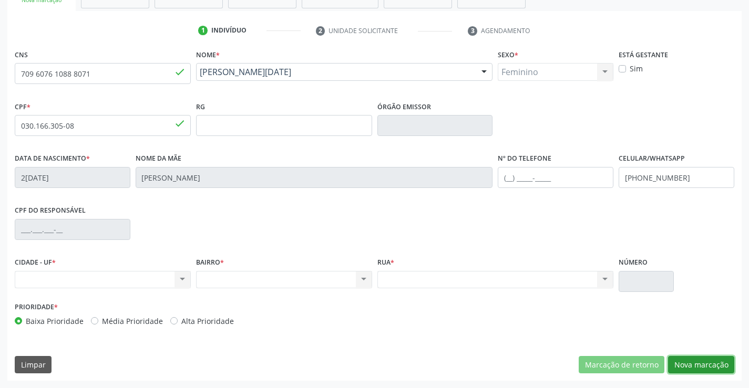
click at [683, 361] on button "Nova marcação" at bounding box center [701, 365] width 66 height 18
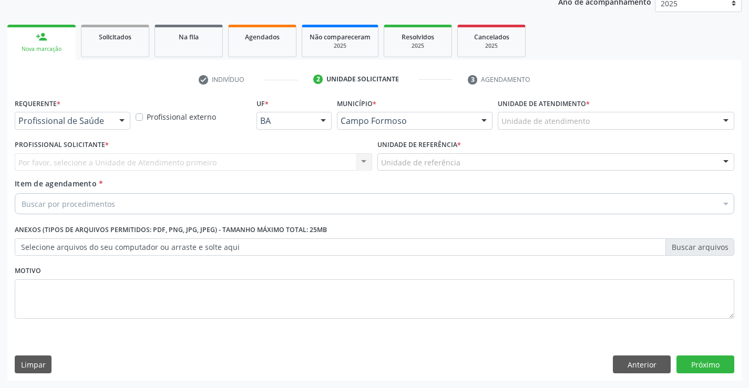
scroll to position [132, 0]
click at [698, 370] on button "Próximo" at bounding box center [705, 365] width 58 height 18
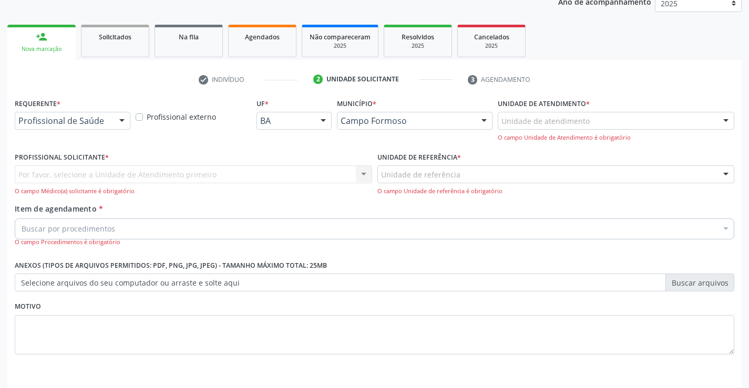
click at [126, 120] on div at bounding box center [122, 121] width 16 height 18
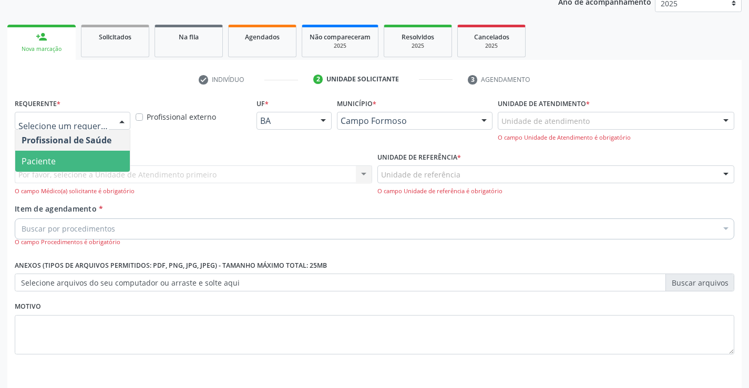
click at [109, 157] on span "Paciente" at bounding box center [72, 161] width 115 height 21
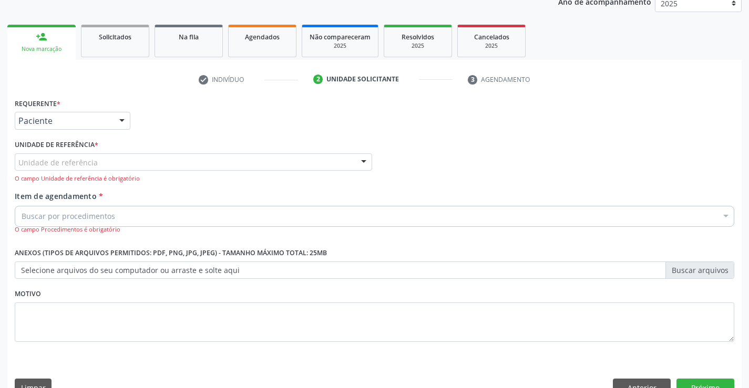
click at [368, 157] on div at bounding box center [364, 163] width 16 height 18
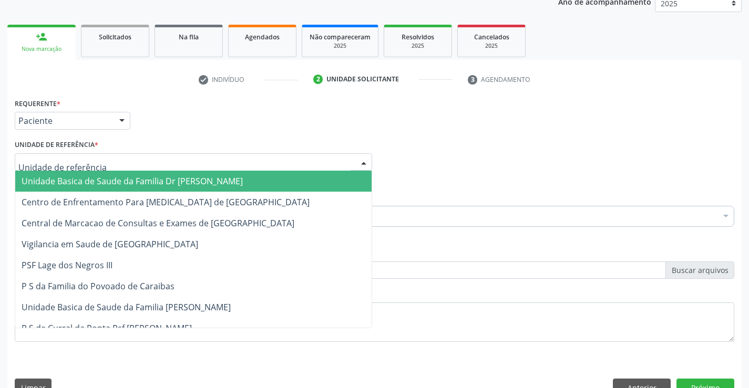
click at [276, 179] on span "Unidade Basica de Saude da Familia Dr [PERSON_NAME]" at bounding box center [193, 181] width 356 height 21
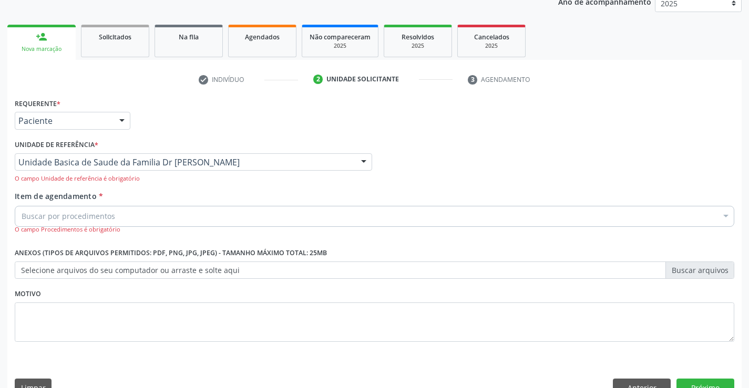
click at [223, 213] on div "Buscar por procedimentos" at bounding box center [374, 216] width 719 height 21
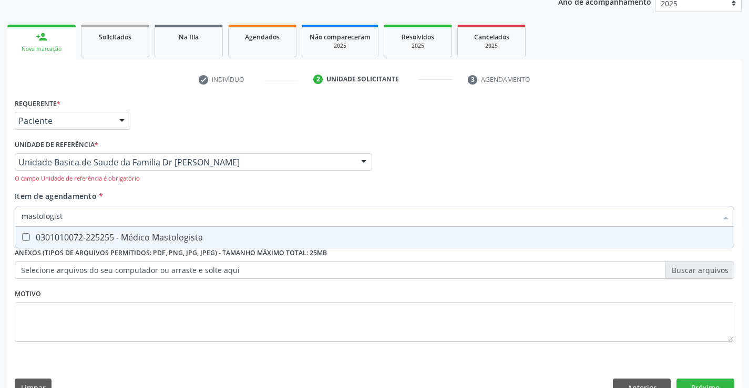
type input "mastologista"
click at [160, 236] on div "0301010072-225255 - Médico Mastologista" at bounding box center [375, 237] width 706 height 8
checkbox Mastologista "true"
click at [582, 293] on div "Requerente * Paciente Profissional de Saúde Paciente Nenhum resultado encontrad…" at bounding box center [374, 226] width 719 height 261
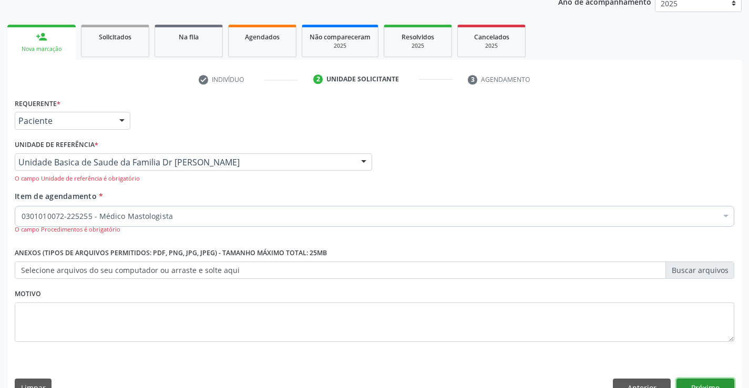
click at [684, 384] on button "Próximo" at bounding box center [705, 388] width 58 height 18
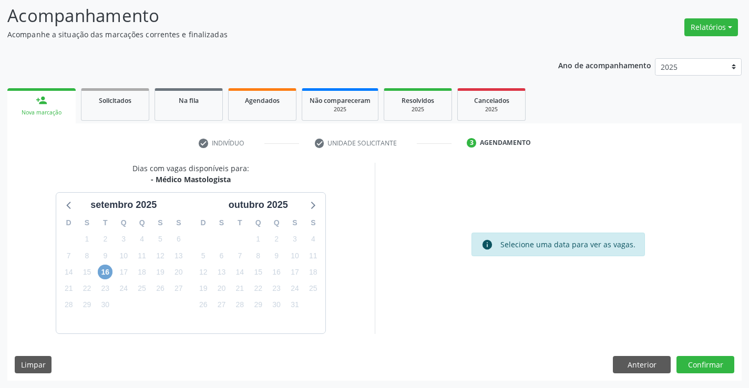
click at [102, 274] on span "16" at bounding box center [105, 272] width 15 height 15
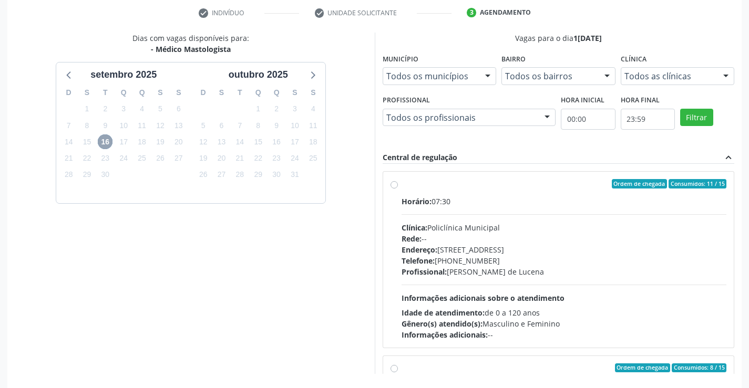
scroll to position [240, 0]
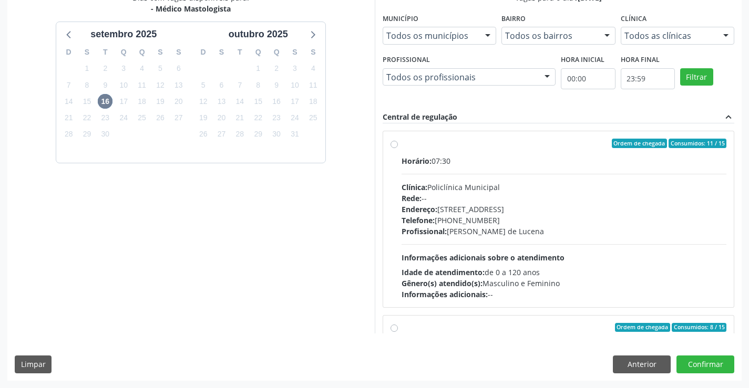
click at [401, 147] on label "Ordem de chegada Consumidos: 11 / 15 Horário: 07:30 Clínica: Policlínica Munici…" at bounding box center [563, 219] width 325 height 161
click at [394, 147] on input "Ordem de chegada Consumidos: 11 / 15 Horário: 07:30 Clínica: Policlínica Munici…" at bounding box center [393, 143] width 7 height 9
radio input "true"
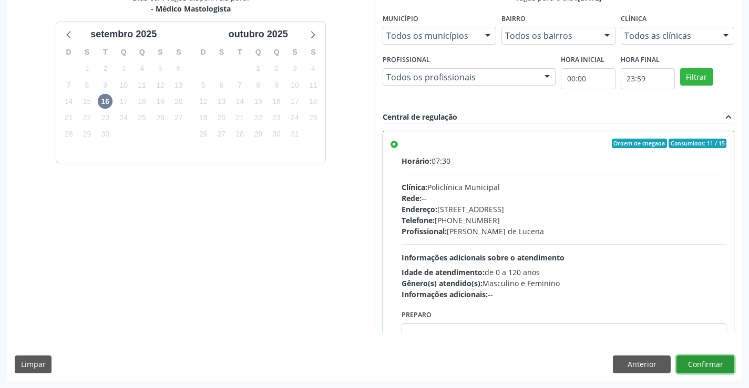
click at [691, 363] on button "Confirmar" at bounding box center [705, 365] width 58 height 18
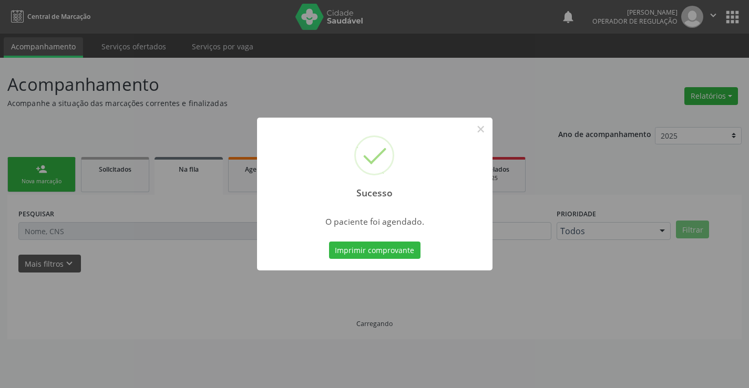
scroll to position [0, 0]
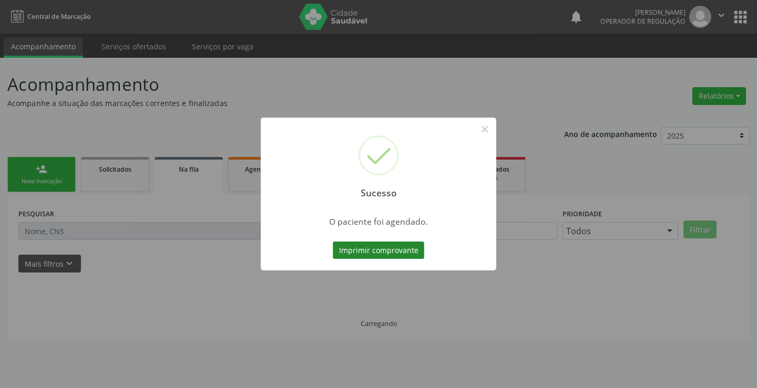
click at [378, 244] on button "Imprimir comprovante" at bounding box center [378, 251] width 91 height 18
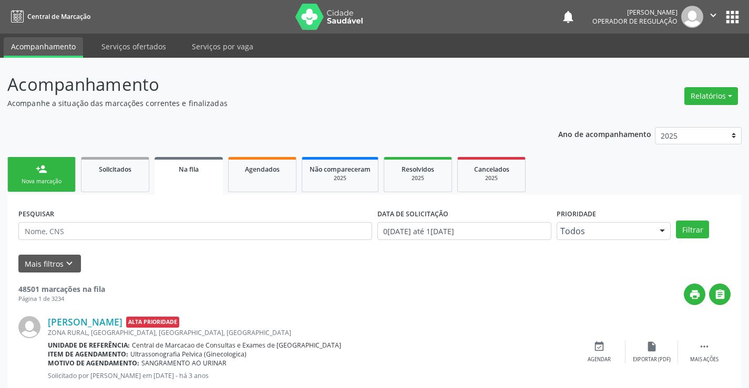
click at [39, 171] on div "person_add" at bounding box center [42, 169] width 12 height 12
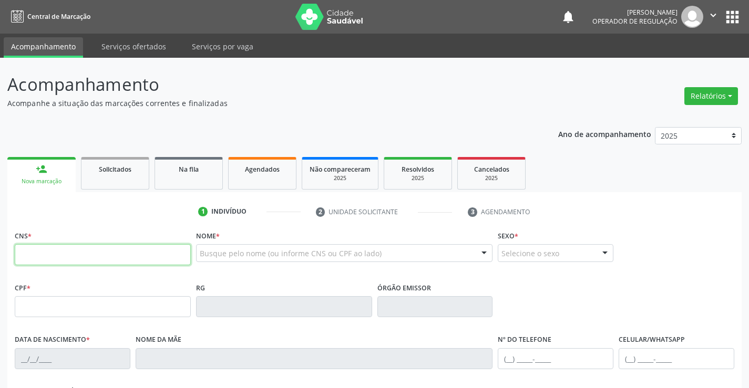
click at [35, 251] on input "text" at bounding box center [103, 254] width 176 height 21
type input "700 2039 9199 0620"
type input "27/02/1992"
type input "(74) 9910-0409"
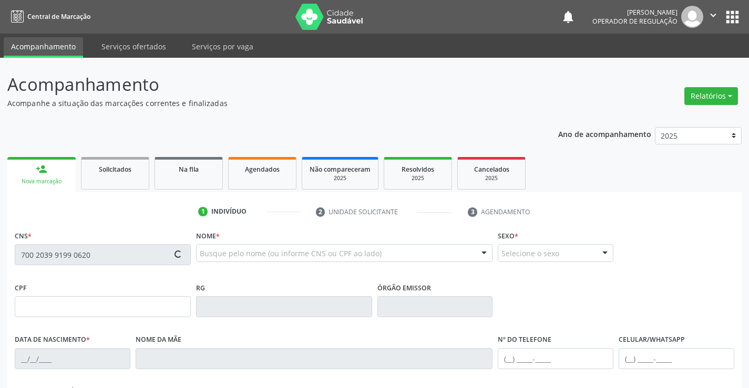
type input "S/N"
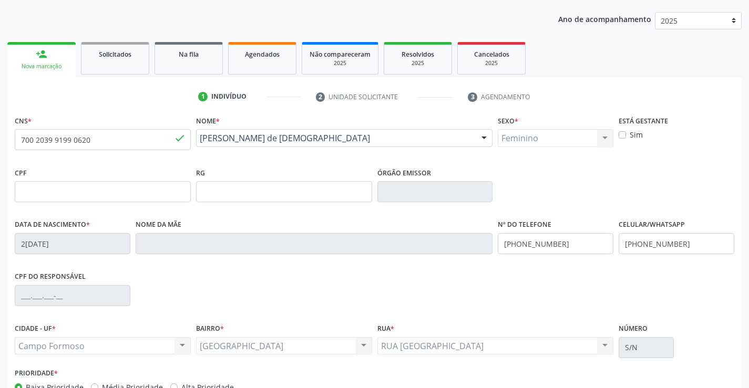
scroll to position [181, 0]
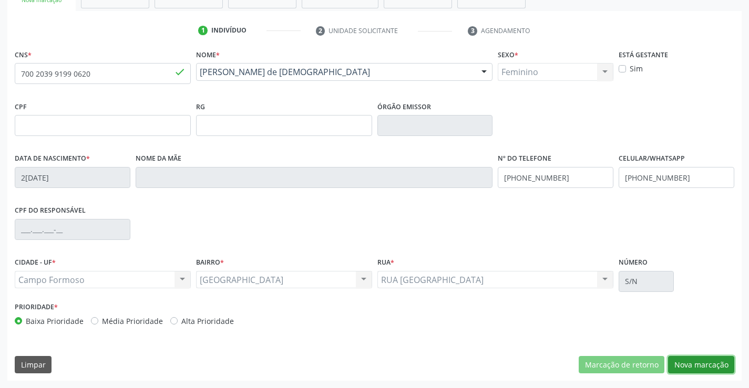
click at [687, 357] on button "Nova marcação" at bounding box center [701, 365] width 66 height 18
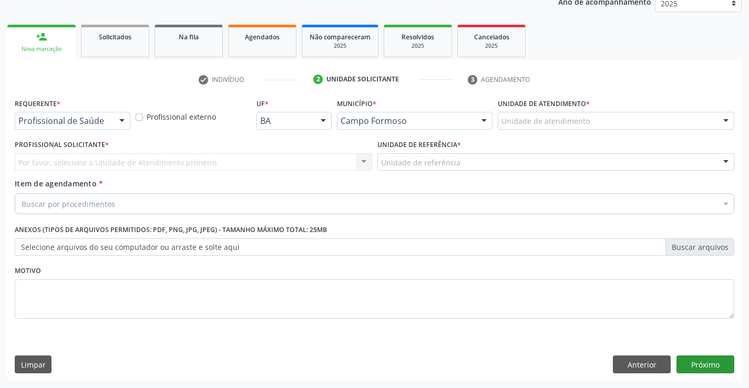
scroll to position [132, 0]
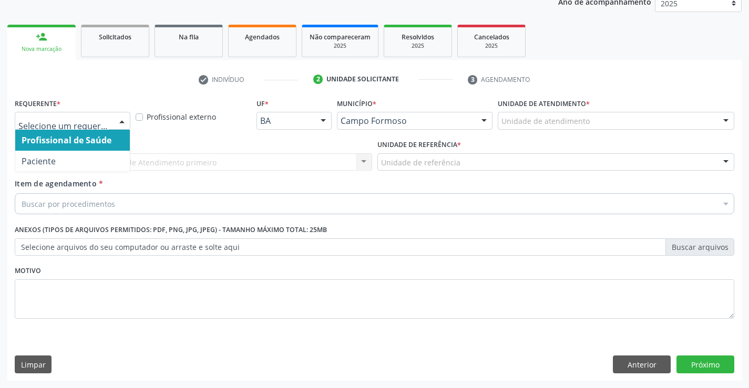
click at [125, 120] on div at bounding box center [122, 121] width 16 height 18
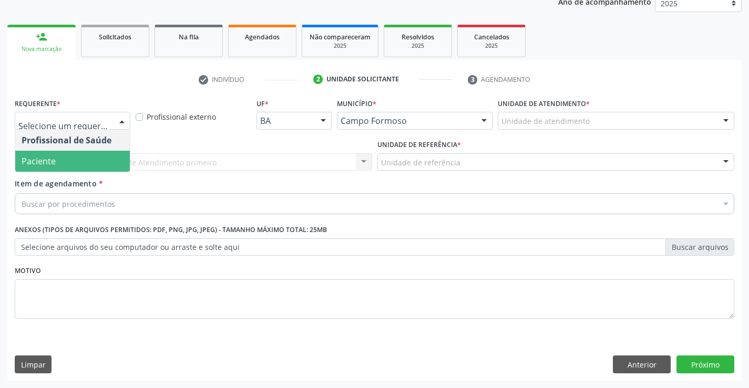
click at [82, 156] on span "Paciente" at bounding box center [72, 161] width 115 height 21
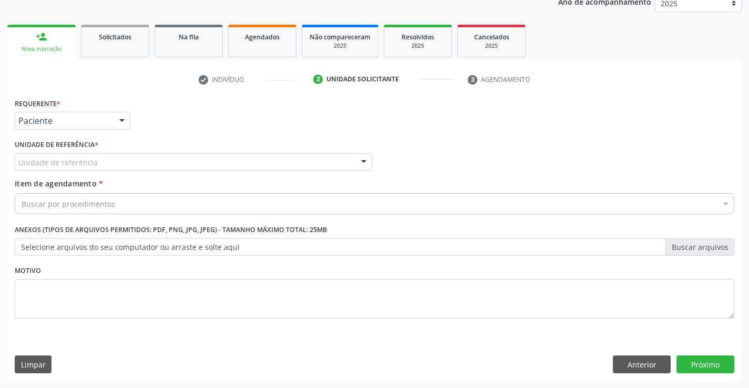
click at [358, 158] on div at bounding box center [364, 163] width 16 height 18
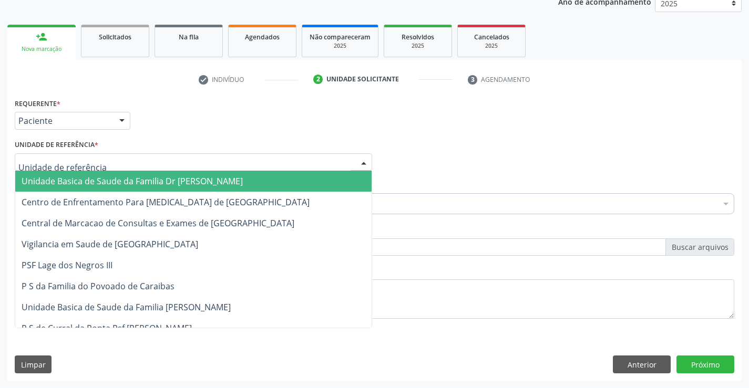
click at [269, 182] on span "Unidade Basica de Saude da Familia Dr [PERSON_NAME]" at bounding box center [193, 181] width 356 height 21
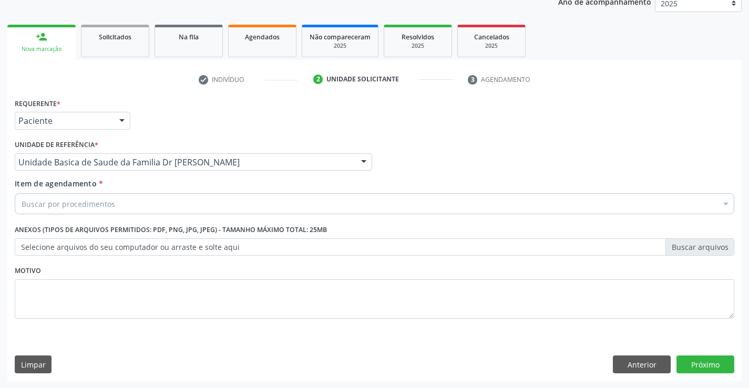
click at [220, 205] on div "Buscar por procedimentos" at bounding box center [374, 203] width 719 height 21
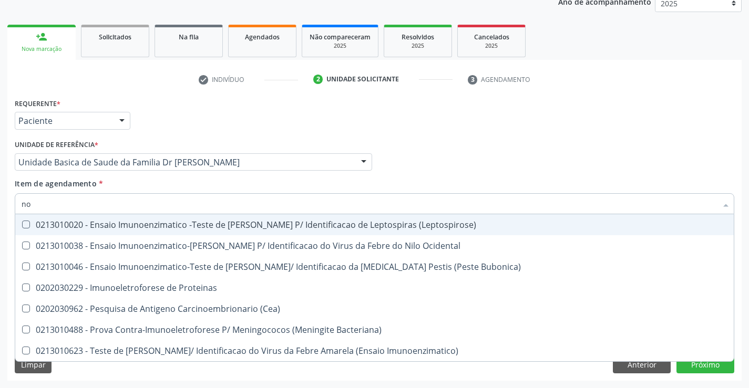
type input "n"
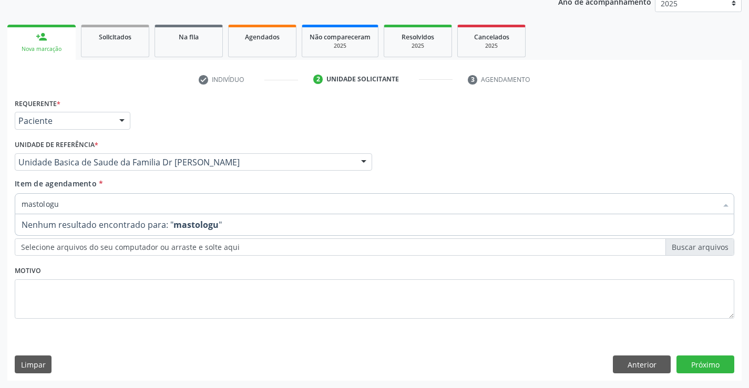
type input "mastolog"
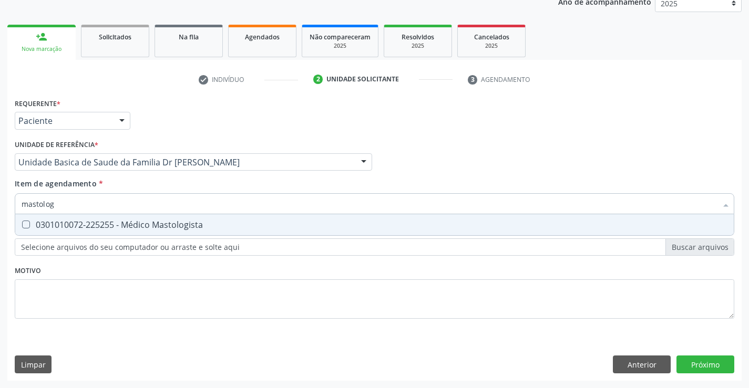
click at [70, 225] on div "0301010072-225255 - Médico Mastologista" at bounding box center [375, 225] width 706 height 8
checkbox Mastologista "true"
click at [702, 367] on div "Requerente * Paciente Profissional de Saúde Paciente Nenhum resultado encontrad…" at bounding box center [374, 238] width 734 height 285
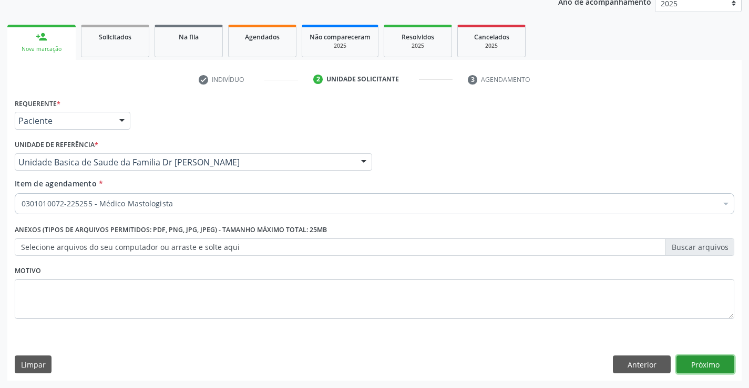
click at [713, 361] on button "Próximo" at bounding box center [705, 365] width 58 height 18
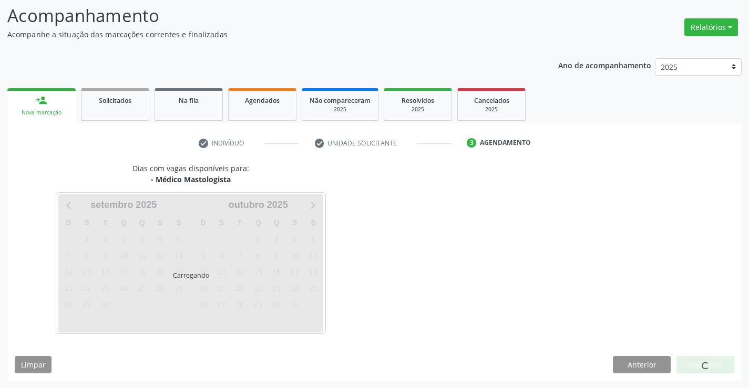
scroll to position [69, 0]
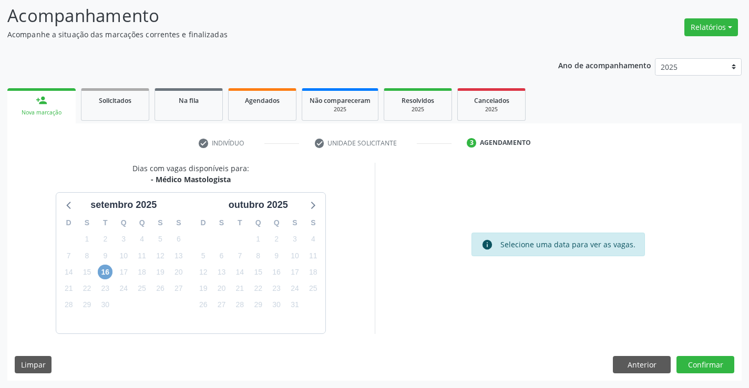
click at [104, 271] on span "16" at bounding box center [105, 272] width 15 height 15
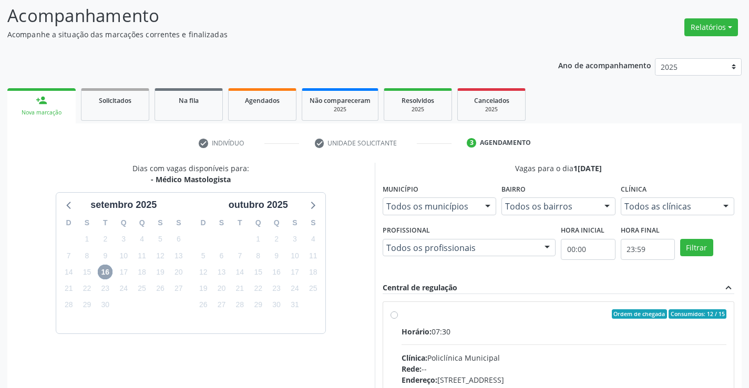
scroll to position [236, 0]
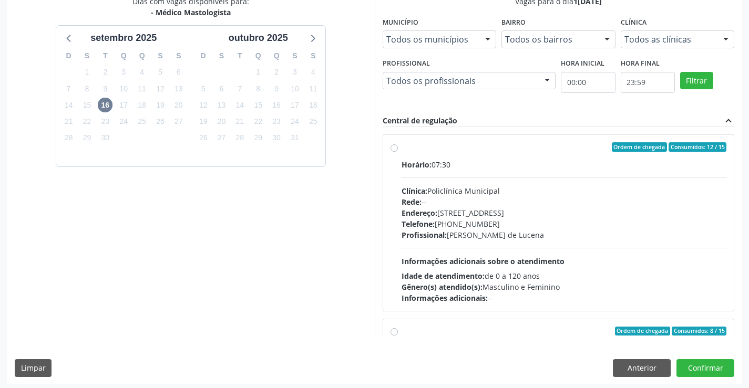
click at [401, 150] on label "Ordem de chegada Consumidos: 12 / 15 Horário: 07:30 Clínica: Policlínica Munici…" at bounding box center [563, 222] width 325 height 161
click at [395, 150] on input "Ordem de chegada Consumidos: 12 / 15 Horário: 07:30 Clínica: Policlínica Munici…" at bounding box center [393, 146] width 7 height 9
radio input "true"
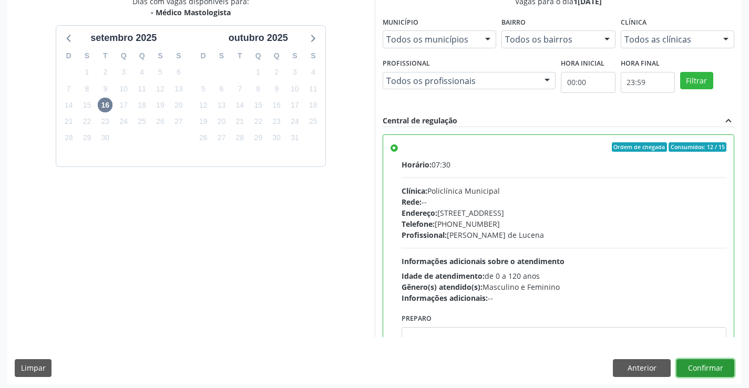
click at [705, 367] on button "Confirmar" at bounding box center [705, 368] width 58 height 18
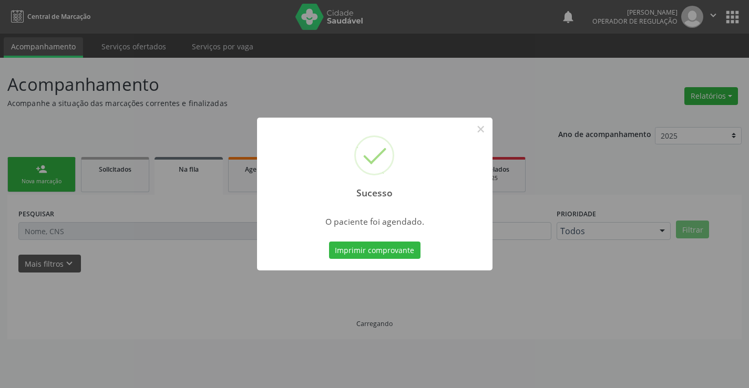
scroll to position [0, 0]
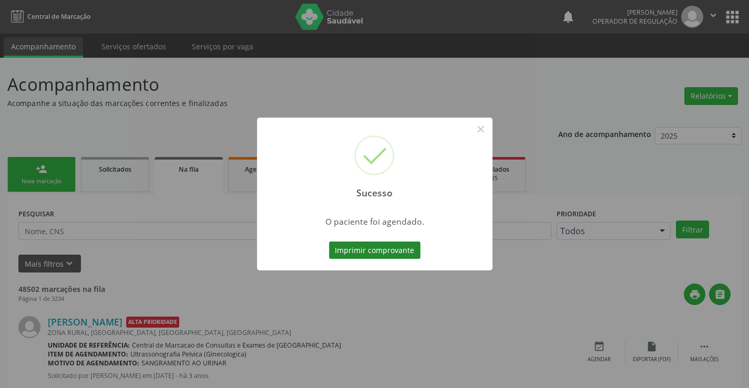
click at [353, 254] on button "Imprimir comprovante" at bounding box center [374, 251] width 91 height 18
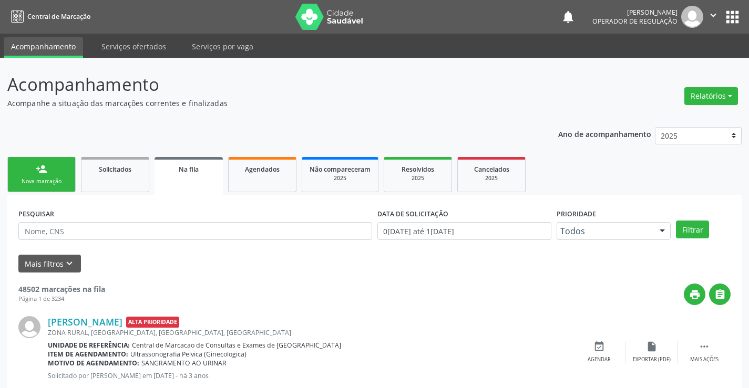
click at [44, 172] on div "person_add" at bounding box center [42, 169] width 12 height 12
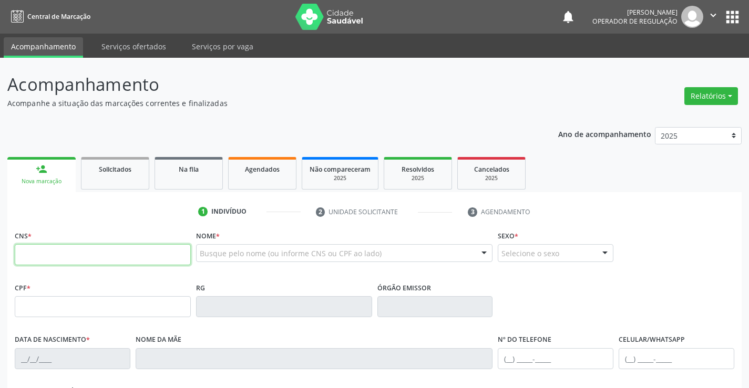
click at [94, 248] on input "text" at bounding box center [103, 254] width 176 height 21
type input "709 6006 6057 9270"
type input "220.937.965-20"
type input "0183671007"
type input "21/11/1961"
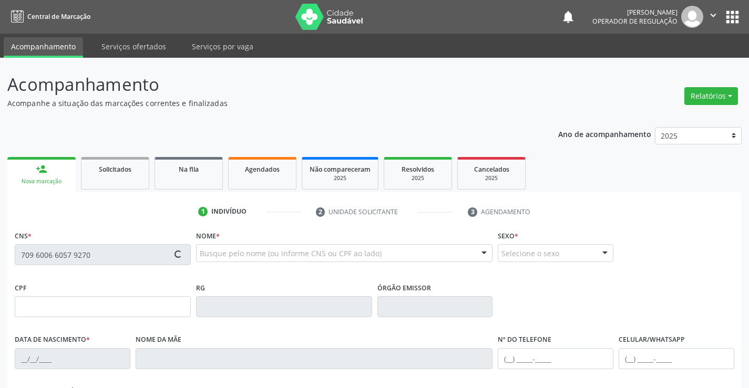
type input "(74) 99195-8249"
type input "(74) 99125-6433"
type input "220.937.965-20"
type input "S/N"
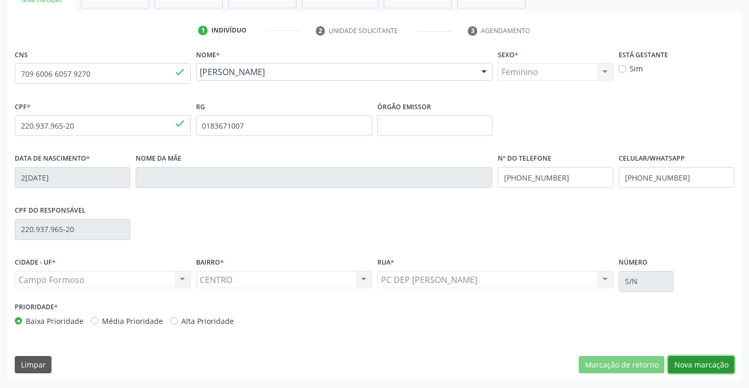
click at [690, 370] on button "Nova marcação" at bounding box center [701, 365] width 66 height 18
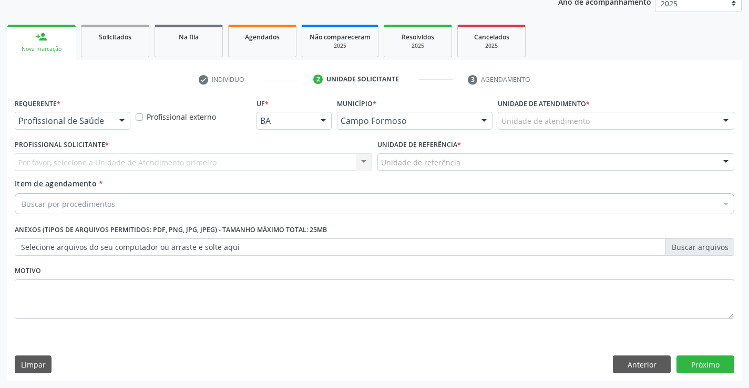
click at [122, 115] on div at bounding box center [122, 121] width 16 height 18
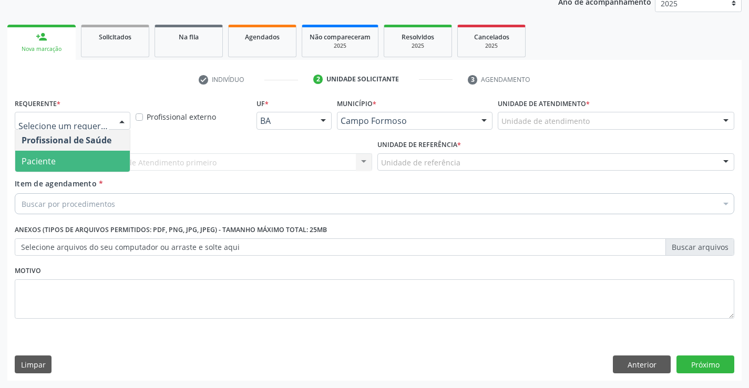
click at [102, 164] on span "Paciente" at bounding box center [72, 161] width 115 height 21
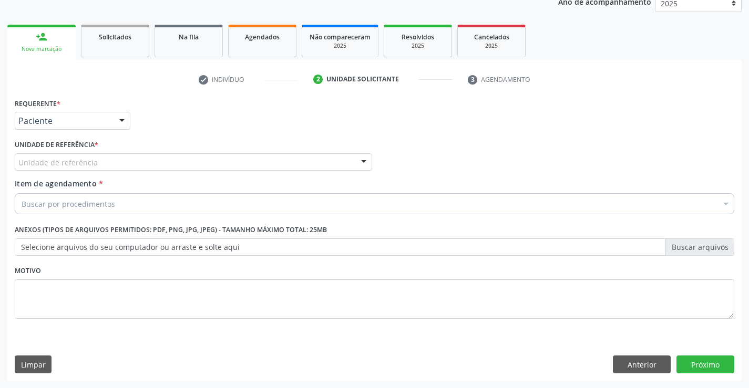
click at [359, 162] on div at bounding box center [364, 163] width 16 height 18
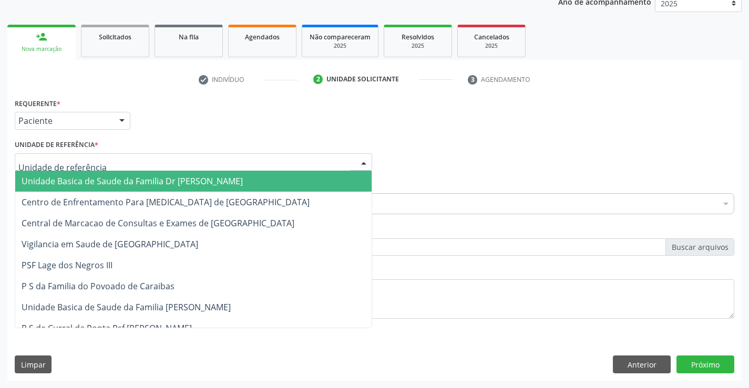
click at [309, 171] on span "Unidade Basica de Saude da Familia Dr [PERSON_NAME]" at bounding box center [193, 181] width 356 height 21
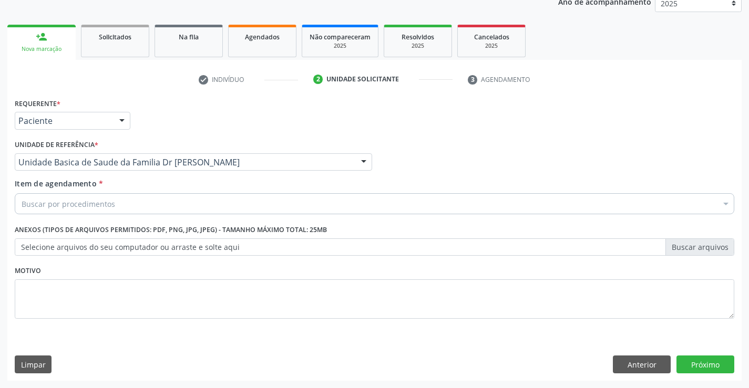
click at [250, 200] on div "Buscar por procedimentos" at bounding box center [374, 203] width 719 height 21
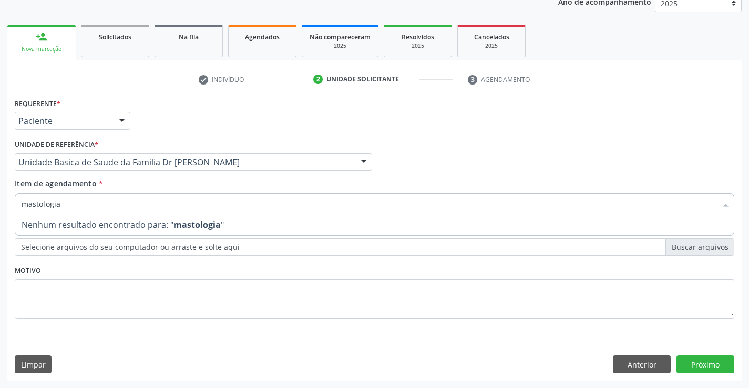
type input "mastologi"
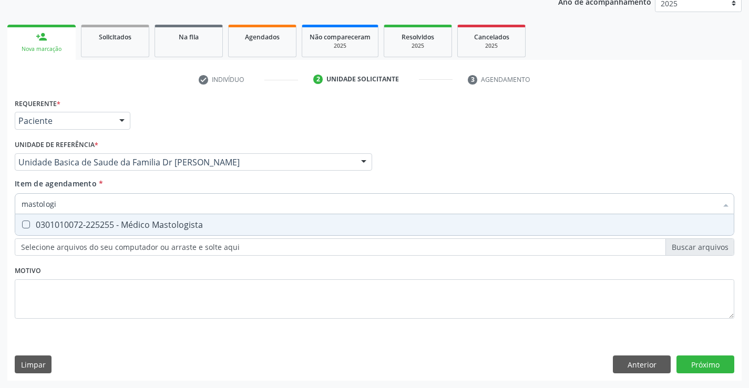
click at [211, 221] on div "0301010072-225255 - Médico Mastologista" at bounding box center [375, 225] width 706 height 8
checkbox Mastologista "true"
click at [706, 362] on div "Requerente * Paciente Profissional de Saúde Paciente Nenhum resultado encontrad…" at bounding box center [374, 238] width 734 height 285
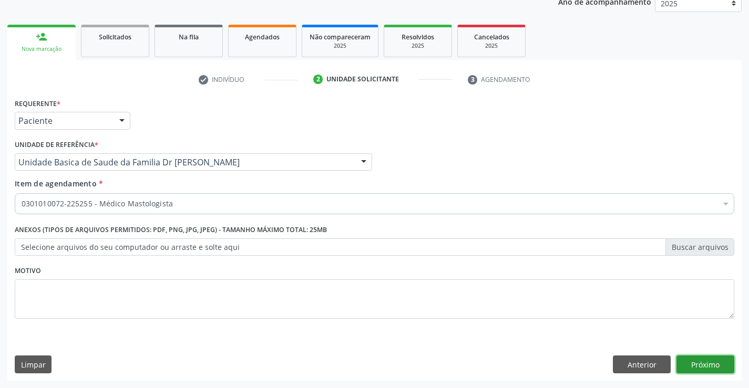
click at [704, 370] on button "Próximo" at bounding box center [705, 365] width 58 height 18
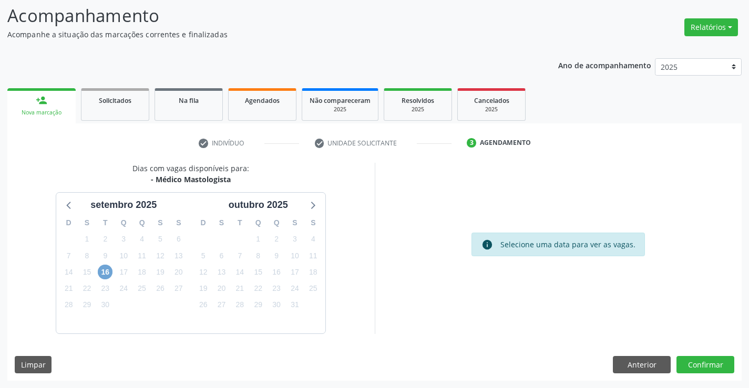
click at [100, 277] on span "16" at bounding box center [105, 272] width 15 height 15
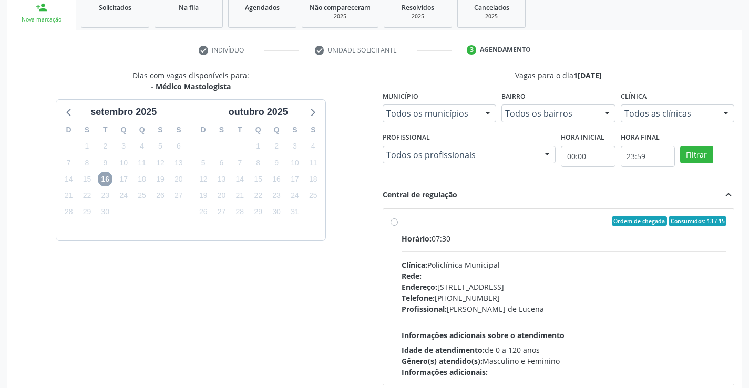
scroll to position [212, 0]
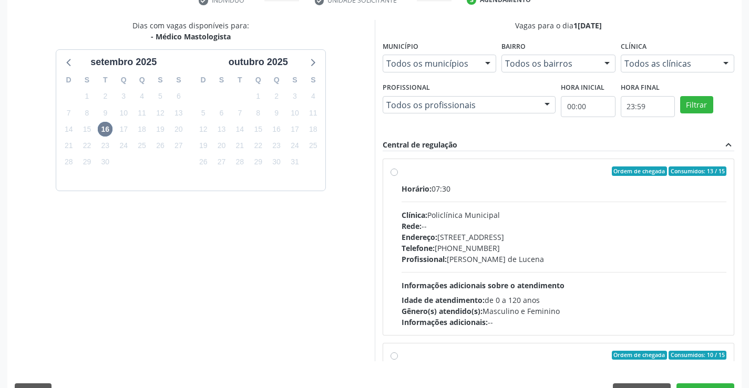
click at [401, 173] on label "Ordem de chegada Consumidos: 13 / 15 Horário: 07:30 Clínica: Policlínica Munici…" at bounding box center [563, 247] width 325 height 161
click at [393, 173] on input "Ordem de chegada Consumidos: 13 / 15 Horário: 07:30 Clínica: Policlínica Munici…" at bounding box center [393, 171] width 7 height 9
radio input "true"
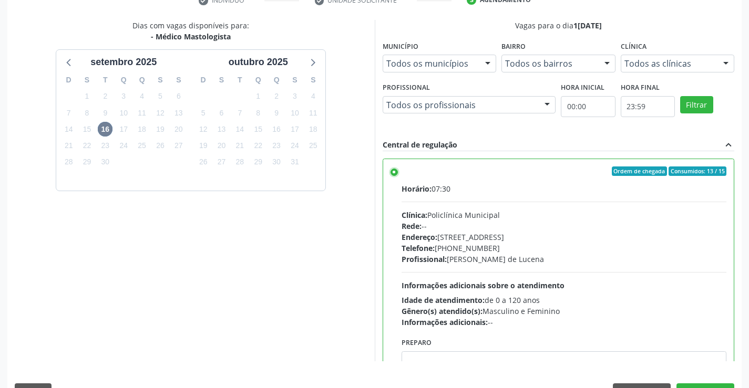
scroll to position [240, 0]
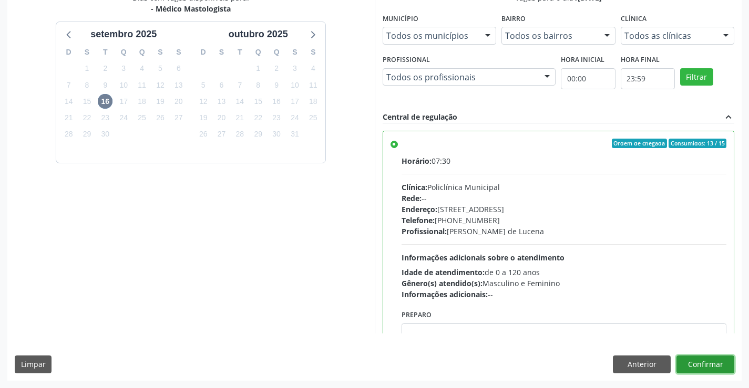
click at [686, 363] on button "Confirmar" at bounding box center [705, 365] width 58 height 18
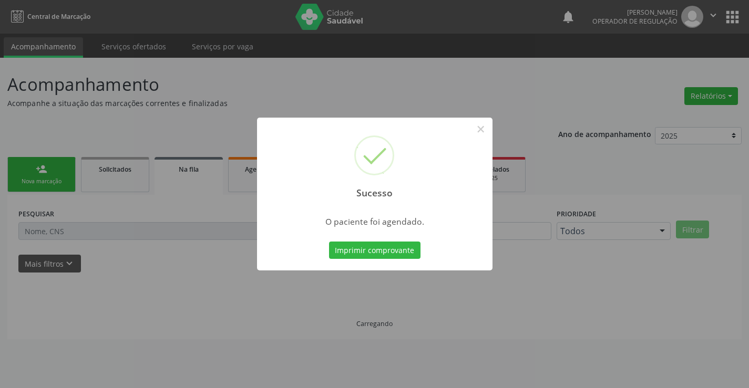
scroll to position [0, 0]
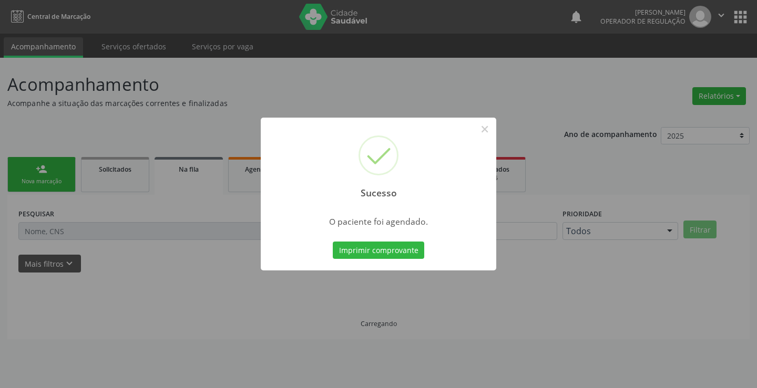
click at [380, 240] on div "Imprimir comprovante Cancel" at bounding box center [379, 251] width 96 height 22
click at [379, 243] on button "Imprimir comprovante" at bounding box center [378, 251] width 91 height 18
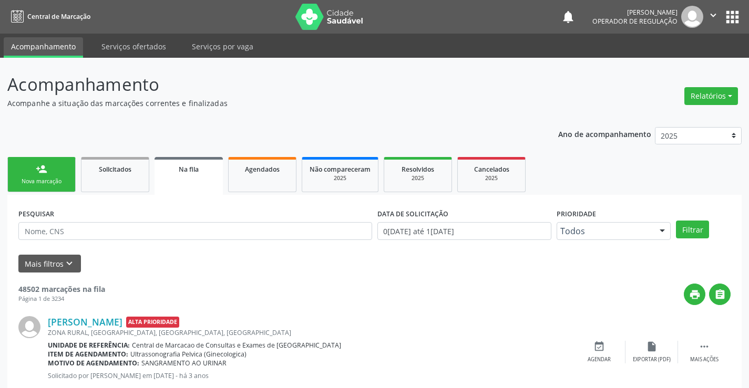
click at [61, 184] on div "Nova marcação" at bounding box center [41, 182] width 53 height 8
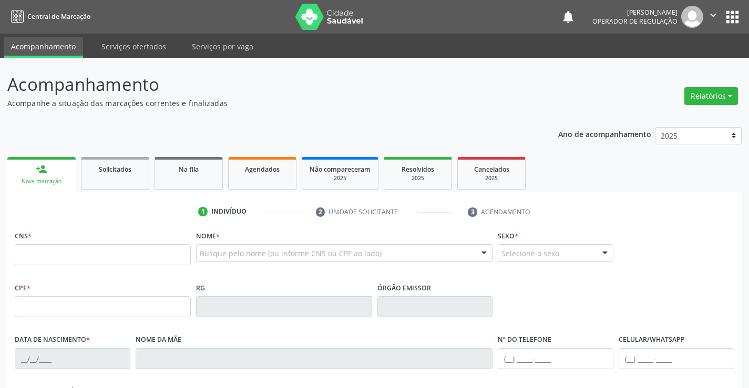
click at [7, 157] on link "person_add Nova marcação" at bounding box center [41, 174] width 68 height 35
click at [42, 256] on input "text" at bounding box center [103, 254] width 176 height 21
type input "702 9095 8707 2378"
type input "0518961680"
type input "15/03/1968"
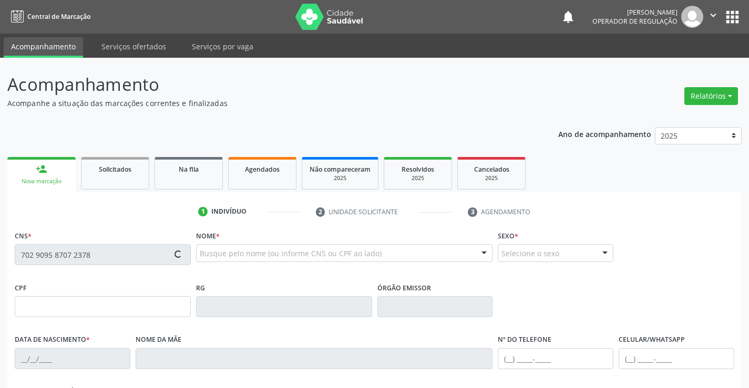
type input "(74) 99194-0159"
type input "005.536.175-75"
type input "S/N"
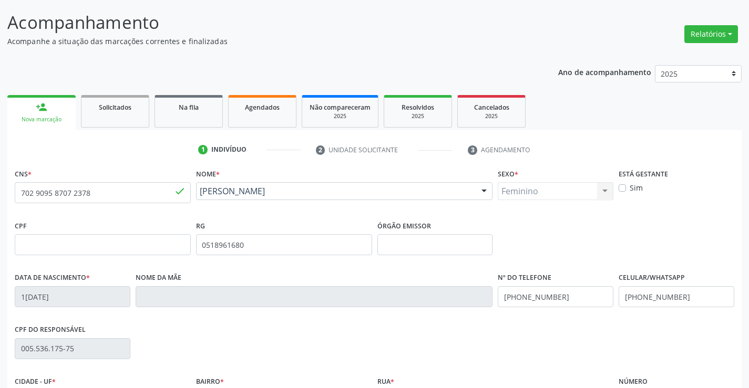
scroll to position [181, 0]
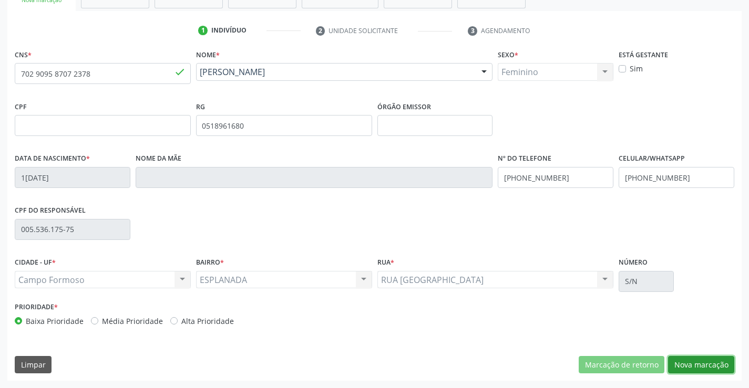
click at [696, 369] on button "Nova marcação" at bounding box center [701, 365] width 66 height 18
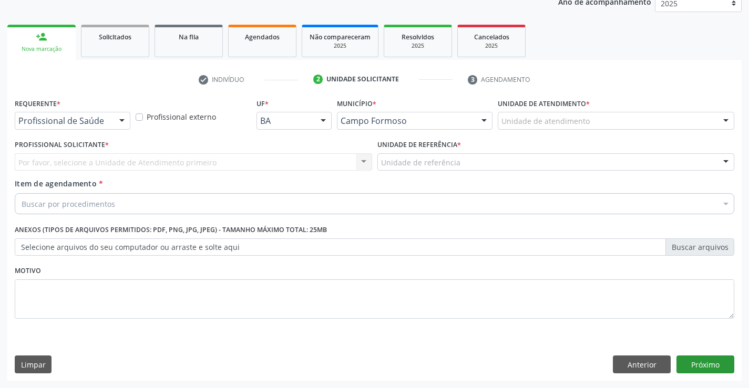
scroll to position [132, 0]
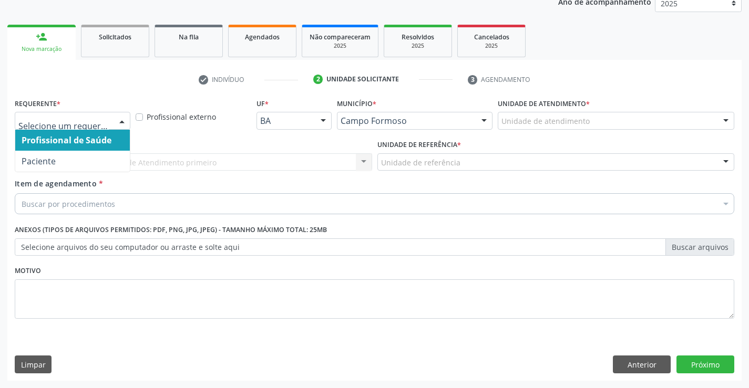
click at [116, 125] on div at bounding box center [122, 121] width 16 height 18
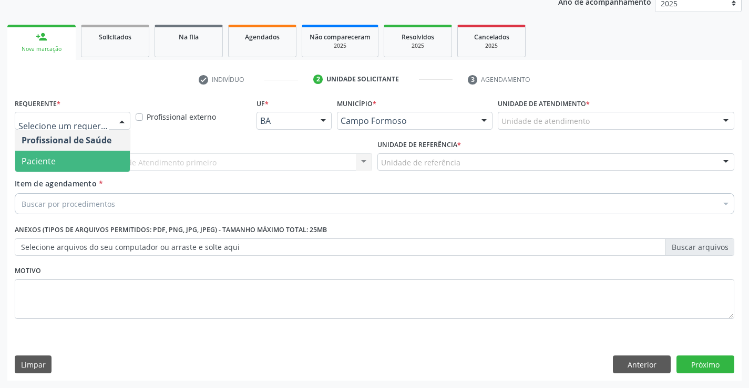
click at [67, 156] on span "Paciente" at bounding box center [72, 161] width 115 height 21
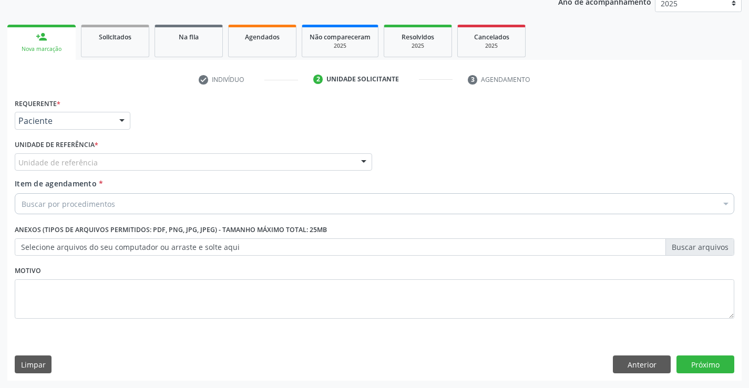
click at [367, 163] on div at bounding box center [364, 163] width 16 height 18
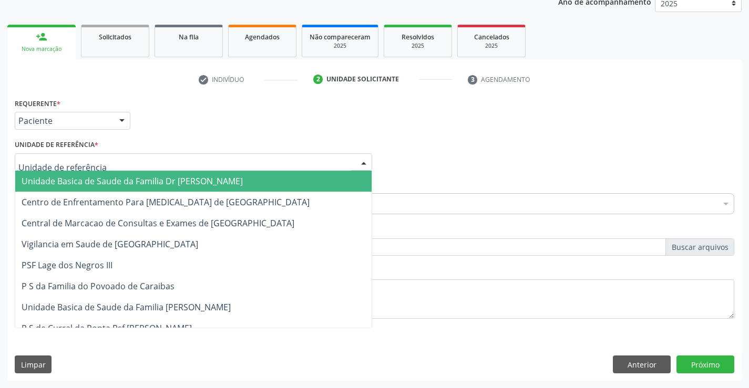
click at [258, 179] on span "Unidade Basica de Saude da Familia Dr [PERSON_NAME]" at bounding box center [193, 181] width 356 height 21
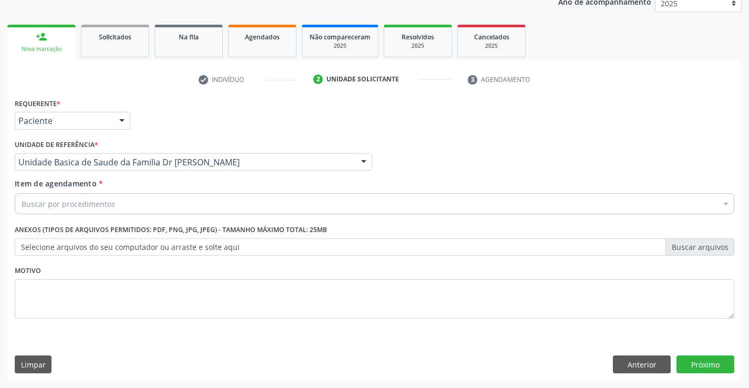
click at [208, 193] on div "Buscar por procedimentos" at bounding box center [374, 203] width 719 height 21
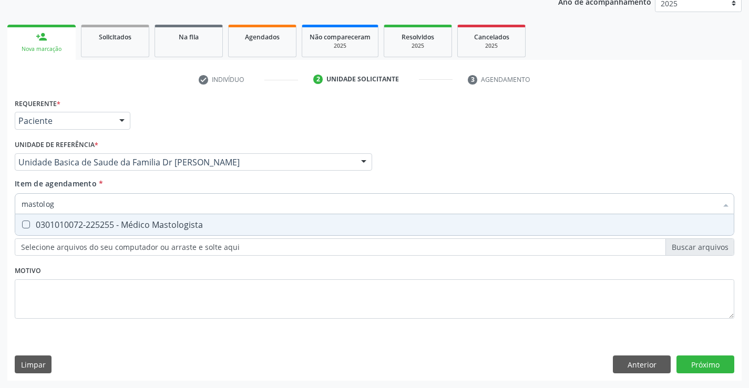
type input "mastologi"
click at [196, 229] on div "0301010072-225255 - Médico Mastologista" at bounding box center [375, 225] width 706 height 8
checkbox Mastologista "true"
click at [708, 362] on div "Requerente * Paciente Profissional de Saúde Paciente Nenhum resultado encontrad…" at bounding box center [374, 238] width 734 height 285
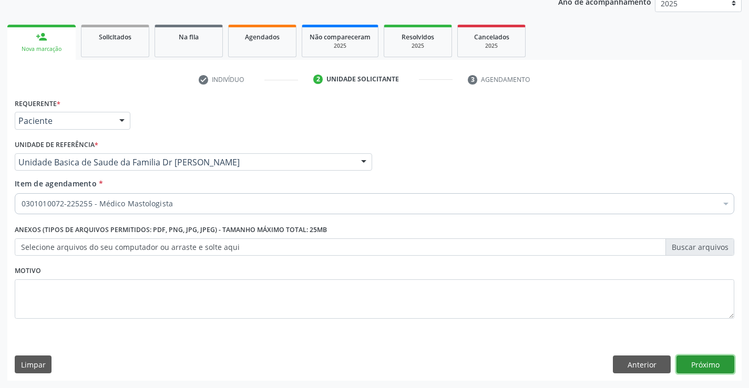
click at [708, 362] on button "Próximo" at bounding box center [705, 365] width 58 height 18
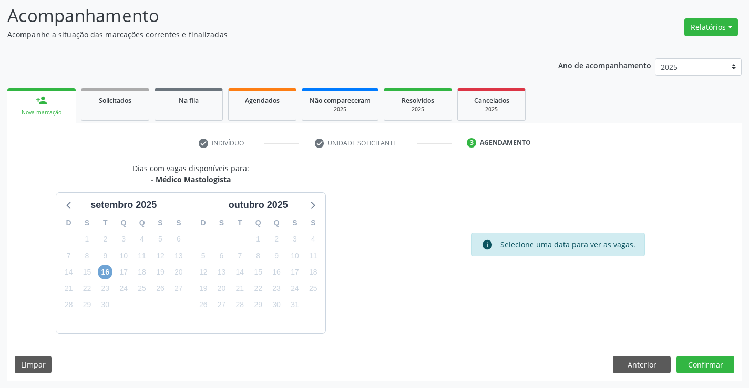
click at [99, 274] on span "16" at bounding box center [105, 272] width 15 height 15
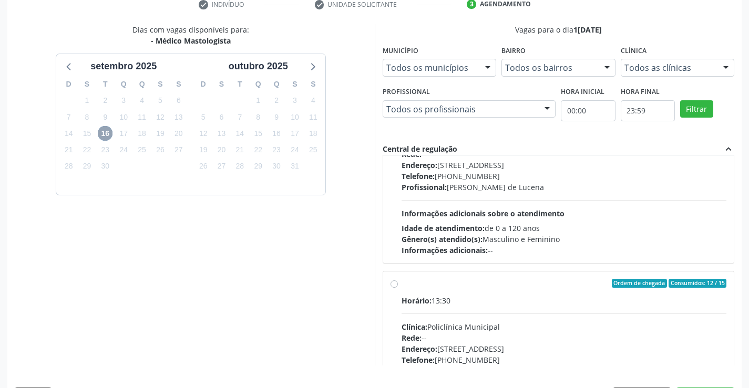
scroll to position [166, 0]
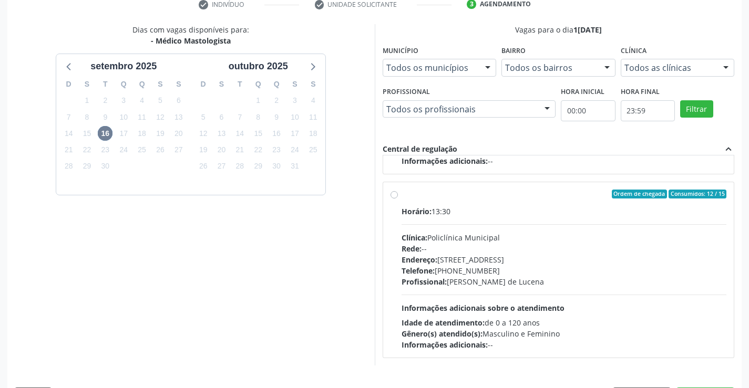
click at [401, 198] on label "Ordem de chegada Consumidos: 12 / 15 Horário: 13:30 Clínica: Policlínica Munici…" at bounding box center [563, 270] width 325 height 161
click at [395, 198] on input "Ordem de chegada Consumidos: 12 / 15 Horário: 13:30 Clínica: Policlínica Munici…" at bounding box center [393, 194] width 7 height 9
radio input "true"
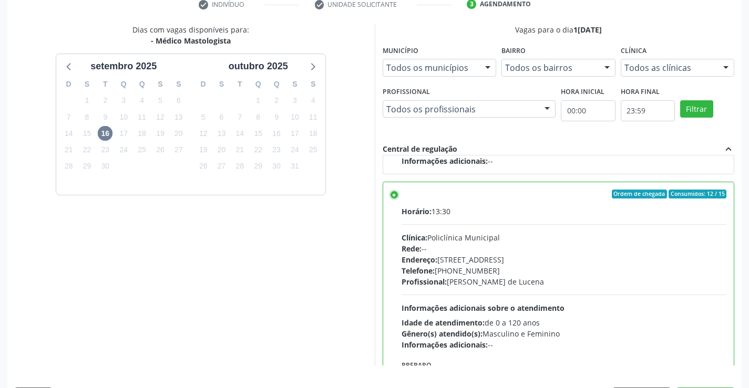
scroll to position [240, 0]
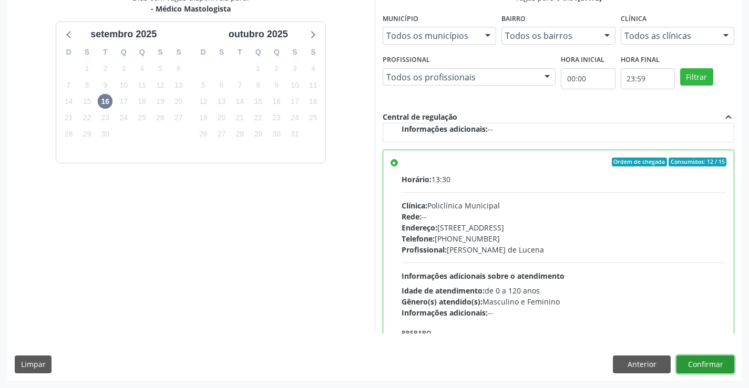
click at [689, 361] on button "Confirmar" at bounding box center [705, 365] width 58 height 18
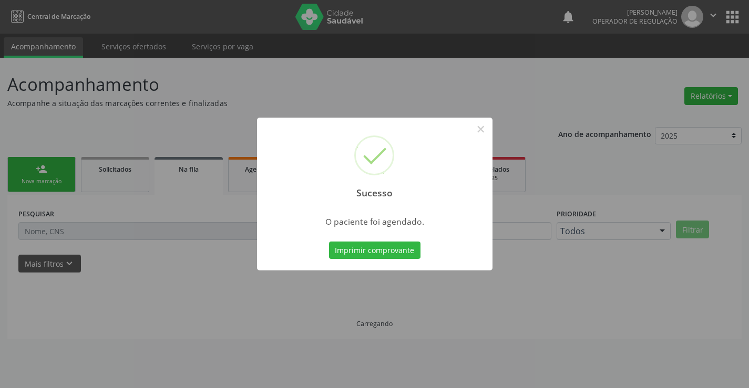
scroll to position [0, 0]
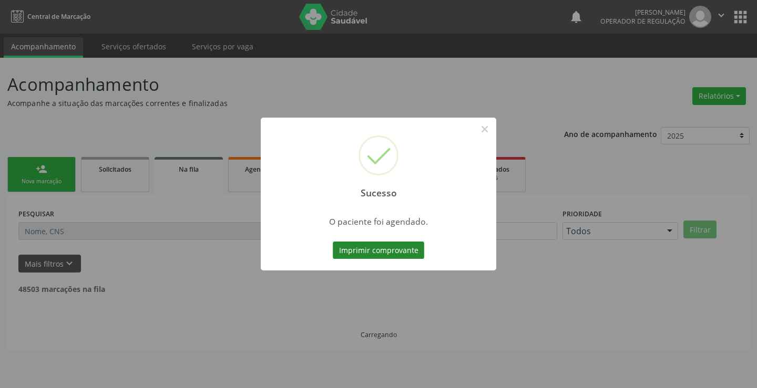
click at [351, 252] on button "Imprimir comprovante" at bounding box center [378, 251] width 91 height 18
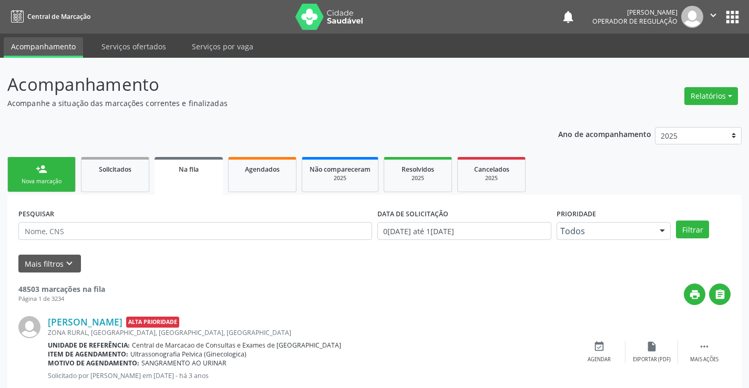
click at [64, 162] on link "person_add Nova marcação" at bounding box center [41, 174] width 68 height 35
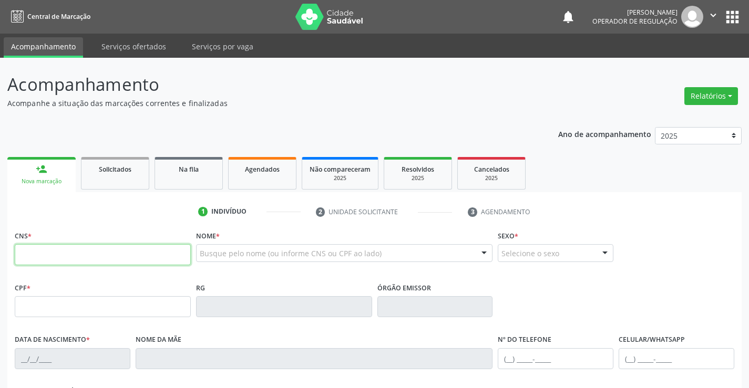
click at [42, 257] on input "text" at bounding box center [103, 254] width 176 height 21
type input "709 6046 9823 7478"
type input "0430067283"
type input "04/04/1960"
type input "Maria Mulungu de Carvalho"
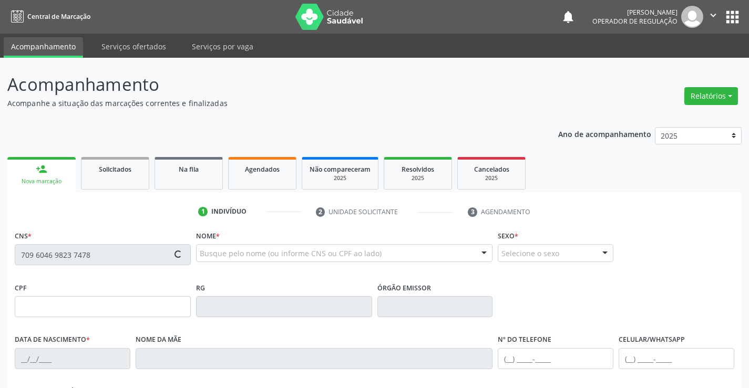
type input "(74) 99102-3521"
type input "377.526.855-34"
type input "85"
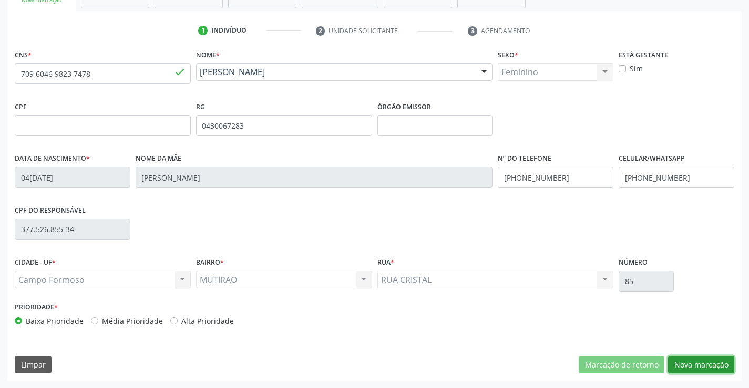
click at [690, 366] on button "Nova marcação" at bounding box center [701, 365] width 66 height 18
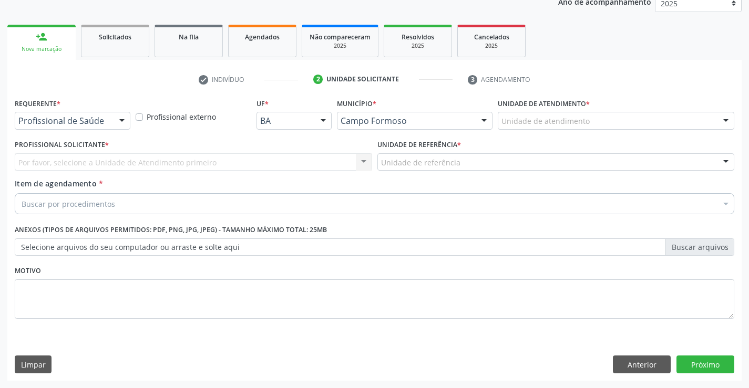
scroll to position [132, 0]
click at [126, 121] on div at bounding box center [122, 121] width 16 height 18
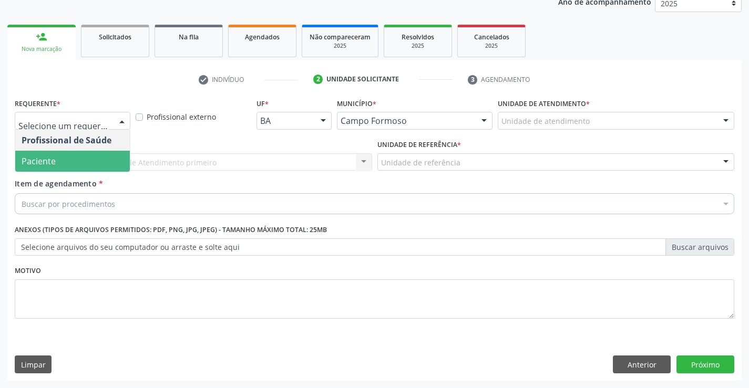
click at [78, 159] on span "Paciente" at bounding box center [72, 161] width 115 height 21
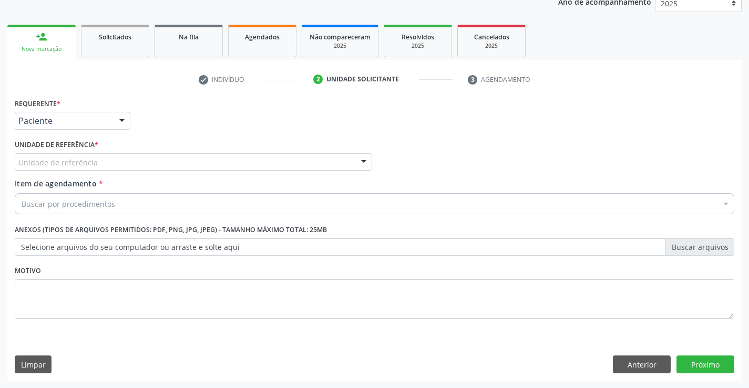
click at [365, 161] on div at bounding box center [364, 163] width 16 height 18
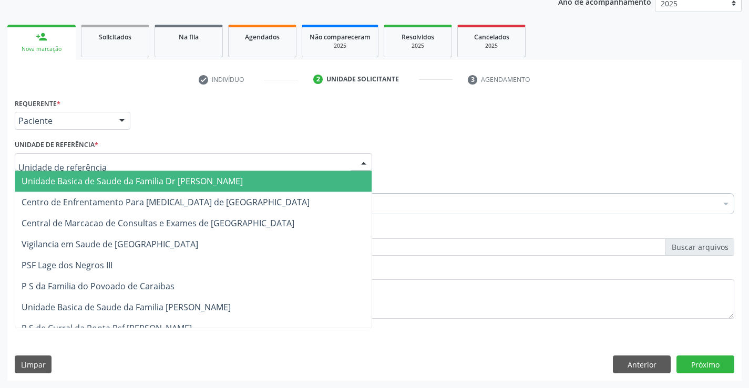
click at [218, 173] on span "Unidade Basica de Saude da Familia Dr [PERSON_NAME]" at bounding box center [193, 181] width 356 height 21
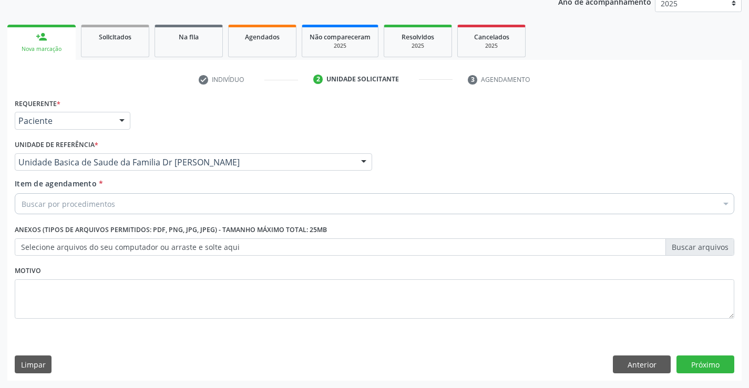
click at [162, 192] on div "Item de agendamento * Buscar por procedimentos Selecionar todos 0202040089 - 3X…" at bounding box center [374, 194] width 719 height 33
click at [159, 204] on div "Buscar por procedimentos" at bounding box center [374, 203] width 719 height 21
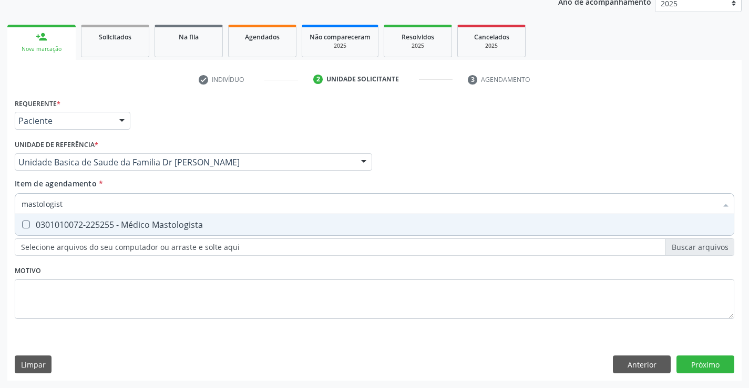
type input "mastologista"
click at [23, 223] on Mastologista at bounding box center [26, 225] width 8 height 8
click at [22, 223] on Mastologista "checkbox" at bounding box center [18, 224] width 7 height 7
checkbox Mastologista "true"
click at [688, 364] on div "Requerente * Paciente Profissional de Saúde Paciente Nenhum resultado encontrad…" at bounding box center [374, 238] width 734 height 285
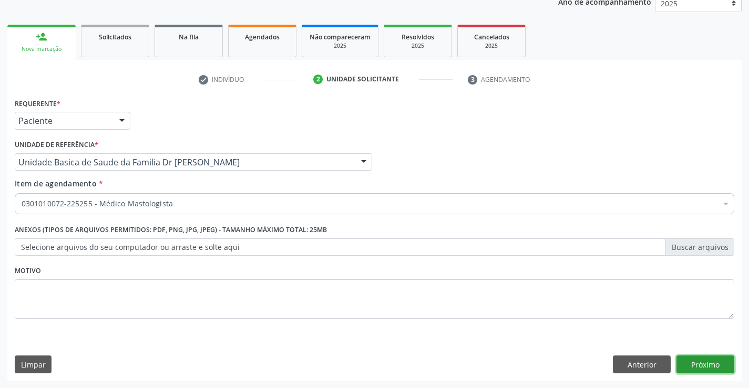
click at [701, 367] on button "Próximo" at bounding box center [705, 365] width 58 height 18
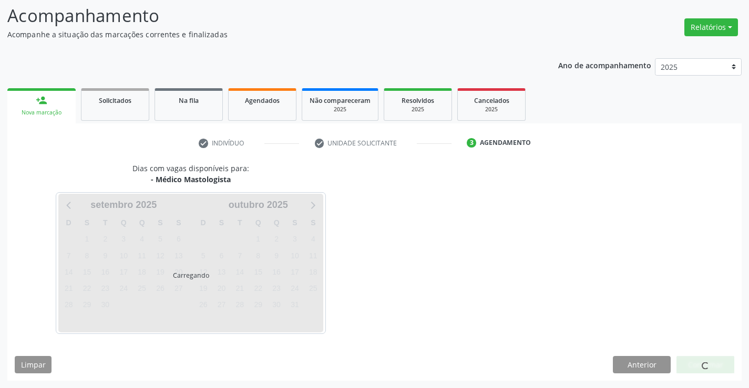
scroll to position [69, 0]
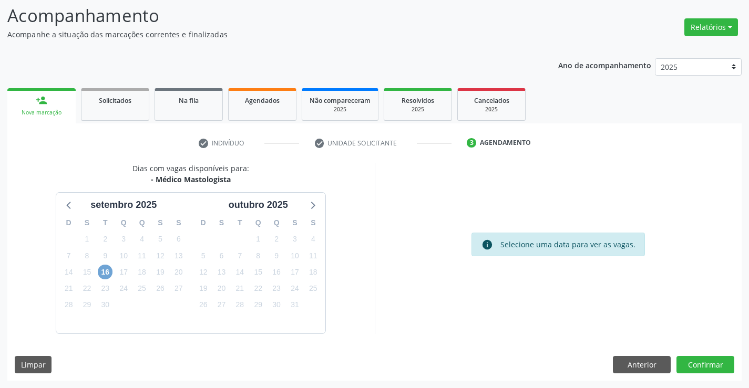
click at [99, 273] on span "16" at bounding box center [105, 272] width 15 height 15
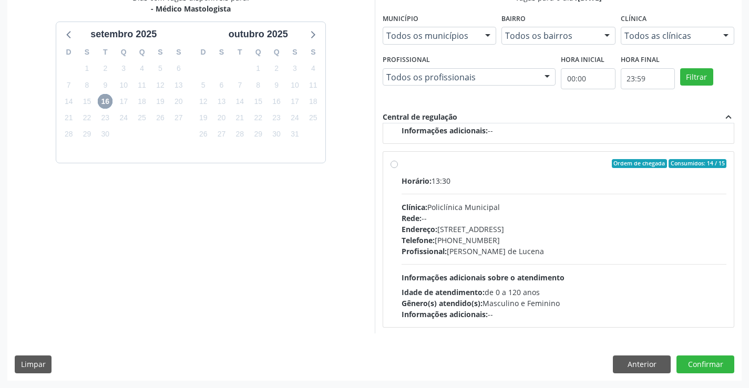
scroll to position [166, 0]
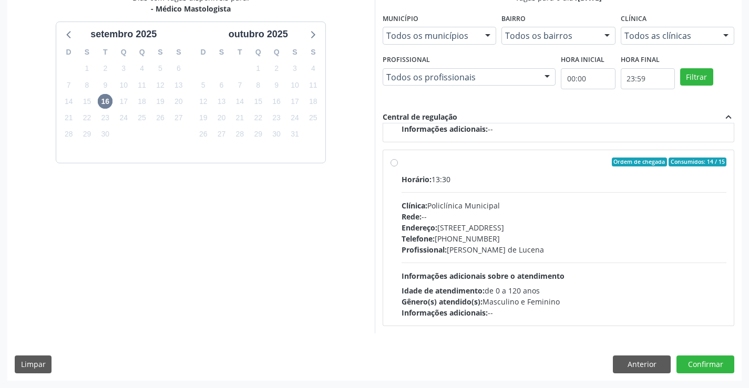
click at [401, 165] on label "Ordem de chegada Consumidos: 14 / 15 Horário: 13:30 Clínica: Policlínica Munici…" at bounding box center [563, 238] width 325 height 161
click at [394, 165] on input "Ordem de chegada Consumidos: 14 / 15 Horário: 13:30 Clínica: Policlínica Munici…" at bounding box center [393, 162] width 7 height 9
radio input "true"
click at [712, 368] on button "Confirmar" at bounding box center [705, 365] width 58 height 18
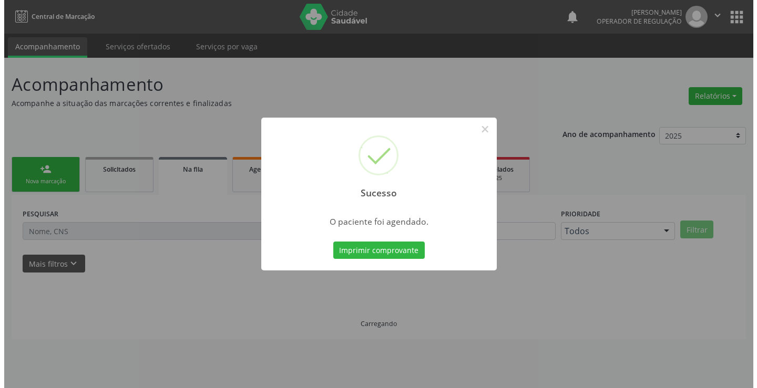
scroll to position [0, 0]
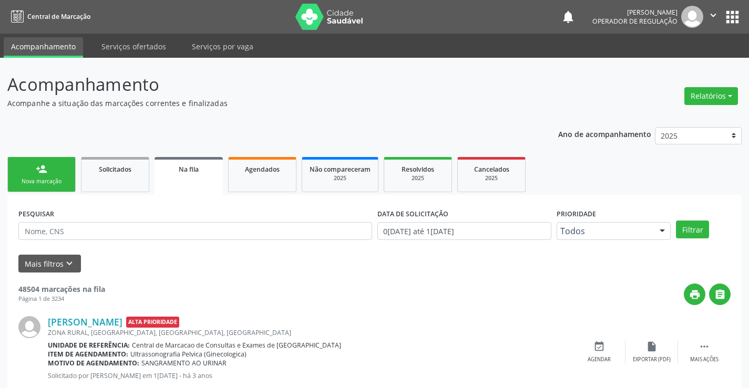
click at [35, 180] on div "Sucesso × O paciente foi agendado. Imprimir comprovante Cancel" at bounding box center [374, 194] width 749 height 388
click at [46, 180] on div "Nova marcação" at bounding box center [41, 182] width 53 height 8
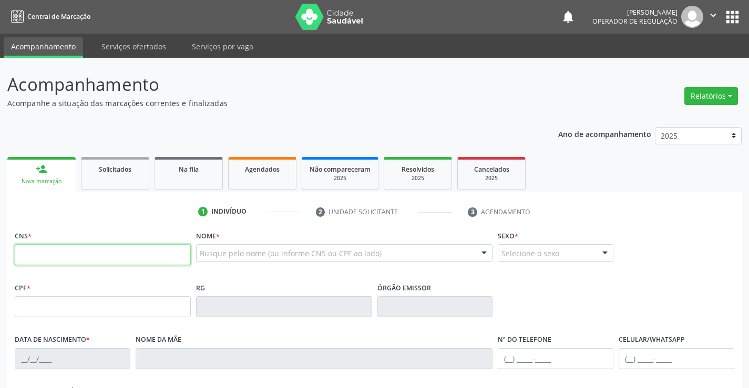
click at [53, 246] on input "text" at bounding box center [103, 254] width 176 height 21
type input "700 2044 6993 2720"
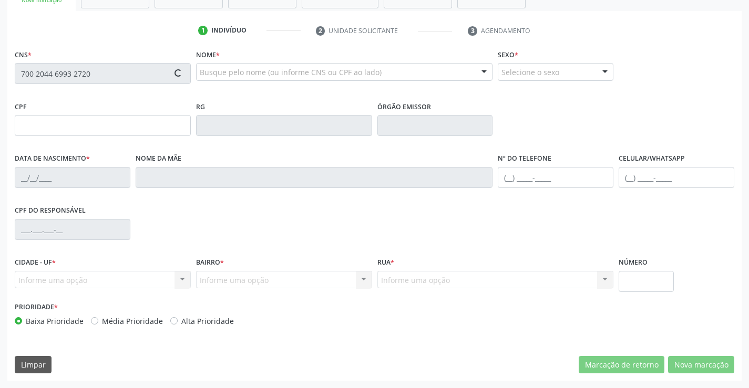
type input "0519189434"
type input "22/08/1967"
type input "(74) 99148-2037"
type input "(74) 99191-6351"
type input "493.087.345-20"
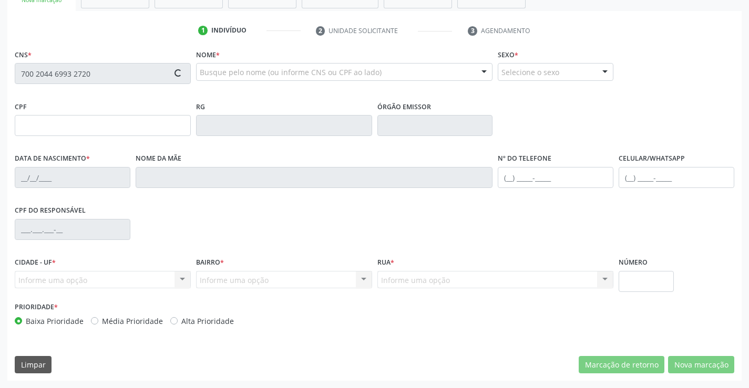
type input "28"
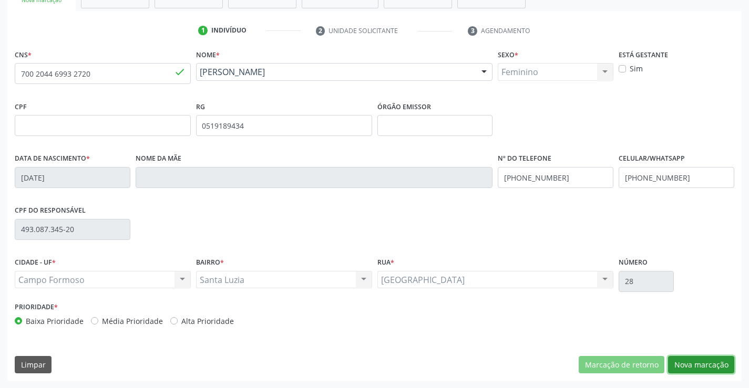
click at [702, 363] on button "Nova marcação" at bounding box center [701, 365] width 66 height 18
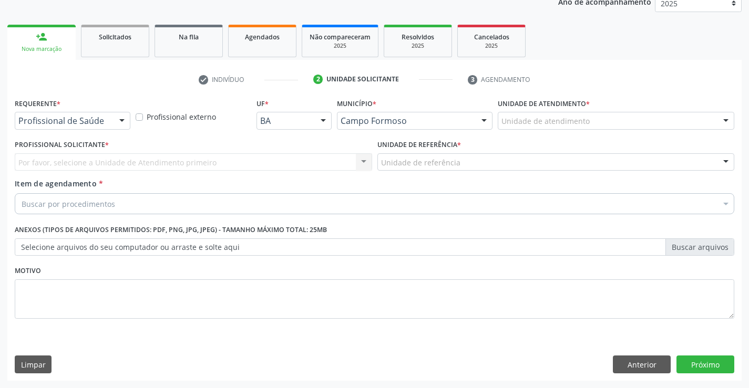
scroll to position [132, 0]
click at [126, 119] on div at bounding box center [122, 121] width 16 height 18
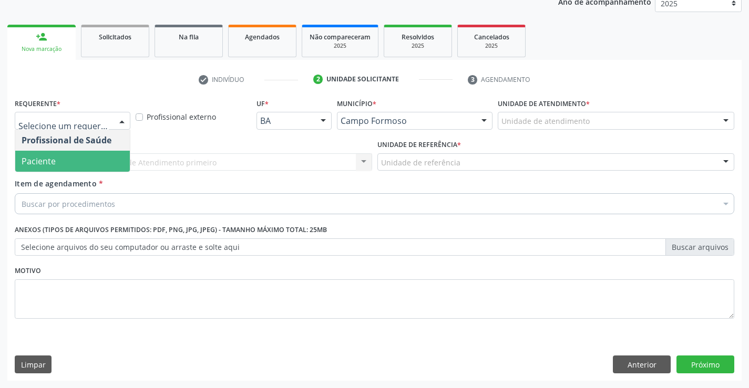
click at [89, 169] on span "Paciente" at bounding box center [72, 161] width 115 height 21
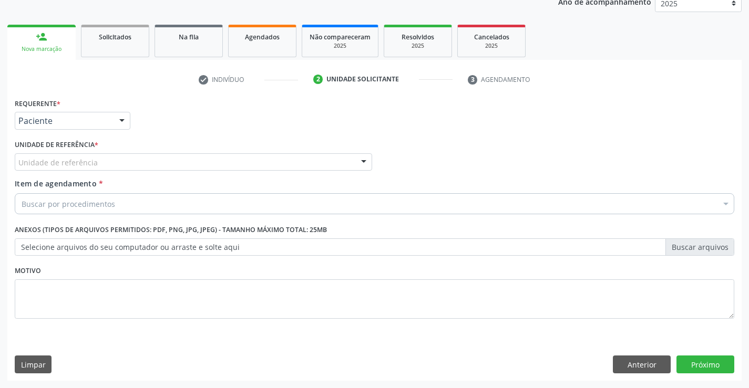
click at [359, 162] on div at bounding box center [364, 163] width 16 height 18
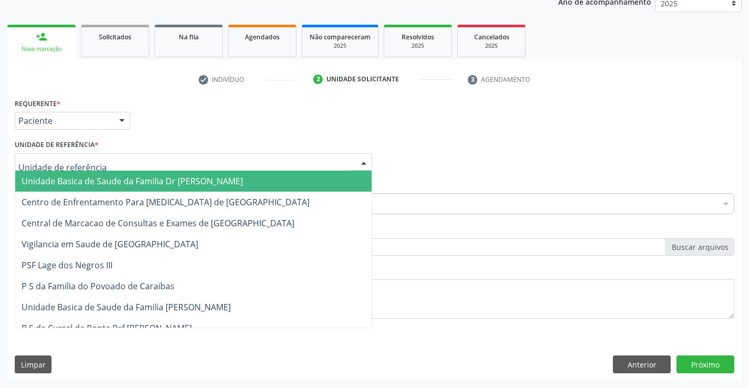
click at [305, 174] on span "Unidade Basica de Saude da Familia Dr [PERSON_NAME]" at bounding box center [193, 181] width 356 height 21
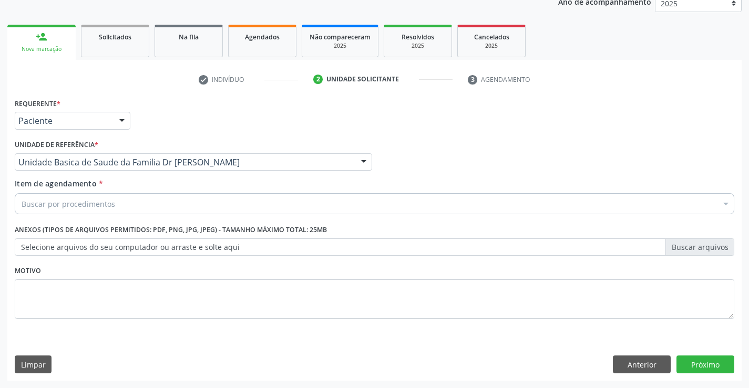
click at [225, 209] on div "Buscar por procedimentos" at bounding box center [374, 203] width 719 height 21
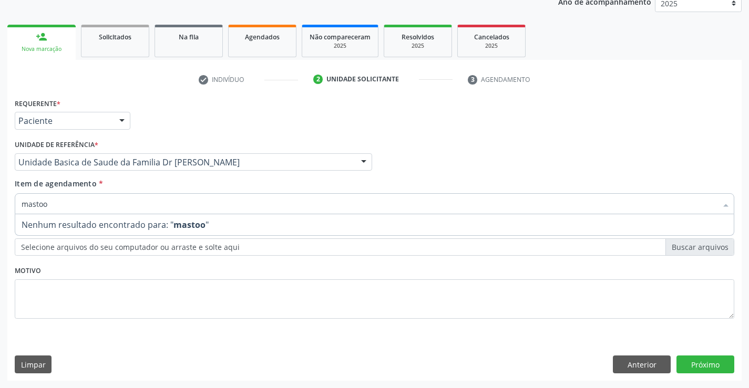
type input "masto"
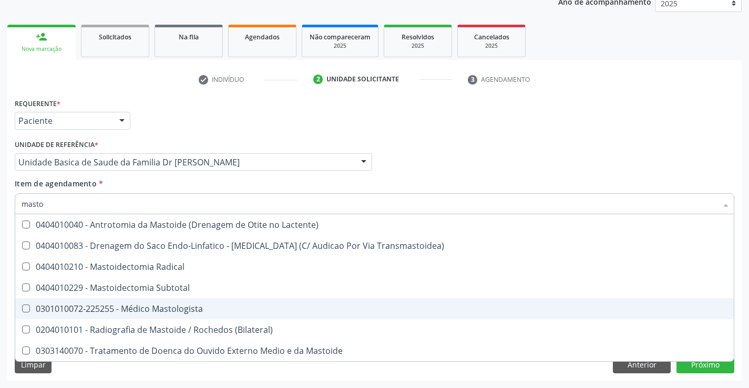
click at [212, 302] on span "0301010072-225255 - Médico Mastologista" at bounding box center [374, 308] width 718 height 21
checkbox Mastologista "true"
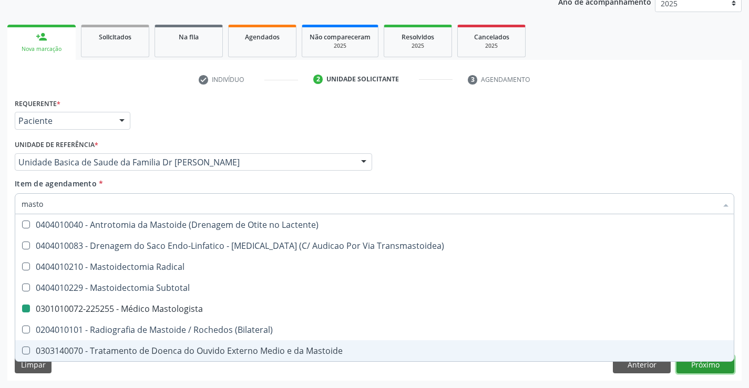
click at [705, 372] on button "Próximo" at bounding box center [705, 365] width 58 height 18
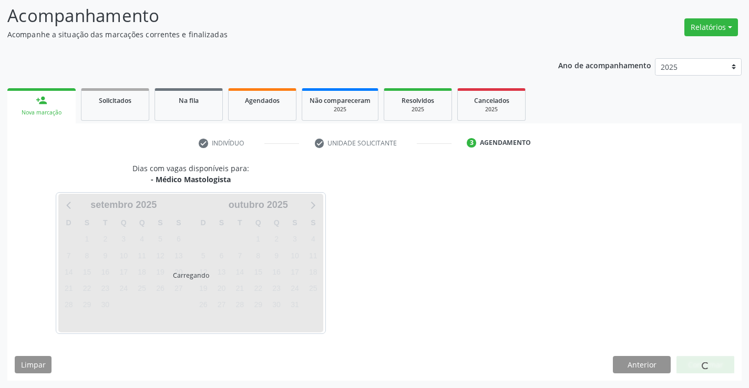
scroll to position [69, 0]
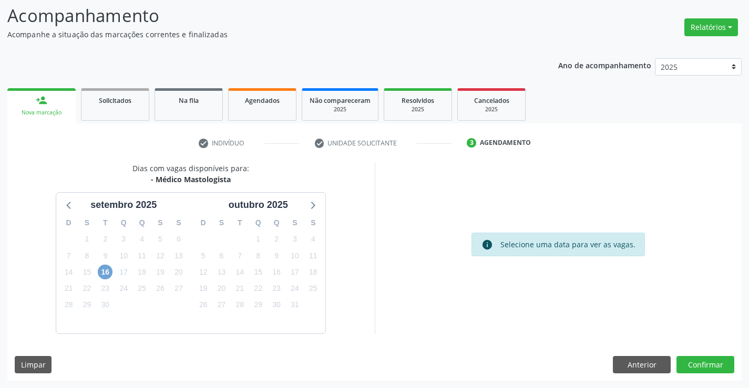
click at [107, 269] on span "16" at bounding box center [105, 272] width 15 height 15
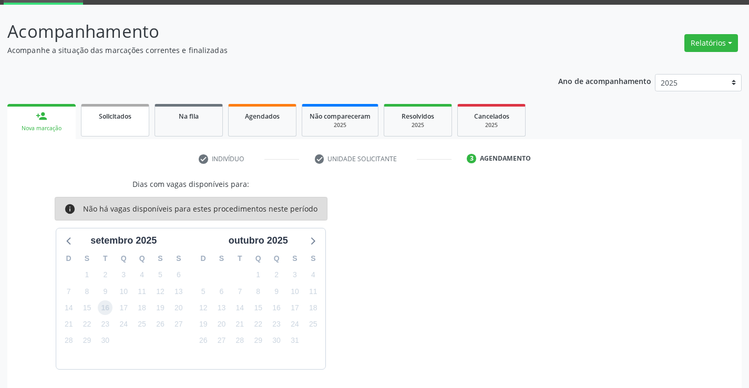
scroll to position [89, 0]
